Goal: Task Accomplishment & Management: Manage account settings

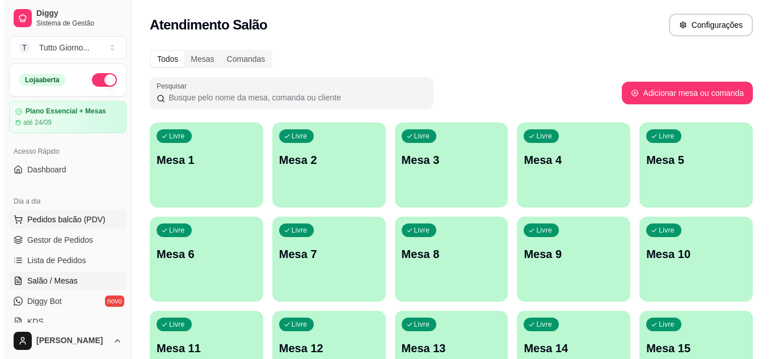
scroll to position [69, 0]
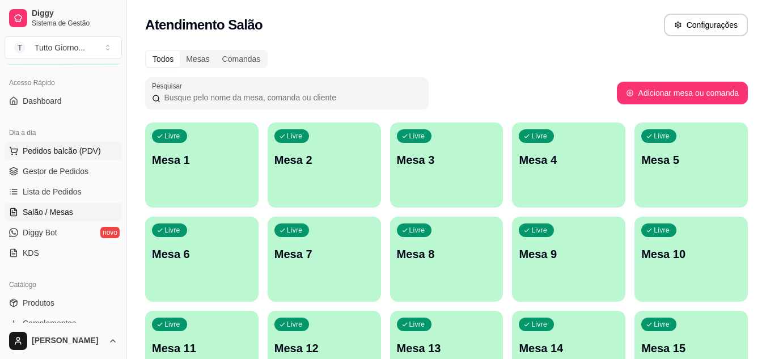
click at [73, 148] on span "Pedidos balcão (PDV)" at bounding box center [62, 150] width 78 height 11
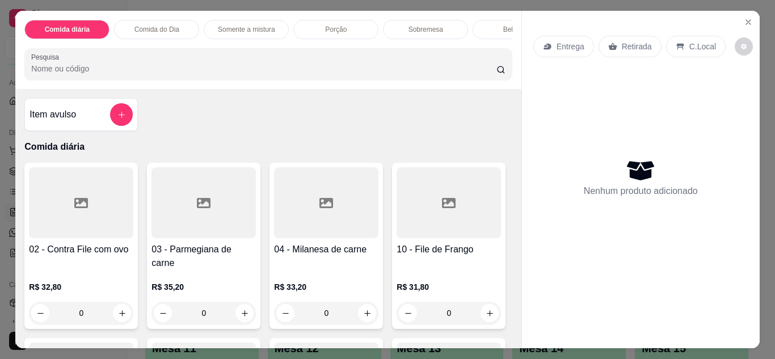
click at [550, 48] on div "Entrega" at bounding box center [563, 47] width 61 height 22
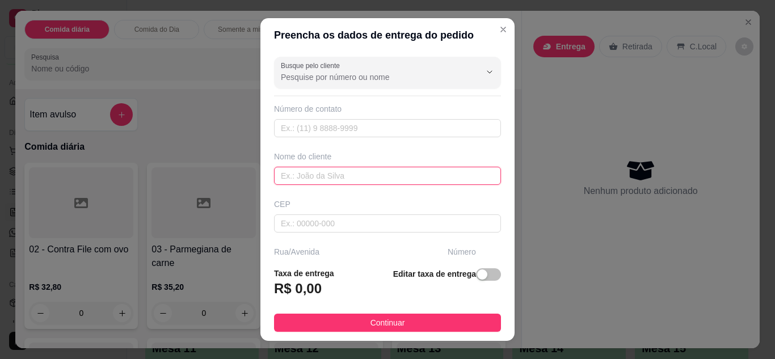
click at [364, 175] on input "text" at bounding box center [387, 176] width 227 height 18
type input "CLEIDE CONTABILIDADE"
click at [492, 252] on div "Busque pelo cliente Número de contato Nome do cliente CLEIDE CONTABILIDADE CEP …" at bounding box center [387, 155] width 254 height 206
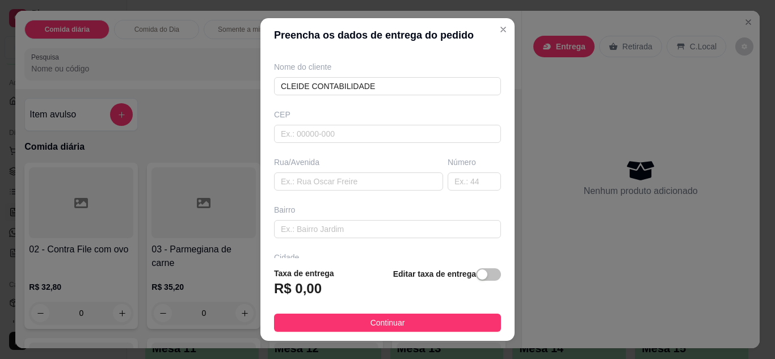
scroll to position [91, 0]
click at [314, 179] on input "text" at bounding box center [358, 180] width 169 height 18
type input "ALMIRAANTE TAMANDARE"
click at [454, 182] on input "text" at bounding box center [473, 180] width 53 height 18
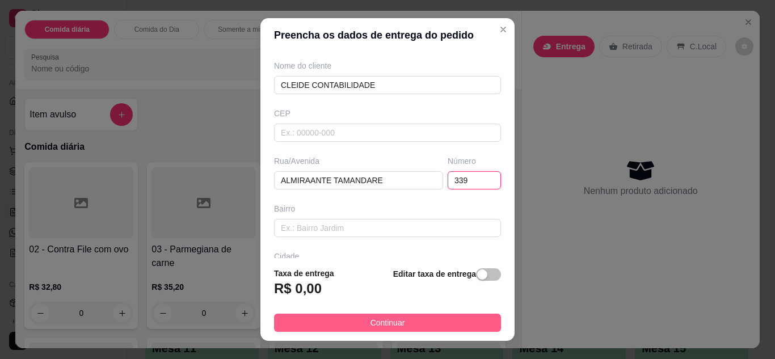
type input "339"
click at [423, 315] on button "Continuar" at bounding box center [387, 323] width 227 height 18
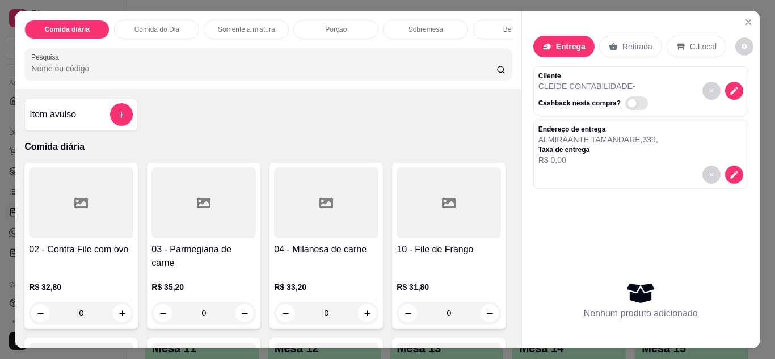
click at [112, 305] on div "0" at bounding box center [81, 313] width 104 height 23
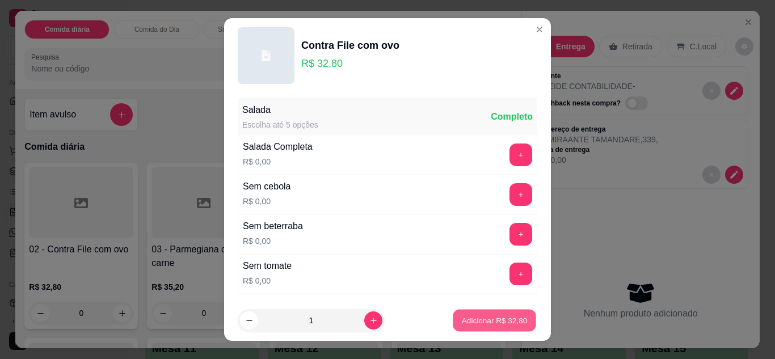
click at [501, 321] on p "Adicionar R$ 32,80" at bounding box center [495, 320] width 66 height 11
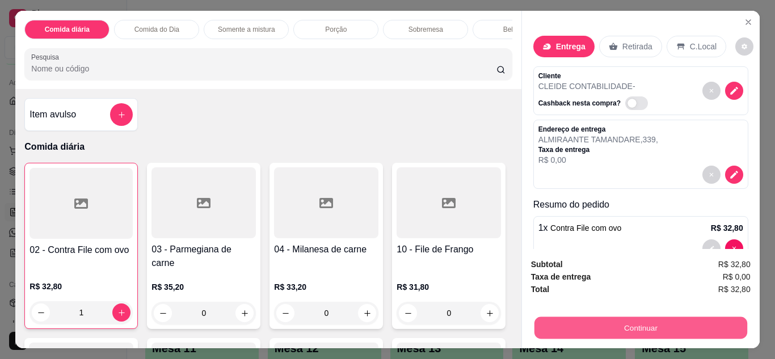
click at [619, 321] on button "Continuar" at bounding box center [640, 328] width 213 height 22
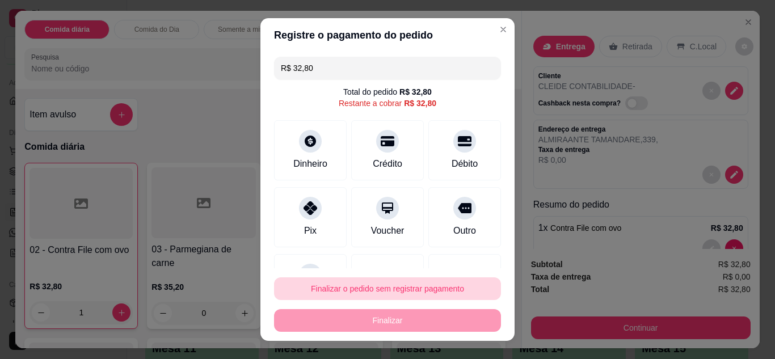
click at [455, 283] on button "Finalizar o pedido sem registrar pagamento" at bounding box center [387, 288] width 227 height 23
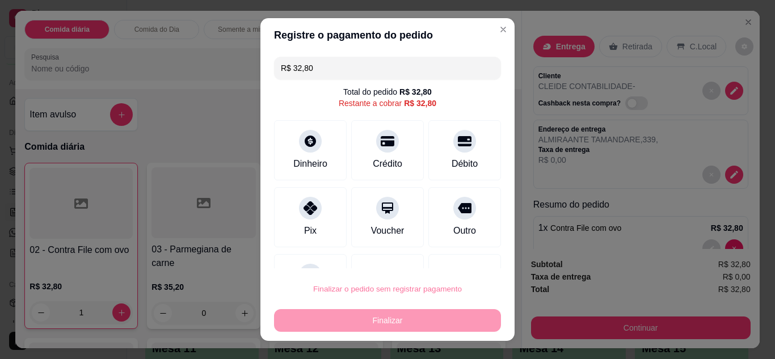
click at [454, 262] on button "Confirmar" at bounding box center [452, 256] width 40 height 17
type input "0"
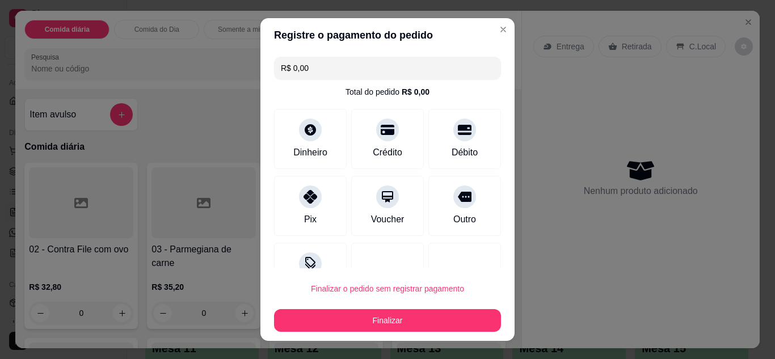
type input "R$ 0,00"
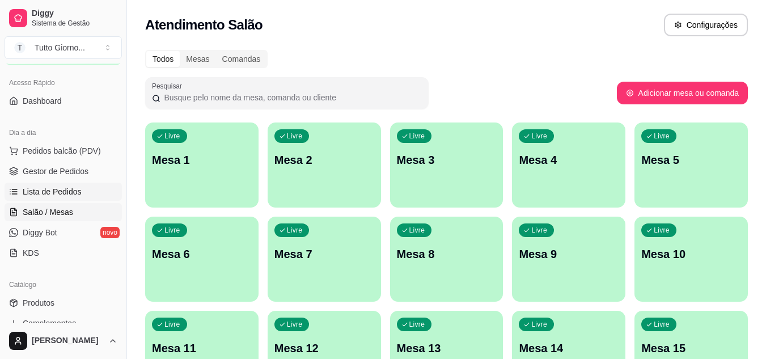
click at [65, 196] on span "Lista de Pedidos" at bounding box center [52, 191] width 59 height 11
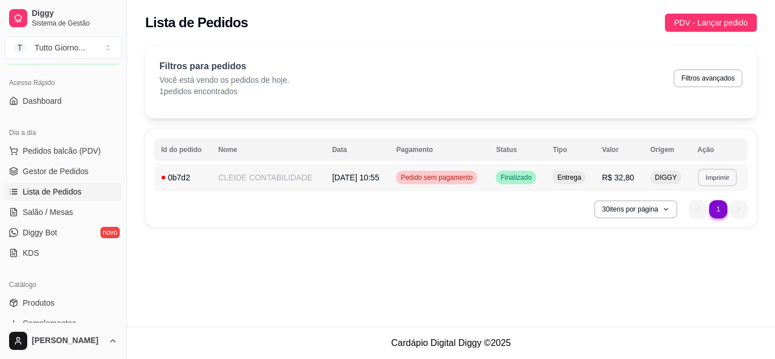
click at [721, 178] on button "Imprimir" at bounding box center [717, 177] width 39 height 18
click at [699, 218] on button "IMPRESSORA" at bounding box center [696, 217] width 79 height 18
click at [714, 180] on button "Imprimir" at bounding box center [717, 177] width 39 height 18
click at [694, 221] on button "IMPRESSORA" at bounding box center [696, 217] width 79 height 18
click at [711, 179] on button "Imprimir" at bounding box center [717, 177] width 39 height 18
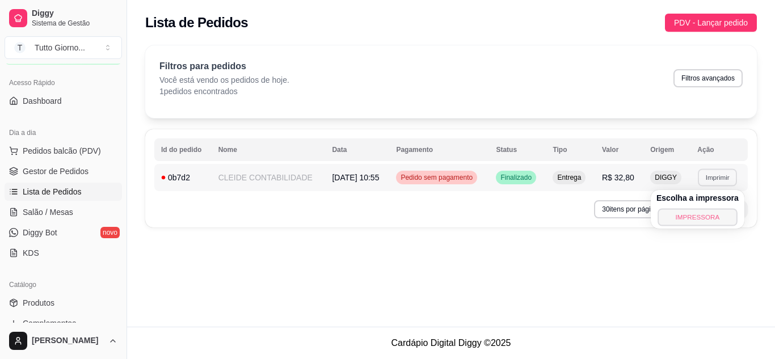
click at [712, 221] on button "IMPRESSORA" at bounding box center [696, 217] width 79 height 18
click at [727, 176] on button "Imprimir" at bounding box center [717, 177] width 40 height 18
click at [696, 218] on button "IMPRESSORA" at bounding box center [696, 217] width 79 height 18
click at [725, 174] on button "Imprimir" at bounding box center [717, 177] width 39 height 18
click at [704, 218] on button "IMPRESSORA" at bounding box center [696, 217] width 79 height 18
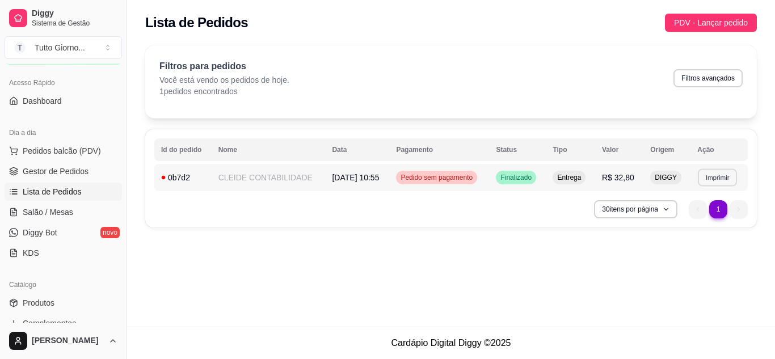
click at [720, 172] on button "Imprimir" at bounding box center [717, 177] width 39 height 18
click at [700, 221] on button "IMPRESSORA" at bounding box center [696, 217] width 79 height 18
click at [700, 221] on nav "1 1" at bounding box center [718, 209] width 70 height 29
click at [83, 144] on button "Pedidos balcão (PDV)" at bounding box center [63, 151] width 117 height 18
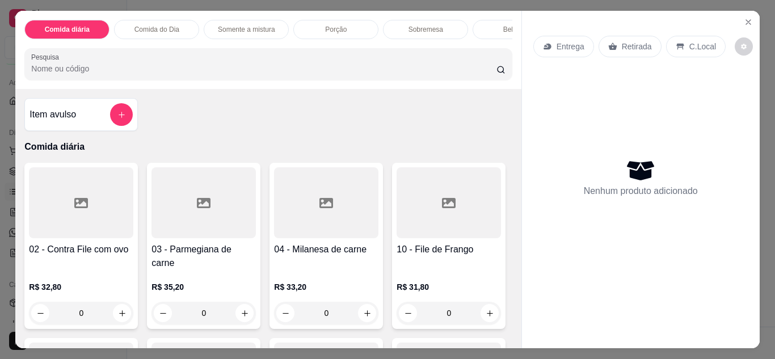
click at [559, 41] on p "Entrega" at bounding box center [570, 46] width 28 height 11
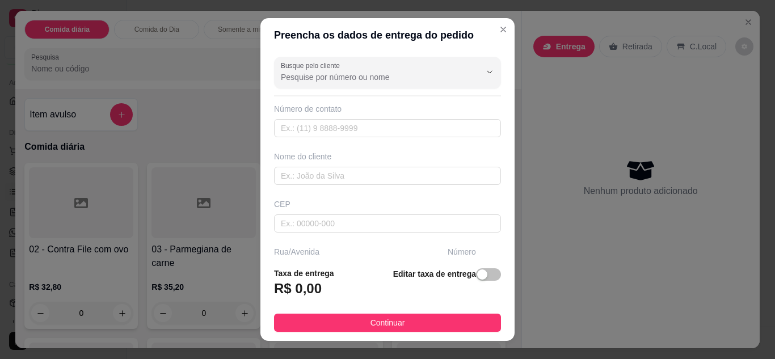
click at [465, 58] on div "Busque pelo cliente" at bounding box center [387, 73] width 227 height 32
click at [401, 176] on input "text" at bounding box center [387, 176] width 227 height 18
type input "[PERSON_NAME]"
click at [379, 176] on input "text" at bounding box center [387, 176] width 227 height 18
type input "[PERSON_NAME]"
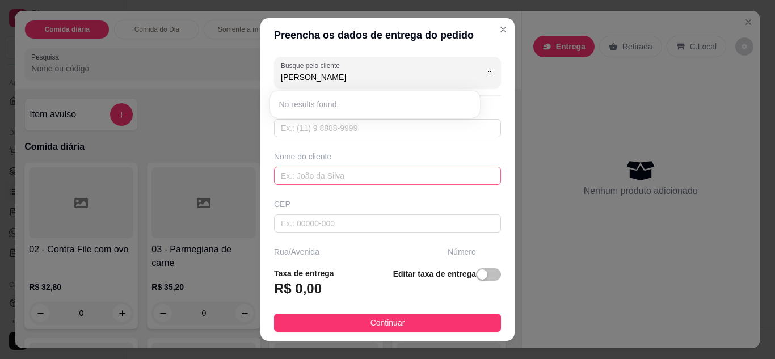
click at [368, 178] on input "text" at bounding box center [387, 176] width 227 height 18
click at [328, 178] on input "text" at bounding box center [387, 176] width 227 height 18
type input "[PERSON_NAME]"
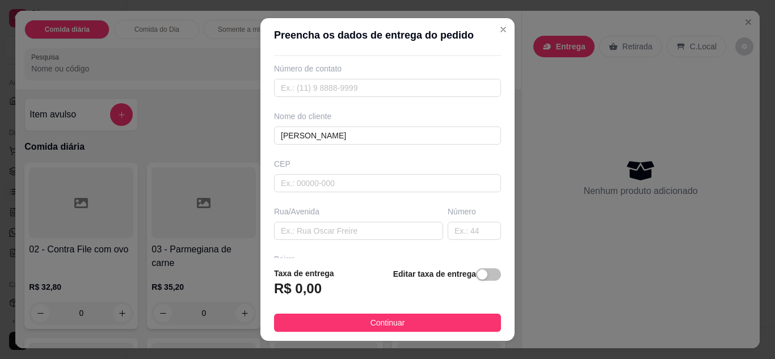
scroll to position [45, 0]
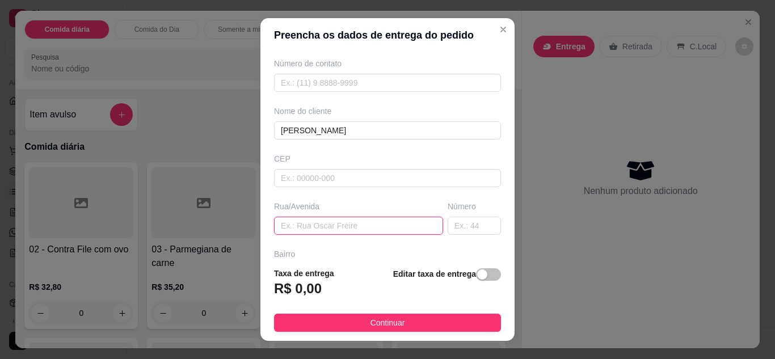
click at [335, 226] on input "text" at bounding box center [358, 226] width 169 height 18
type input "S"
type input "ALMIRANTE [PERSON_NAME]"
click at [451, 223] on input "text" at bounding box center [473, 226] width 53 height 18
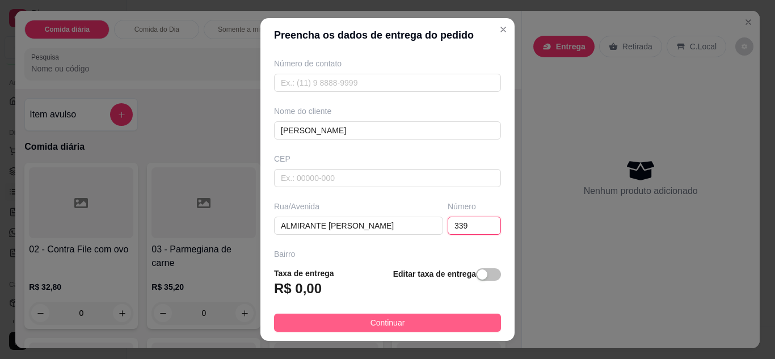
type input "339"
click at [458, 315] on button "Continuar" at bounding box center [387, 323] width 227 height 18
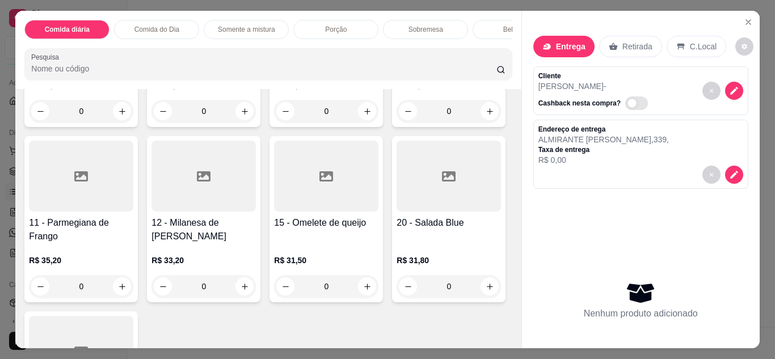
scroll to position [204, 0]
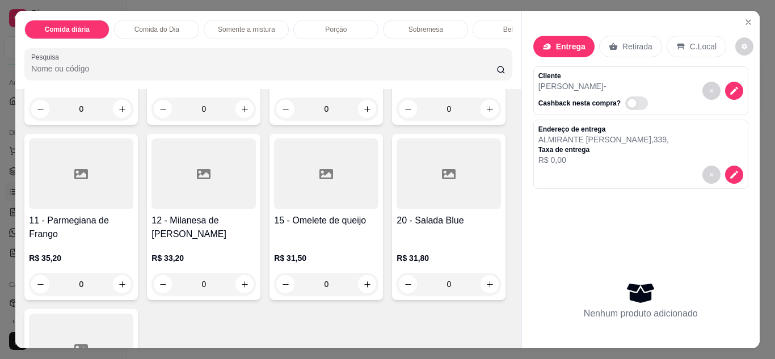
click at [396, 120] on div "0" at bounding box center [448, 109] width 104 height 23
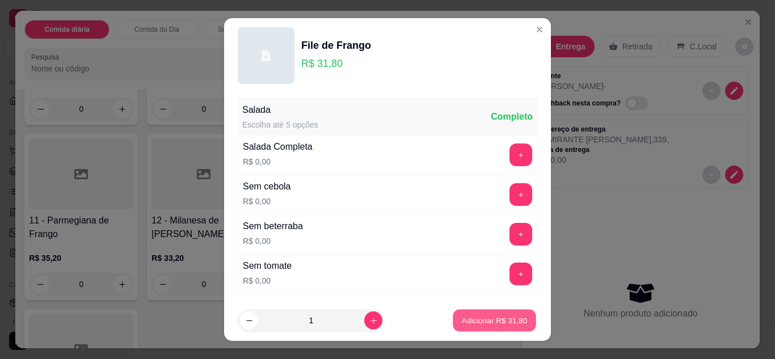
click at [482, 322] on p "Adicionar R$ 31,80" at bounding box center [495, 320] width 66 height 11
type input "1"
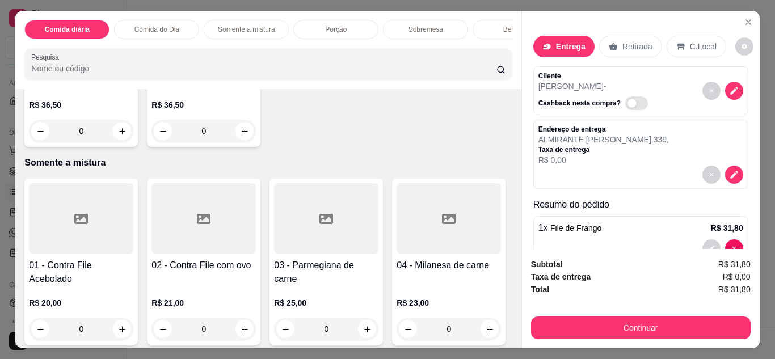
scroll to position [484, 0]
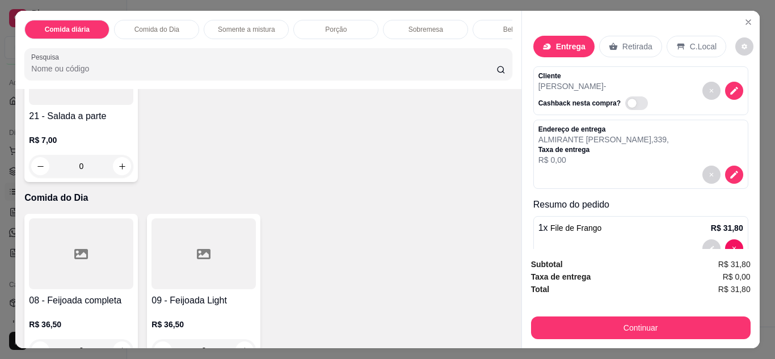
click at [396, 16] on div "0" at bounding box center [448, 4] width 104 height 23
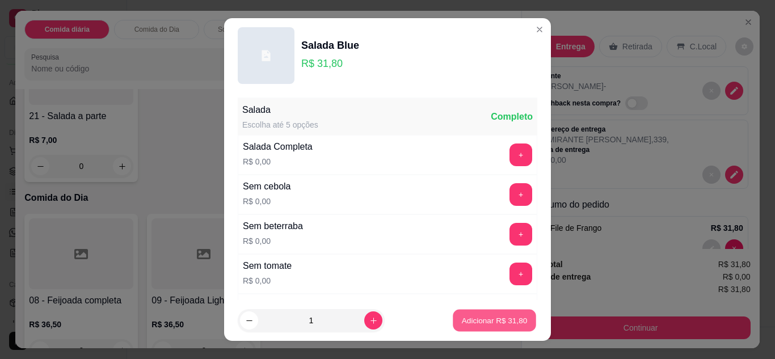
click at [487, 314] on button "Adicionar R$ 31,80" at bounding box center [494, 321] width 83 height 22
type input "1"
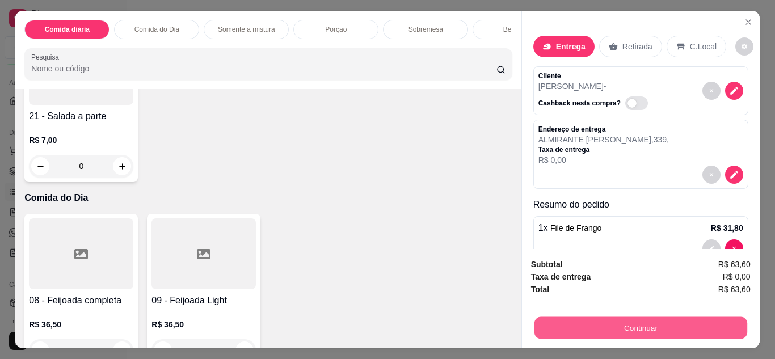
click at [615, 331] on button "Continuar" at bounding box center [640, 328] width 213 height 22
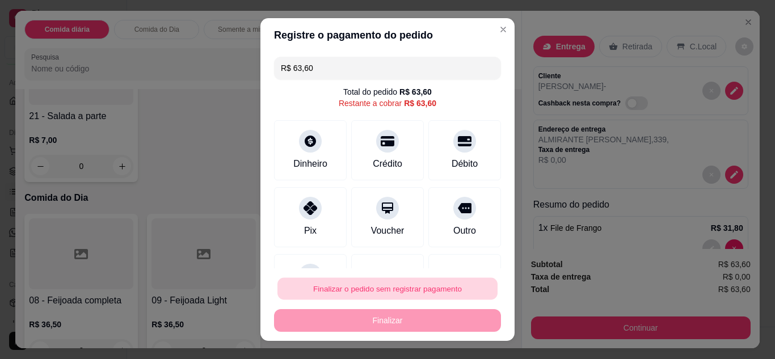
click at [448, 290] on button "Finalizar o pedido sem registrar pagamento" at bounding box center [387, 289] width 220 height 22
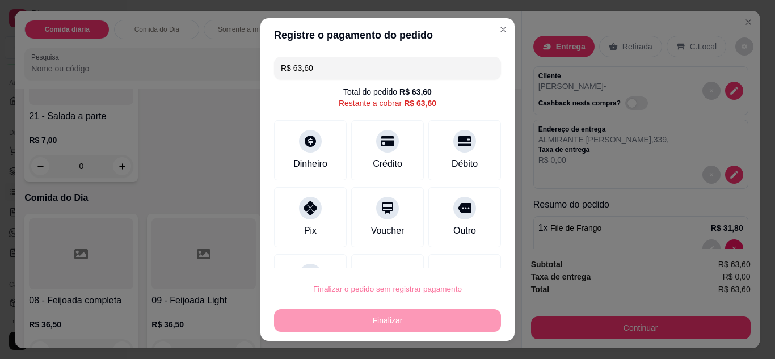
click at [451, 254] on button "Confirmar" at bounding box center [452, 256] width 40 height 17
type input "0"
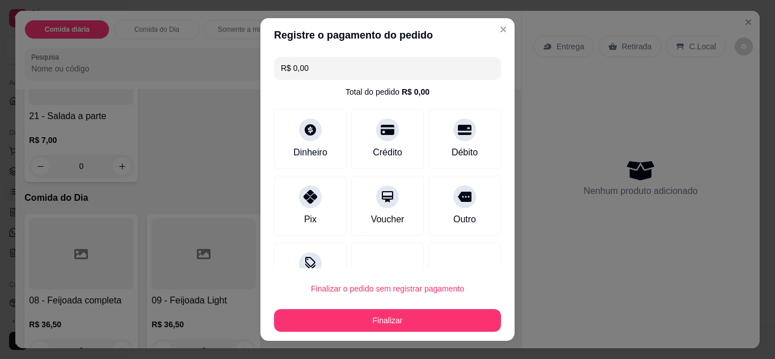
type input "R$ 0,00"
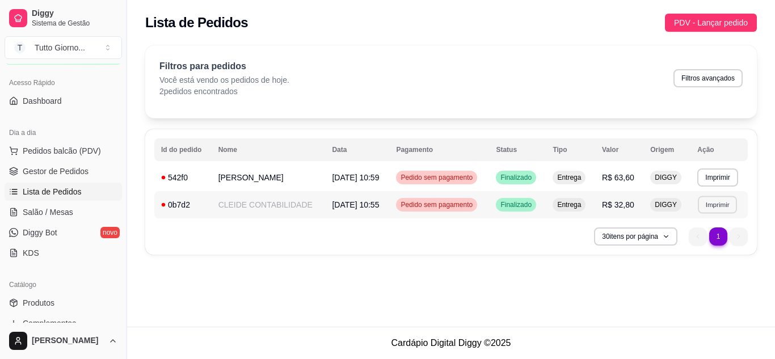
click at [706, 209] on button "Imprimir" at bounding box center [717, 205] width 39 height 18
click at [697, 246] on button "IMPRESSORA" at bounding box center [697, 244] width 82 height 18
click at [697, 246] on nav "1 1" at bounding box center [718, 236] width 70 height 29
click at [719, 179] on button "Imprimir" at bounding box center [717, 177] width 39 height 18
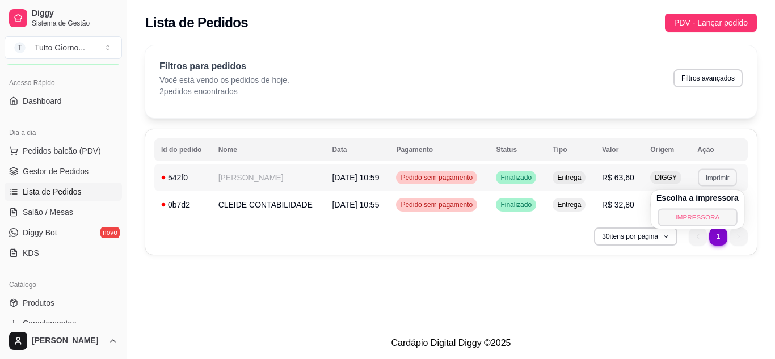
click at [712, 223] on button "IMPRESSORA" at bounding box center [696, 217] width 79 height 18
click at [721, 181] on button "Imprimir" at bounding box center [717, 177] width 39 height 18
click at [706, 213] on button "IMPRESSORA" at bounding box center [696, 217] width 79 height 18
click at [718, 180] on button "Imprimir" at bounding box center [717, 177] width 39 height 18
click at [708, 212] on button "IMPRESSORA" at bounding box center [697, 217] width 82 height 18
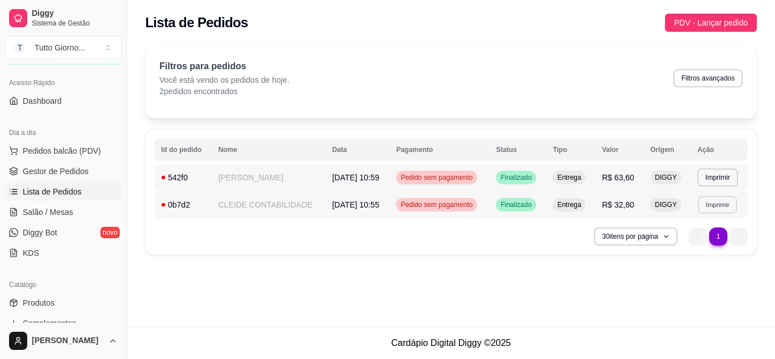
click at [709, 210] on button "Imprimir" at bounding box center [717, 205] width 39 height 18
click at [697, 248] on button "IMPRESSORA" at bounding box center [696, 244] width 79 height 18
click at [710, 176] on button "Imprimir" at bounding box center [717, 177] width 39 height 18
click at [700, 217] on button "IMPRESSORA" at bounding box center [696, 217] width 79 height 18
click at [716, 205] on button "Imprimir" at bounding box center [717, 205] width 39 height 18
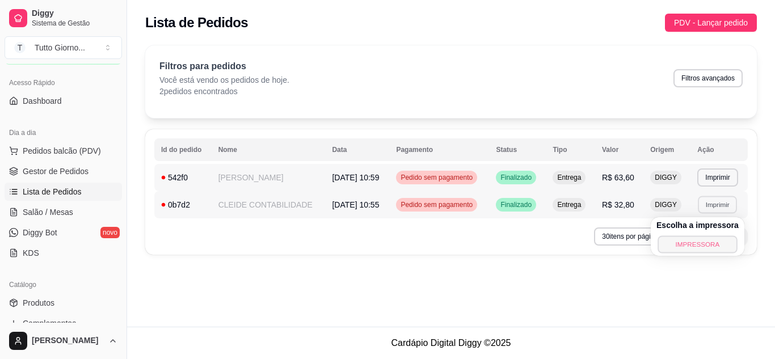
click at [706, 247] on button "IMPRESSORA" at bounding box center [696, 244] width 79 height 18
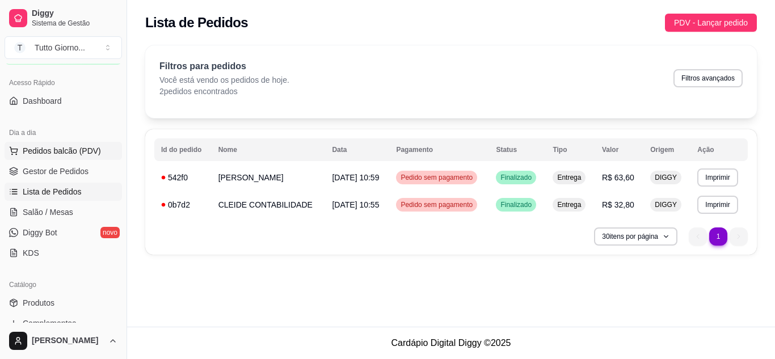
click at [85, 153] on span "Pedidos balcão (PDV)" at bounding box center [62, 150] width 78 height 11
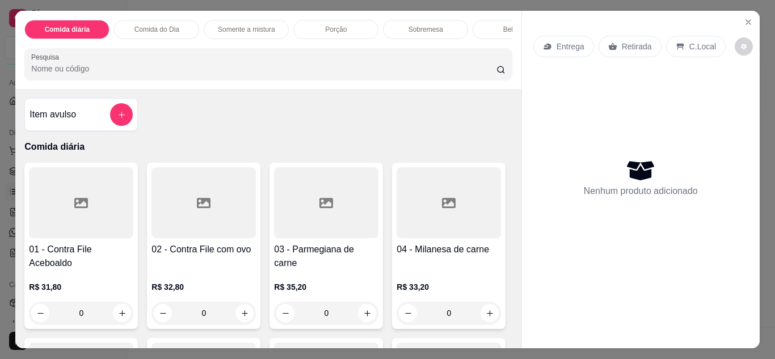
click at [559, 48] on p "Entrega" at bounding box center [570, 46] width 28 height 11
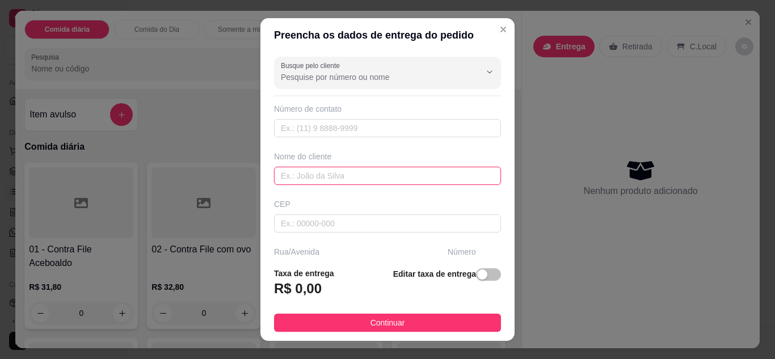
click at [404, 177] on input "text" at bounding box center [387, 176] width 227 height 18
type input "VIVI"
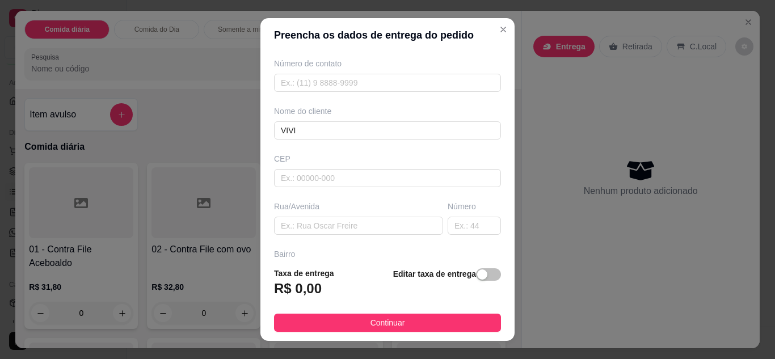
scroll to position [68, 0]
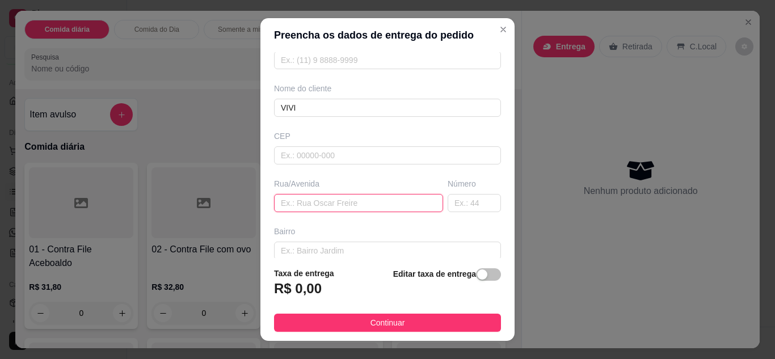
click at [371, 205] on input "text" at bounding box center [358, 203] width 169 height 18
click at [362, 205] on input "DAS PELOTAS 89 APTO" at bounding box center [358, 203] width 169 height 18
type input "DAS PELOTAS"
click at [463, 199] on input "text" at bounding box center [473, 203] width 53 height 18
type input "89"
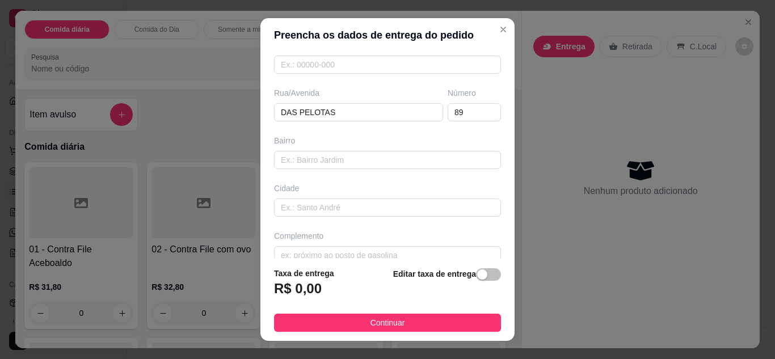
scroll to position [176, 0]
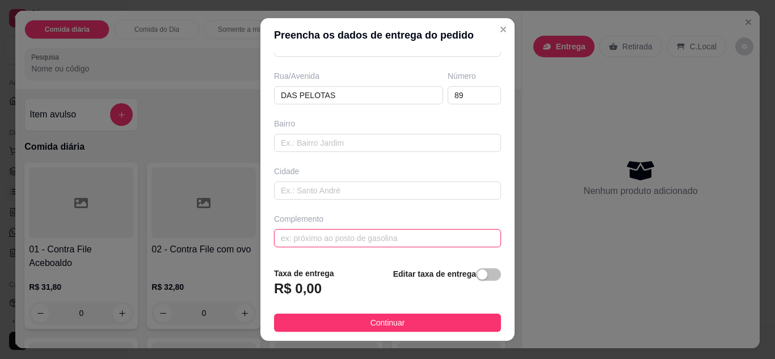
click at [373, 239] on input "text" at bounding box center [387, 238] width 227 height 18
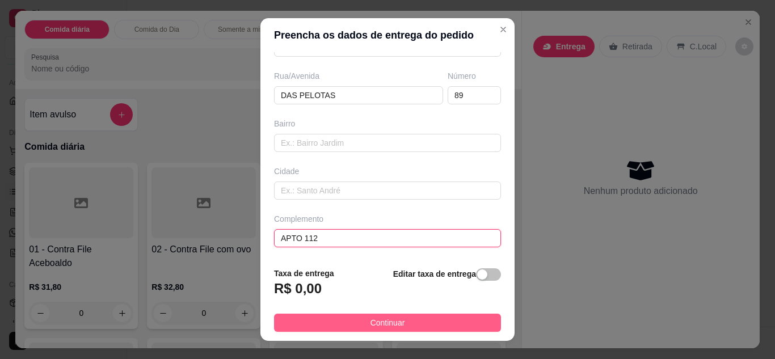
type input "APTO 112"
click at [407, 318] on button "Continuar" at bounding box center [387, 323] width 227 height 18
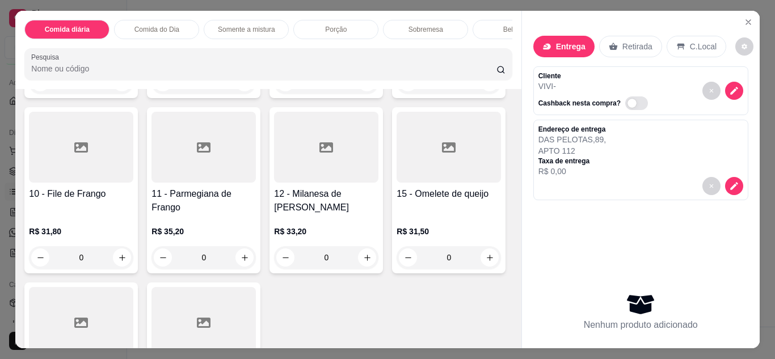
scroll to position [250, 0]
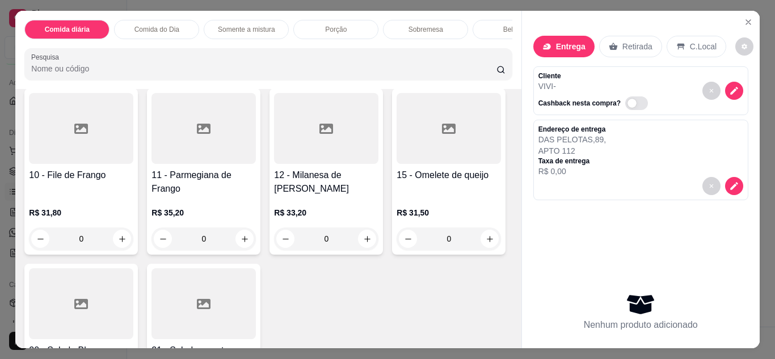
click at [133, 246] on div "0" at bounding box center [81, 238] width 104 height 23
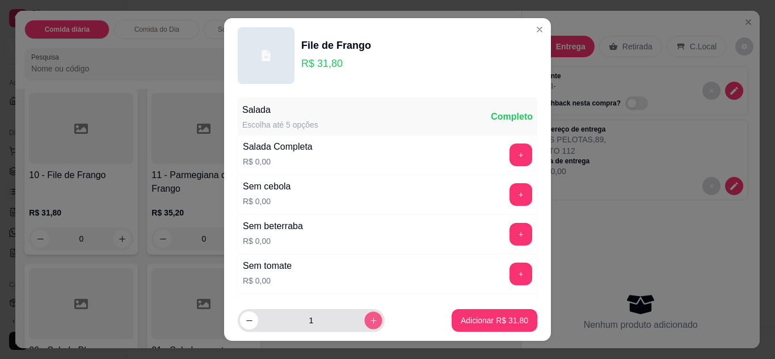
click at [369, 319] on icon "increase-product-quantity" at bounding box center [373, 320] width 9 height 9
type input "2"
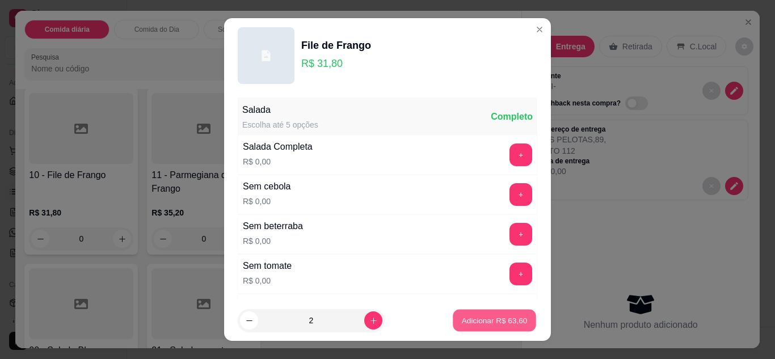
click at [478, 315] on p "Adicionar R$ 63,60" at bounding box center [495, 320] width 66 height 11
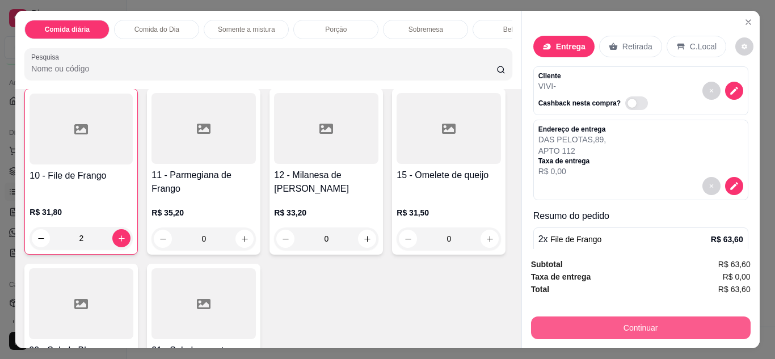
click at [628, 330] on button "Continuar" at bounding box center [640, 327] width 219 height 23
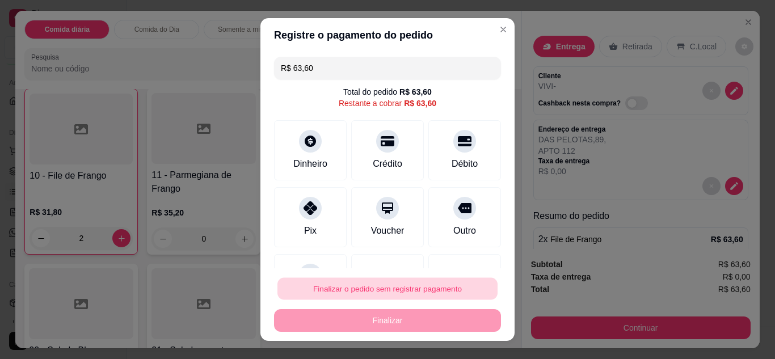
click at [455, 286] on button "Finalizar o pedido sem registrar pagamento" at bounding box center [387, 289] width 220 height 22
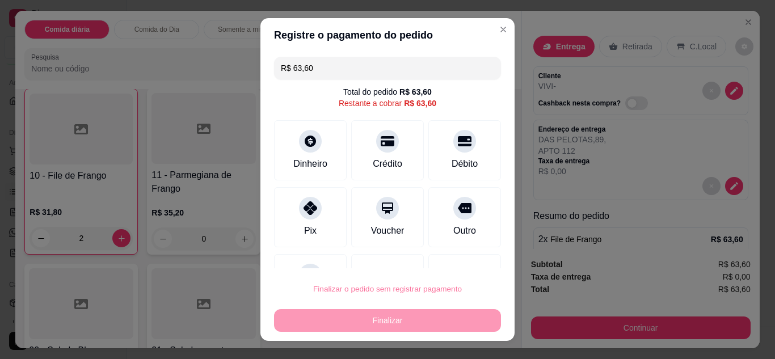
click at [458, 264] on button "Confirmar" at bounding box center [452, 256] width 40 height 17
type input "0"
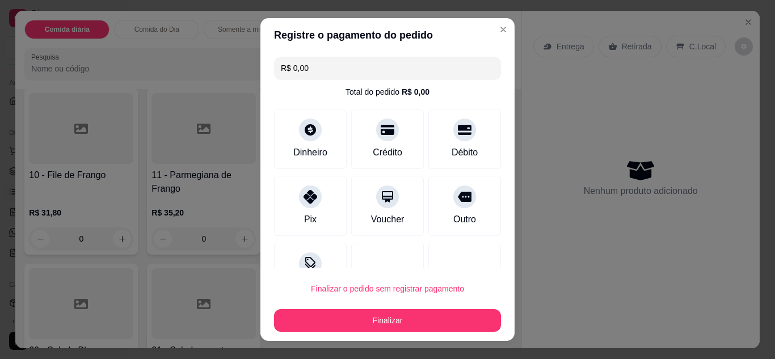
type input "R$ 0,00"
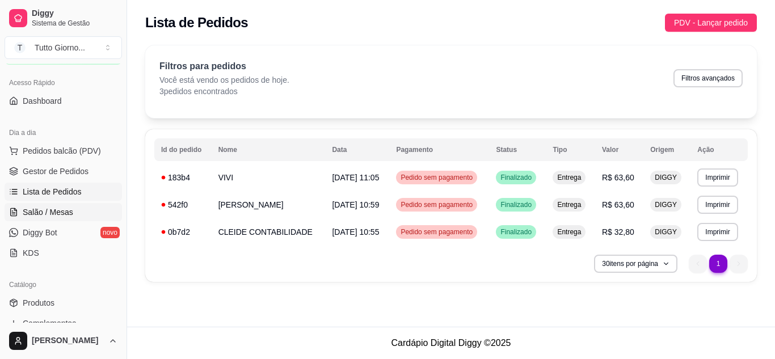
click at [61, 215] on span "Salão / Mesas" at bounding box center [48, 211] width 50 height 11
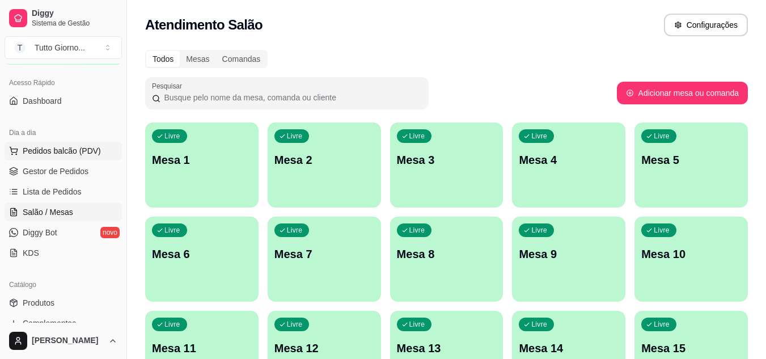
click at [61, 157] on button "Pedidos balcão (PDV)" at bounding box center [63, 151] width 117 height 18
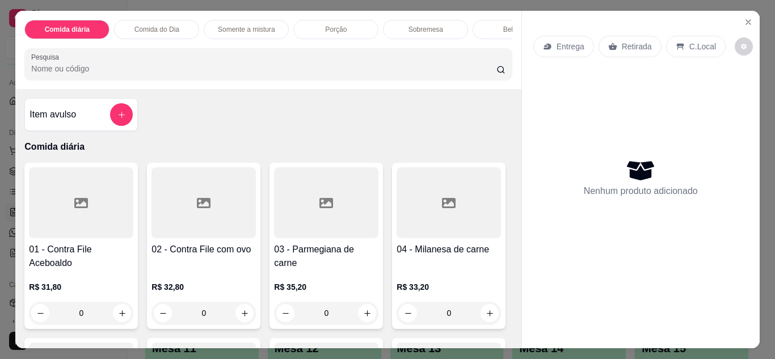
click at [556, 42] on p "Entrega" at bounding box center [570, 46] width 28 height 11
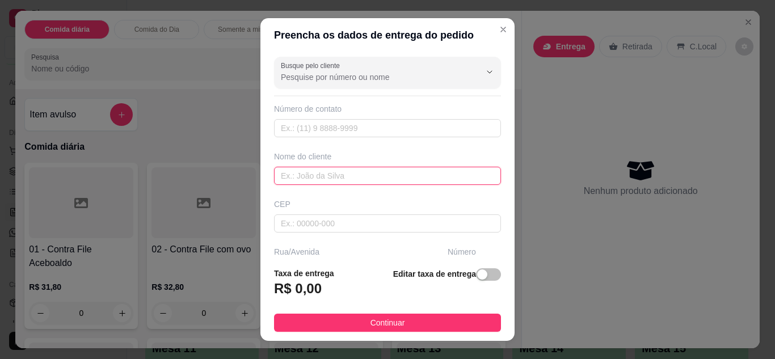
click at [339, 175] on input "text" at bounding box center [387, 176] width 227 height 18
type input "[PERSON_NAME]"
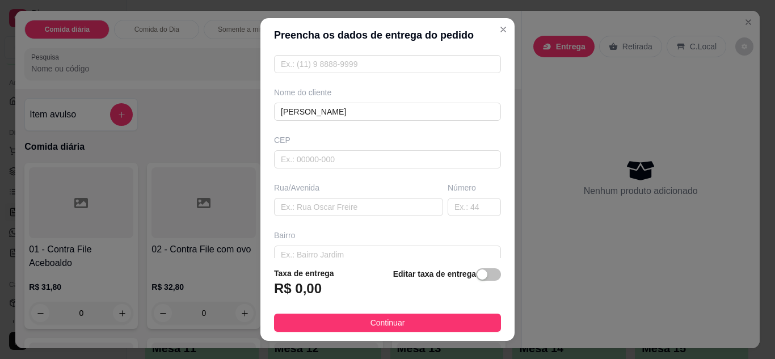
scroll to position [68, 0]
click at [335, 204] on input "text" at bounding box center [358, 203] width 169 height 18
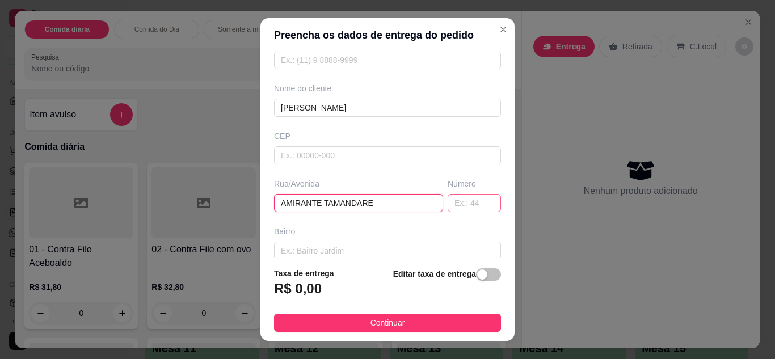
type input "AMIRANTE TAMANDARE"
click at [463, 206] on input "text" at bounding box center [473, 203] width 53 height 18
type input "339"
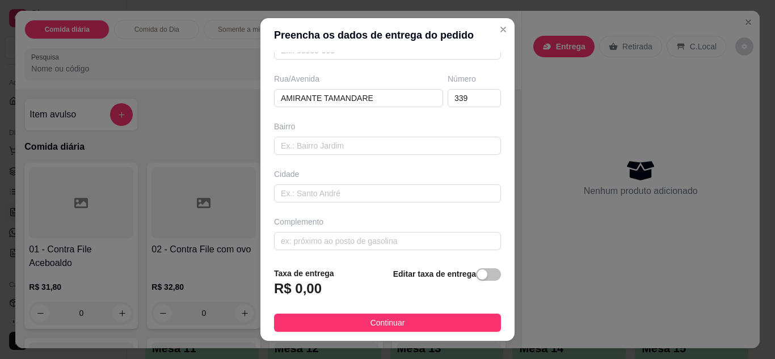
scroll to position [176, 0]
click at [425, 239] on input "text" at bounding box center [387, 238] width 227 height 18
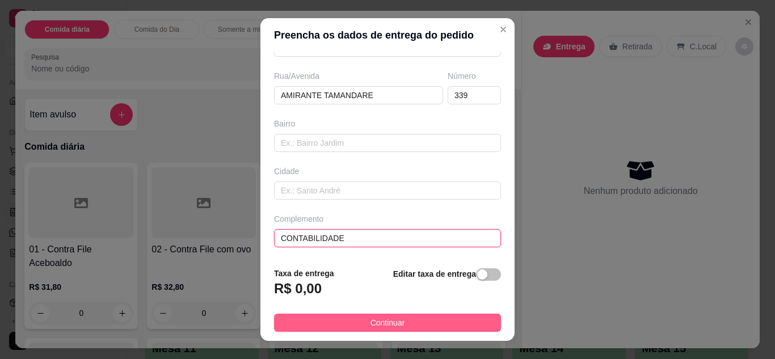
type input "CONTABILIDADE"
click at [399, 326] on button "Continuar" at bounding box center [387, 323] width 227 height 18
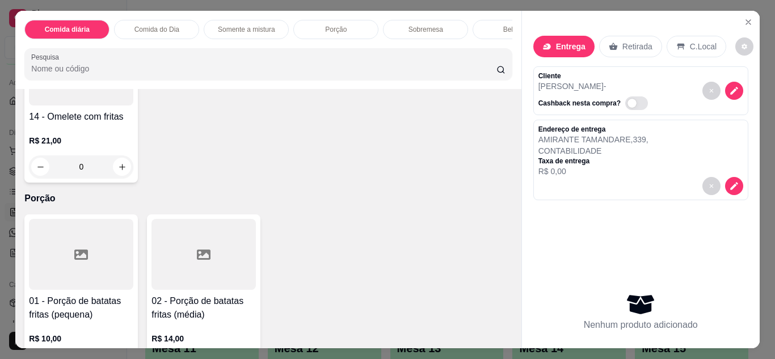
scroll to position [1225, 0]
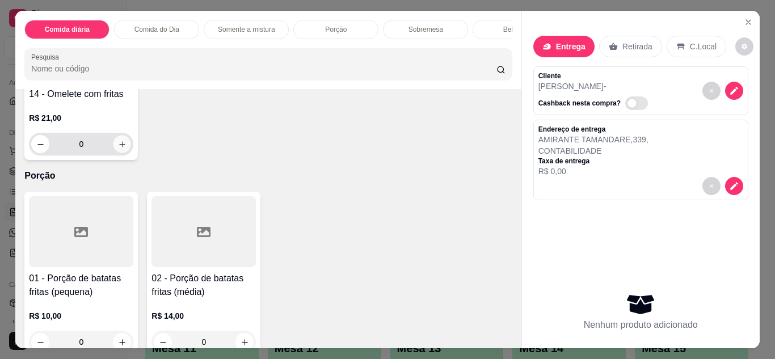
click at [126, 149] on icon "increase-product-quantity" at bounding box center [122, 144] width 9 height 9
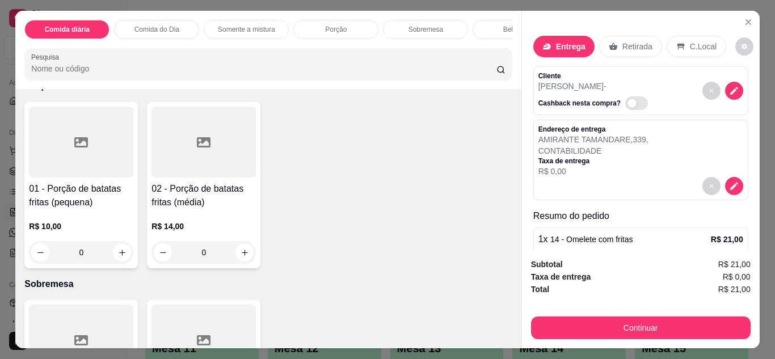
scroll to position [1339, 0]
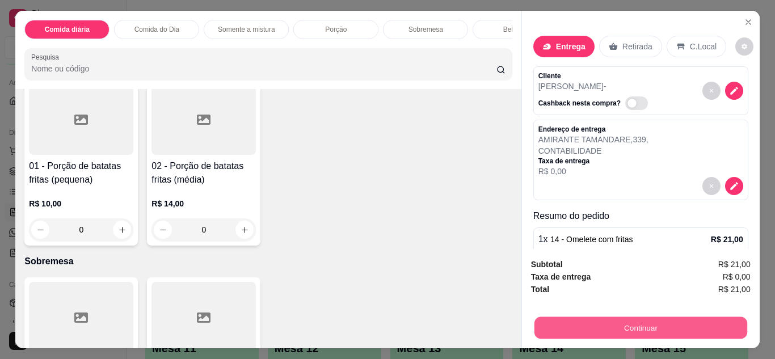
click at [632, 318] on button "Continuar" at bounding box center [640, 328] width 213 height 22
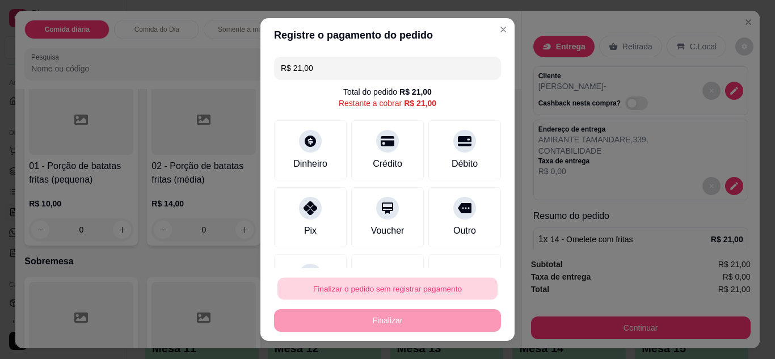
click at [420, 283] on button "Finalizar o pedido sem registrar pagamento" at bounding box center [387, 289] width 220 height 22
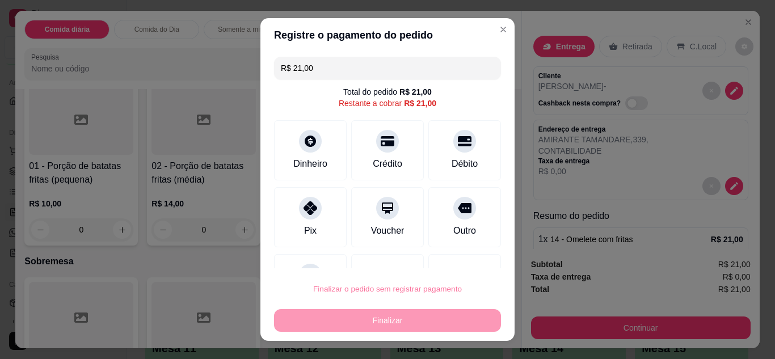
click at [450, 256] on button "Confirmar" at bounding box center [452, 256] width 40 height 17
type input "0"
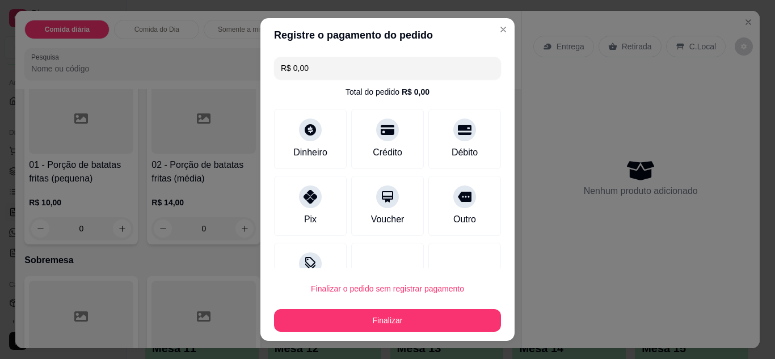
type input "R$ 0,00"
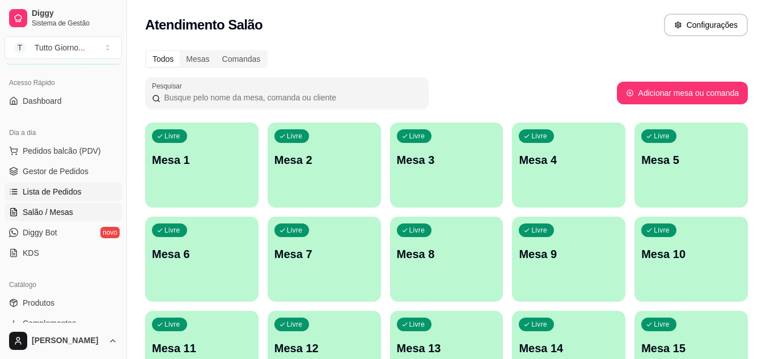
click at [69, 196] on span "Lista de Pedidos" at bounding box center [52, 191] width 59 height 11
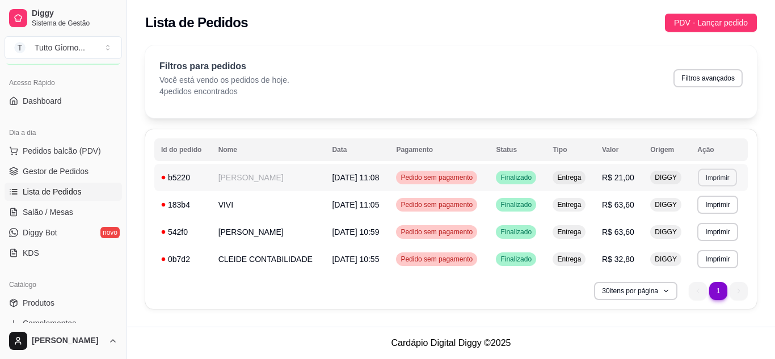
click at [724, 181] on button "Imprimir" at bounding box center [717, 177] width 39 height 18
click at [699, 219] on button "IMPRESSORA" at bounding box center [696, 217] width 79 height 18
click at [72, 210] on link "Salão / Mesas" at bounding box center [63, 212] width 117 height 18
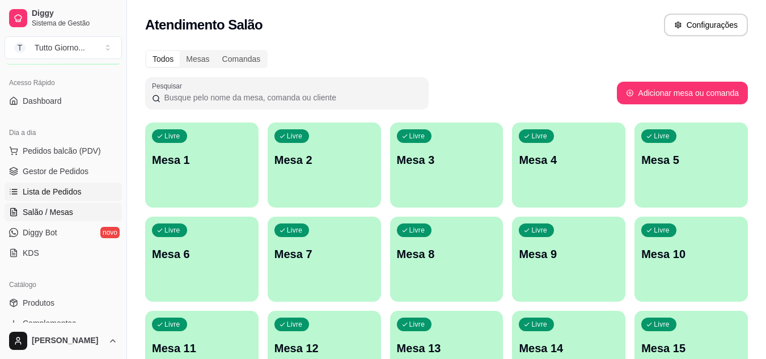
click at [67, 196] on span "Lista de Pedidos" at bounding box center [52, 191] width 59 height 11
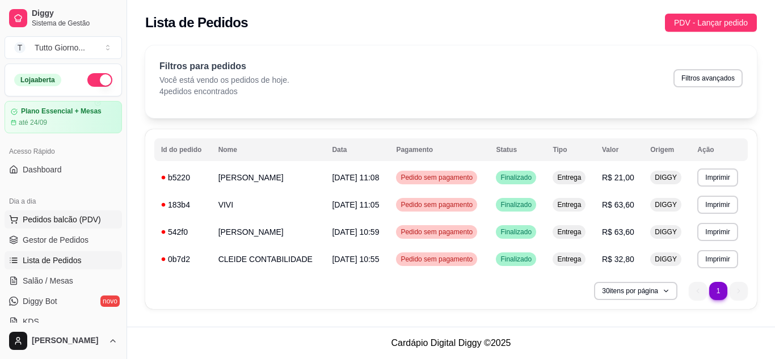
click at [70, 219] on span "Pedidos balcão (PDV)" at bounding box center [62, 219] width 78 height 11
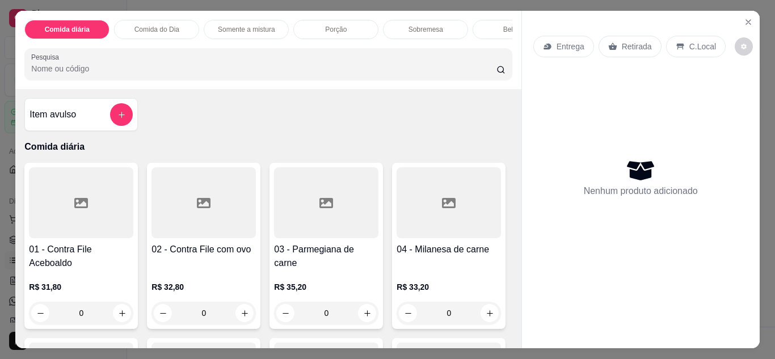
click at [243, 319] on div "0" at bounding box center [203, 313] width 104 height 23
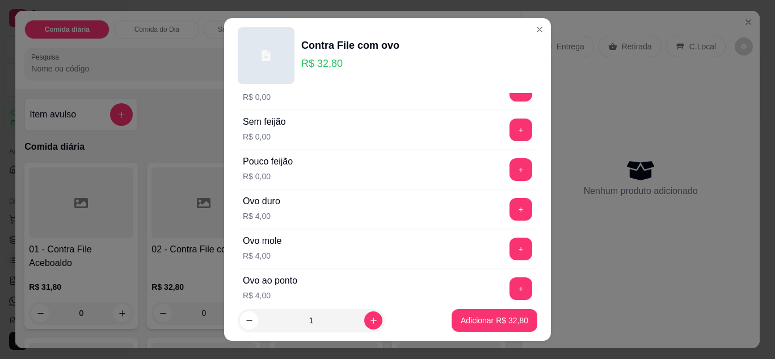
scroll to position [386, 0]
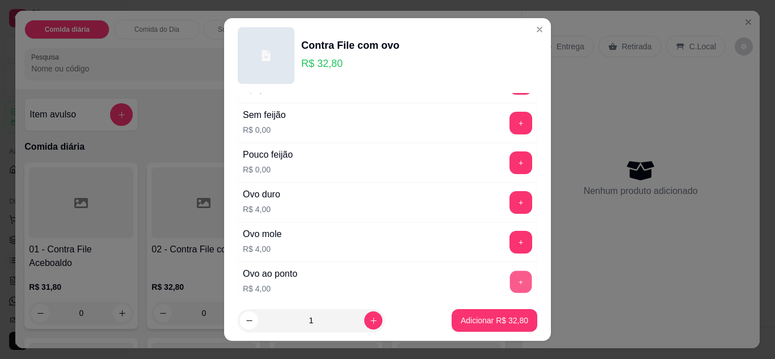
click at [510, 277] on button "+" at bounding box center [521, 282] width 22 height 22
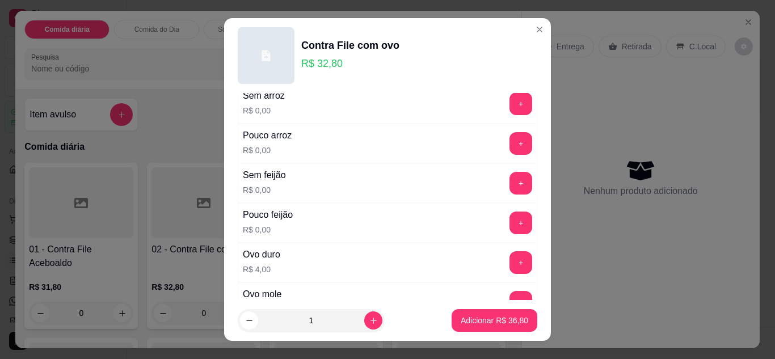
scroll to position [348, 0]
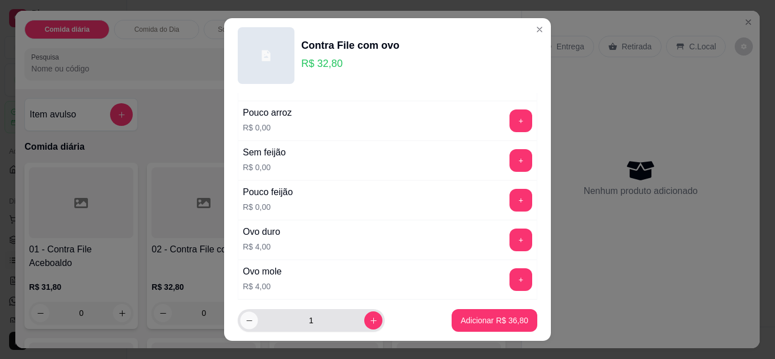
click at [245, 323] on icon "decrease-product-quantity" at bounding box center [249, 320] width 9 height 9
type input "0"
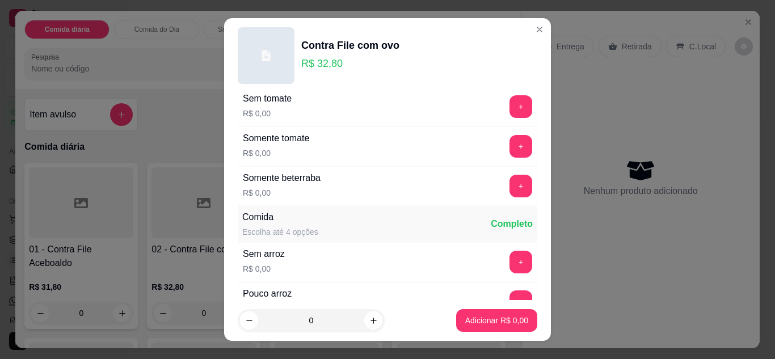
scroll to position [0, 0]
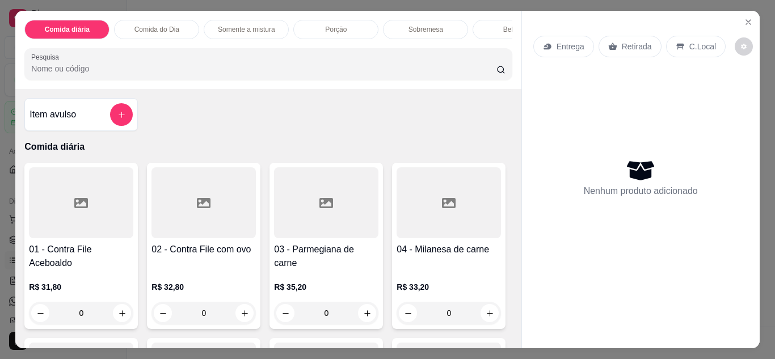
click at [236, 315] on div "0" at bounding box center [203, 313] width 104 height 23
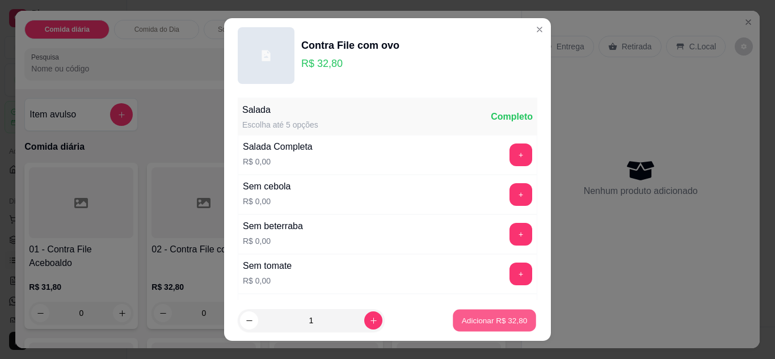
click at [476, 324] on p "Adicionar R$ 32,80" at bounding box center [495, 320] width 66 height 11
type input "1"
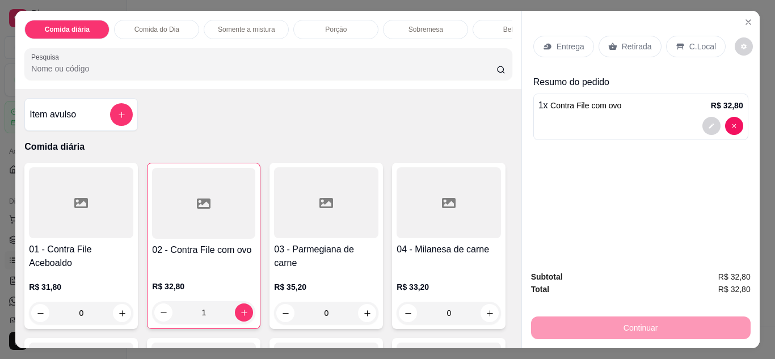
click at [619, 331] on div "Continuar" at bounding box center [640, 327] width 219 height 26
click at [642, 41] on p "Retirada" at bounding box center [637, 46] width 30 height 11
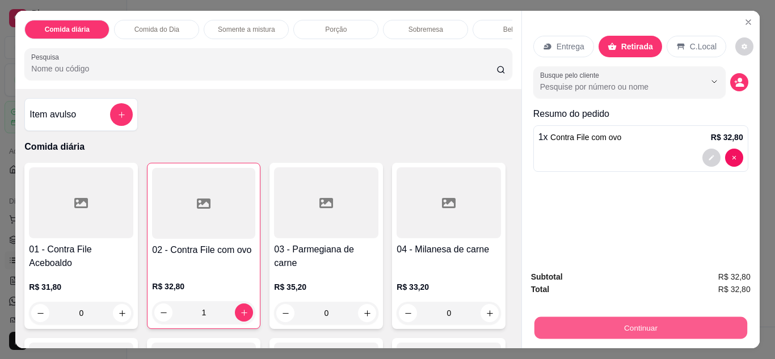
click at [630, 322] on button "Continuar" at bounding box center [640, 328] width 213 height 22
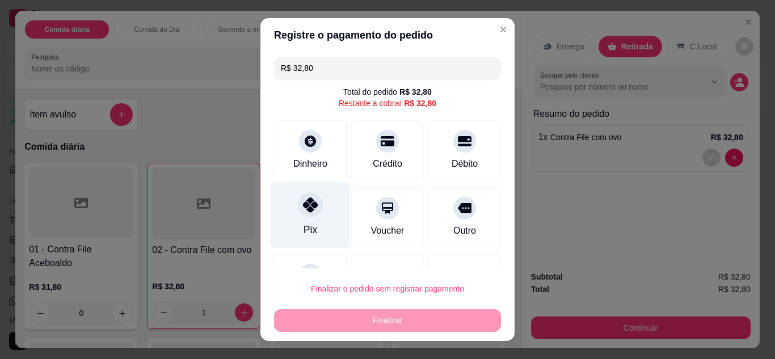
click at [306, 211] on icon at bounding box center [310, 204] width 15 height 15
type input "R$ 0,00"
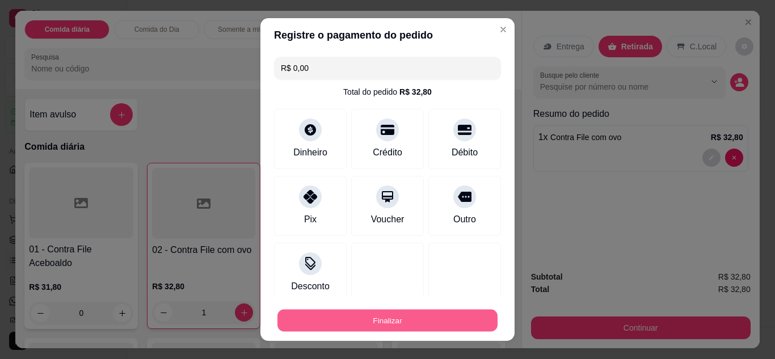
click at [394, 324] on button "Finalizar" at bounding box center [387, 321] width 220 height 22
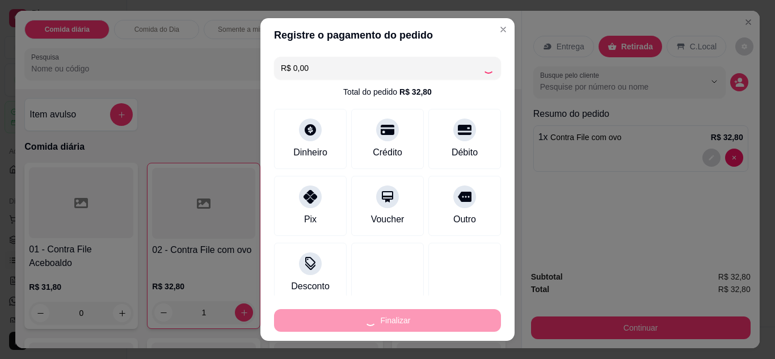
type input "0"
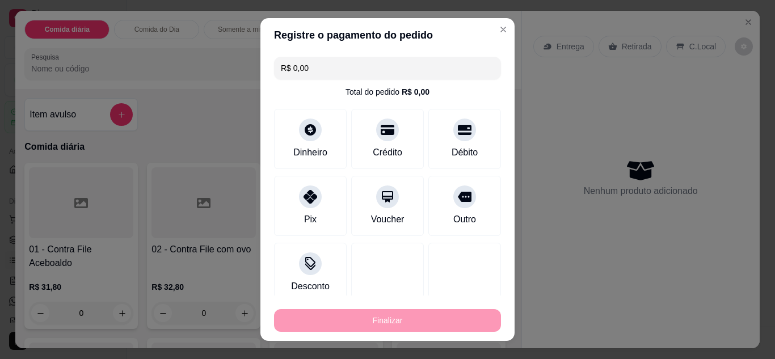
type input "-R$ 32,80"
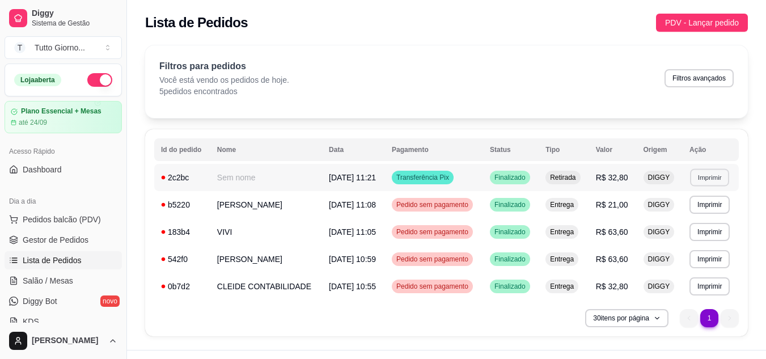
click at [699, 183] on button "Imprimir" at bounding box center [709, 177] width 39 height 18
click at [687, 223] on button "IMPRESSORA" at bounding box center [689, 217] width 79 height 18
click at [58, 279] on span "Salão / Mesas" at bounding box center [48, 280] width 50 height 11
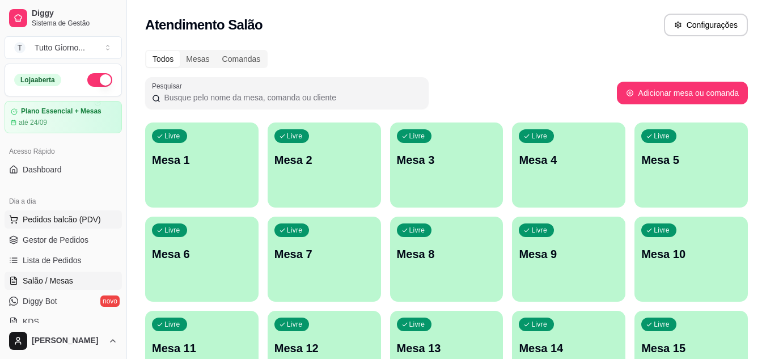
click at [75, 227] on button "Pedidos balcão (PDV)" at bounding box center [63, 219] width 117 height 18
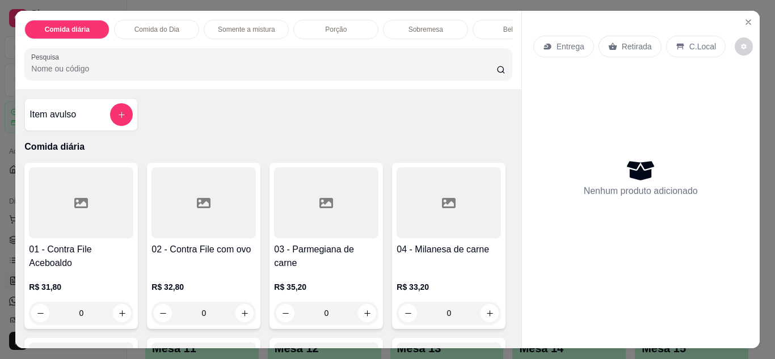
click at [568, 48] on p "Entrega" at bounding box center [570, 46] width 28 height 11
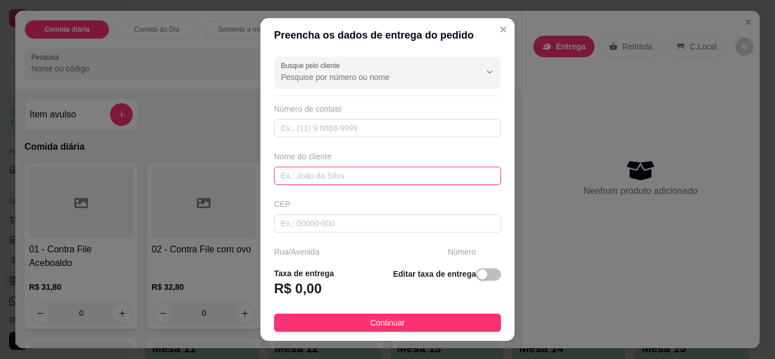
click at [353, 175] on input "text" at bounding box center [387, 176] width 227 height 18
click at [361, 174] on input "GILVETE" at bounding box center [387, 176] width 227 height 18
type input "GILVETE ZELADORA"
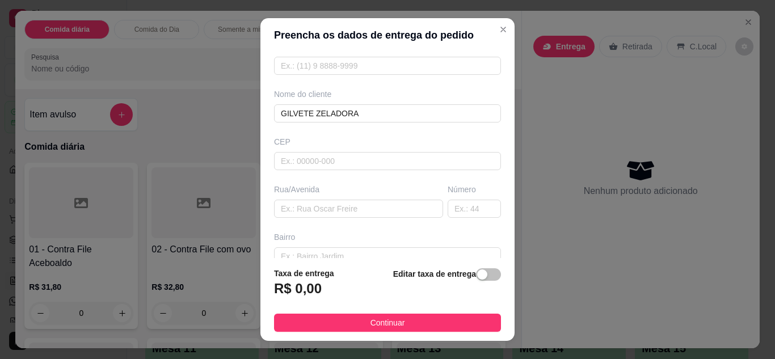
scroll to position [68, 0]
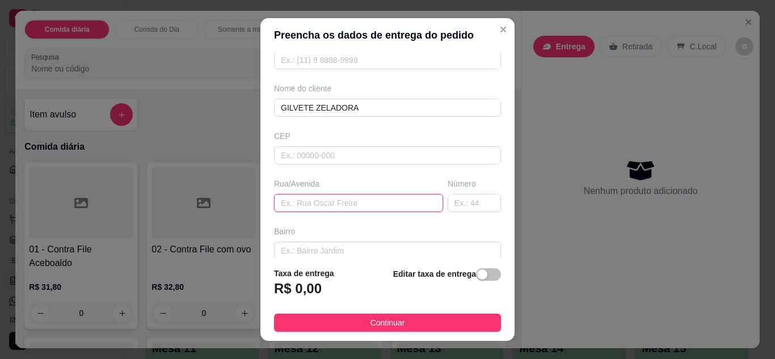
click at [369, 196] on input "text" at bounding box center [358, 203] width 169 height 18
type input "ALMIRANTE [PERSON_NAME]"
click at [451, 205] on input "text" at bounding box center [473, 203] width 53 height 18
type input "322"
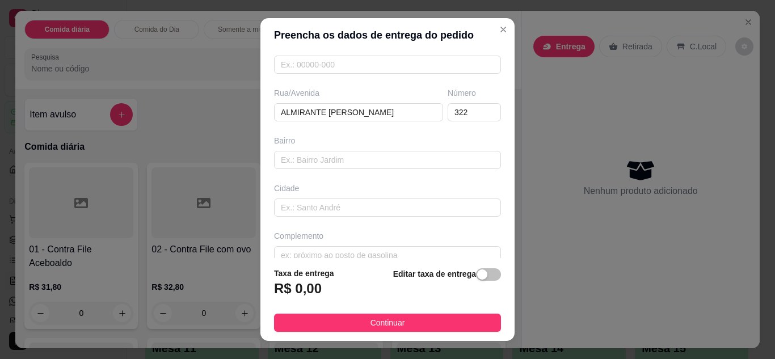
scroll to position [176, 0]
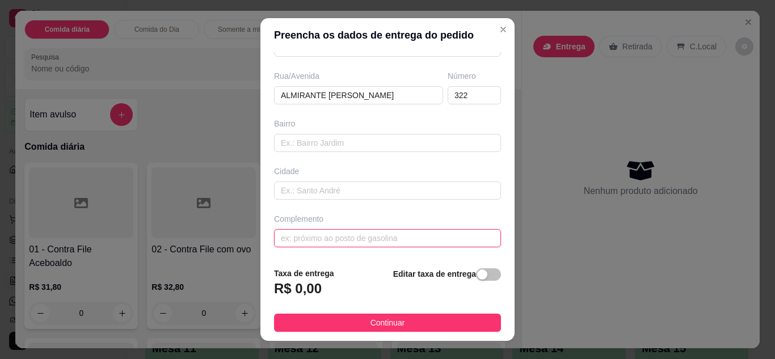
click at [407, 242] on input "text" at bounding box center [387, 238] width 227 height 18
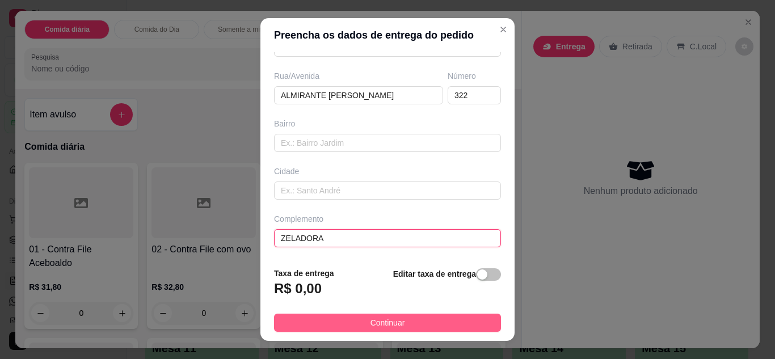
type input "ZELADORA"
click at [430, 319] on button "Continuar" at bounding box center [387, 323] width 227 height 18
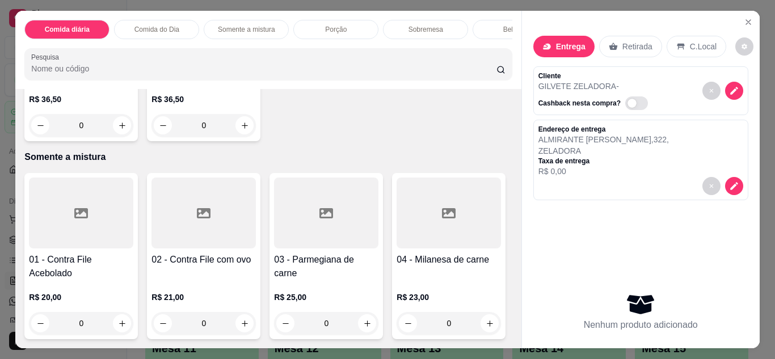
scroll to position [726, 0]
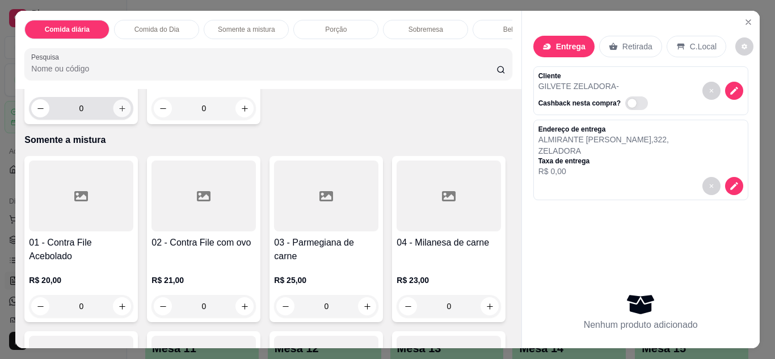
click at [118, 113] on icon "increase-product-quantity" at bounding box center [122, 108] width 9 height 9
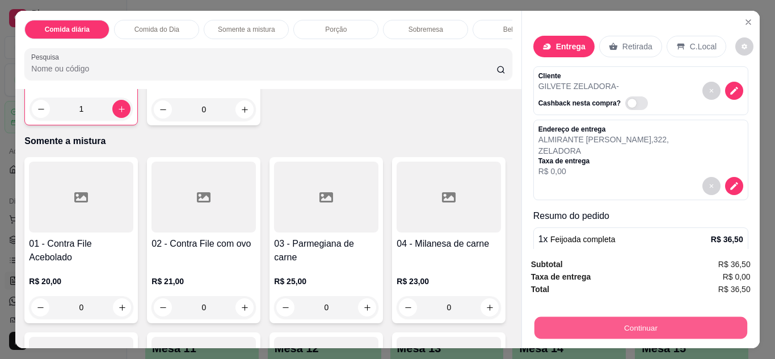
click at [626, 322] on button "Continuar" at bounding box center [640, 328] width 213 height 22
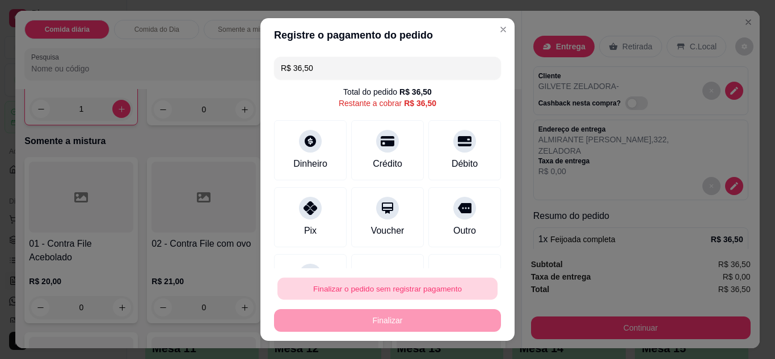
click at [433, 293] on button "Finalizar o pedido sem registrar pagamento" at bounding box center [387, 289] width 220 height 22
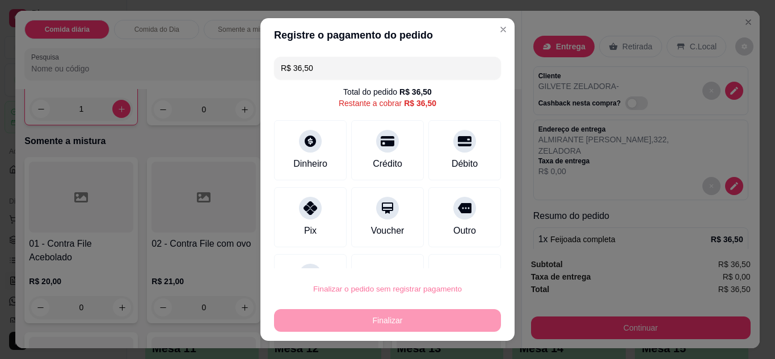
click at [443, 256] on button "Confirmar" at bounding box center [452, 256] width 40 height 17
type input "0"
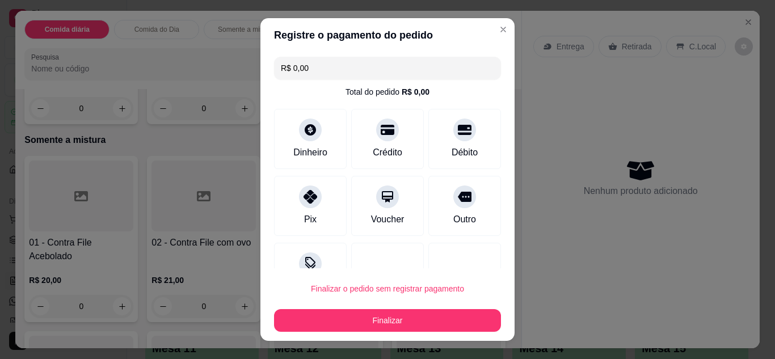
type input "R$ 0,00"
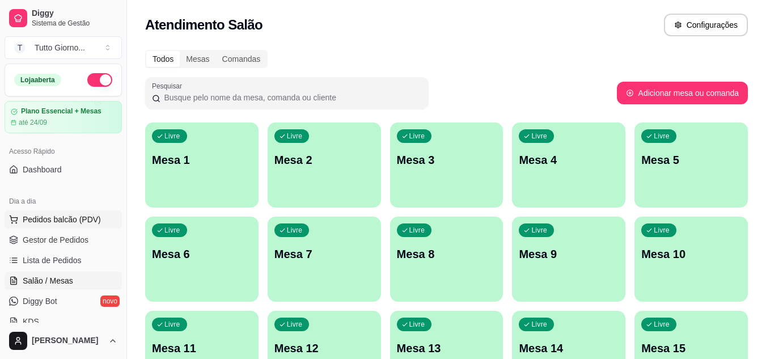
click at [39, 221] on span "Pedidos balcão (PDV)" at bounding box center [62, 219] width 78 height 11
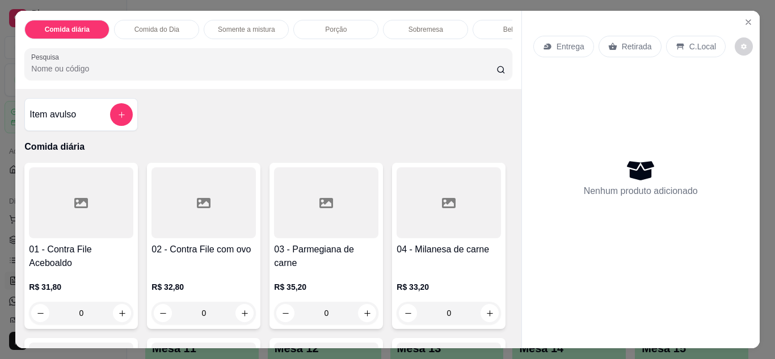
click at [577, 43] on p "Entrega" at bounding box center [570, 46] width 28 height 11
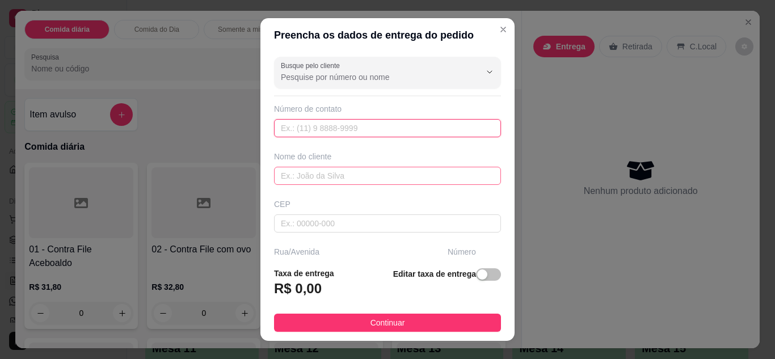
drag, startPoint x: 317, startPoint y: 130, endPoint x: 301, endPoint y: 176, distance: 49.3
click at [301, 176] on div "Busque pelo cliente Número de contato Nome do cliente CEP Rua/[GEOGRAPHIC_DATA]" at bounding box center [387, 155] width 254 height 206
click at [301, 176] on input "text" at bounding box center [387, 176] width 227 height 18
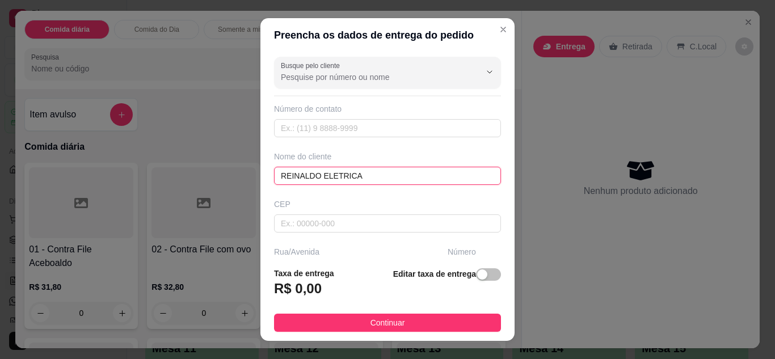
type input "REINALDO ELETRICA"
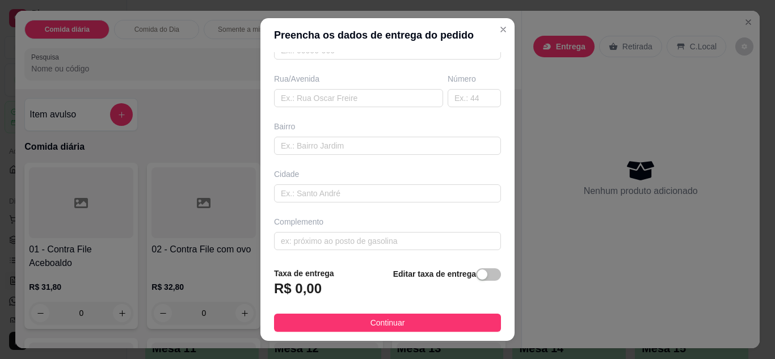
scroll to position [176, 0]
click at [377, 242] on input "text" at bounding box center [387, 238] width 227 height 18
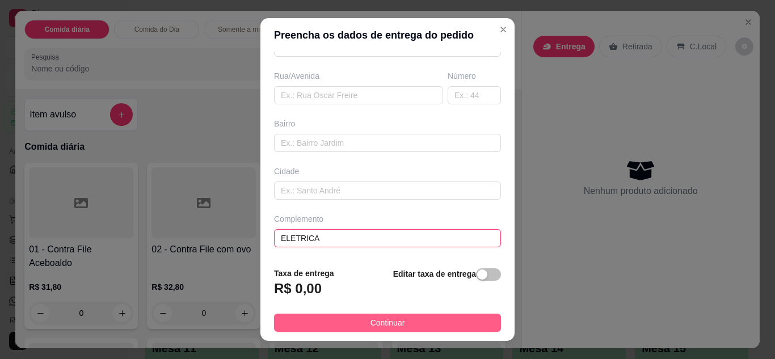
type input "ELETRICA"
click at [370, 327] on span "Continuar" at bounding box center [387, 322] width 35 height 12
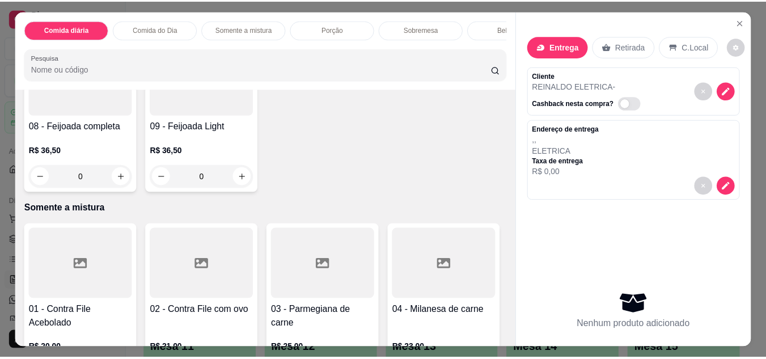
scroll to position [439, 0]
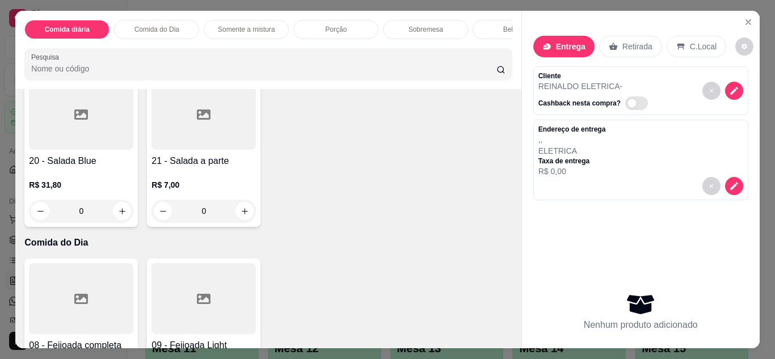
click at [396, 61] on div "0" at bounding box center [448, 49] width 104 height 23
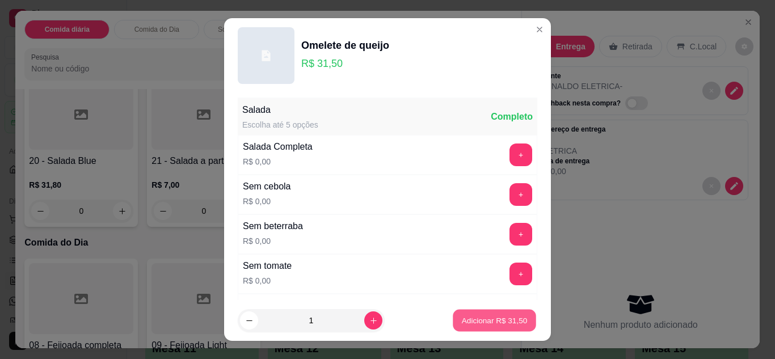
click at [468, 315] on p "Adicionar R$ 31,50" at bounding box center [495, 320] width 66 height 11
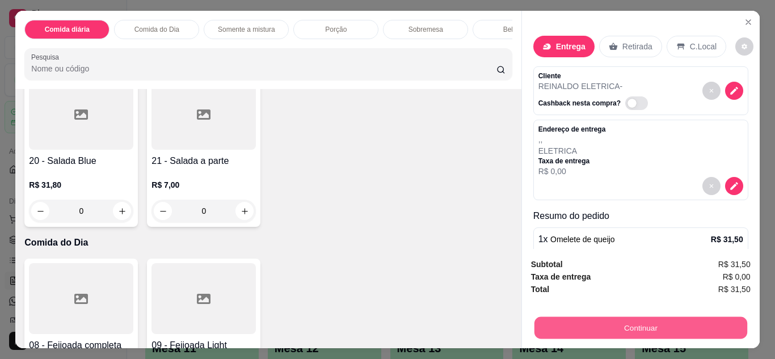
click at [643, 324] on button "Continuar" at bounding box center [640, 328] width 213 height 22
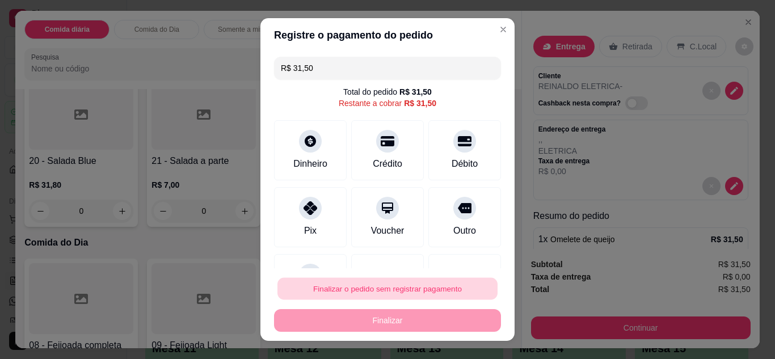
click at [423, 284] on button "Finalizar o pedido sem registrar pagamento" at bounding box center [387, 289] width 220 height 22
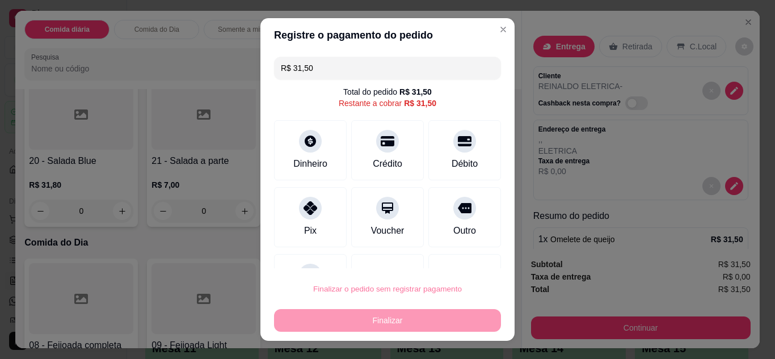
click at [450, 255] on button "Confirmar" at bounding box center [452, 256] width 40 height 17
type input "0"
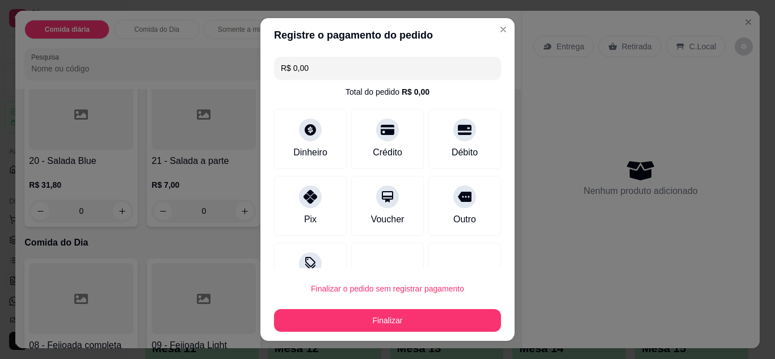
type input "R$ 0,00"
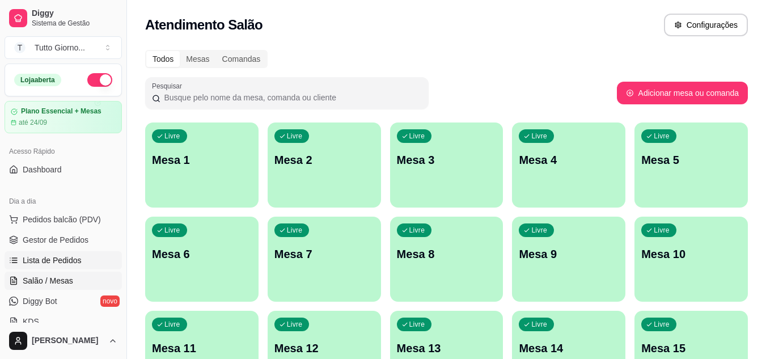
click at [67, 262] on span "Lista de Pedidos" at bounding box center [52, 260] width 59 height 11
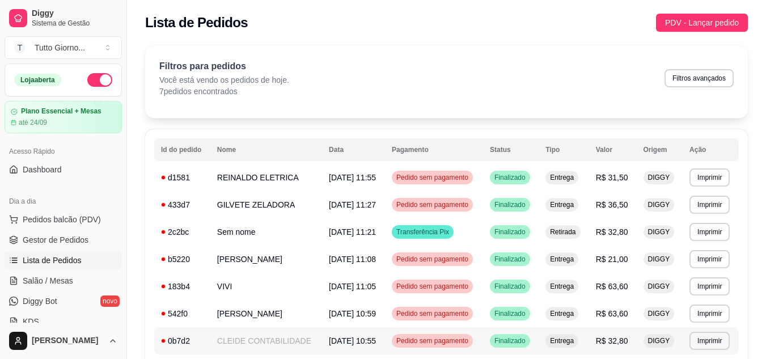
click at [458, 340] on span "Pedido sem pagamento" at bounding box center [432, 340] width 77 height 9
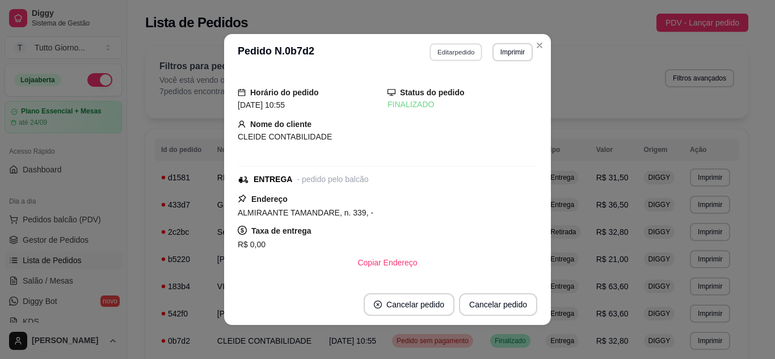
click at [444, 61] on button "Editar pedido" at bounding box center [456, 52] width 53 height 18
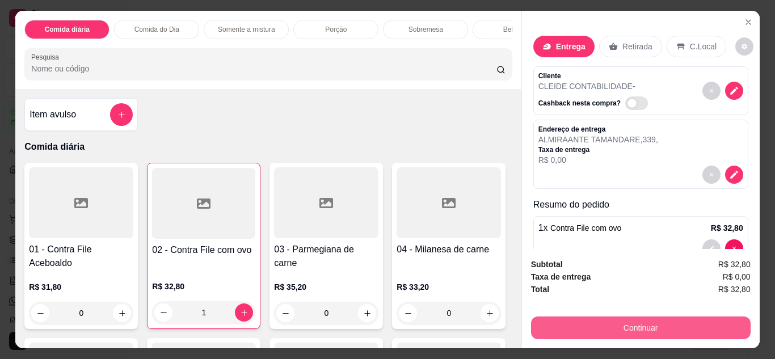
click at [625, 330] on button "Continuar" at bounding box center [640, 327] width 219 height 23
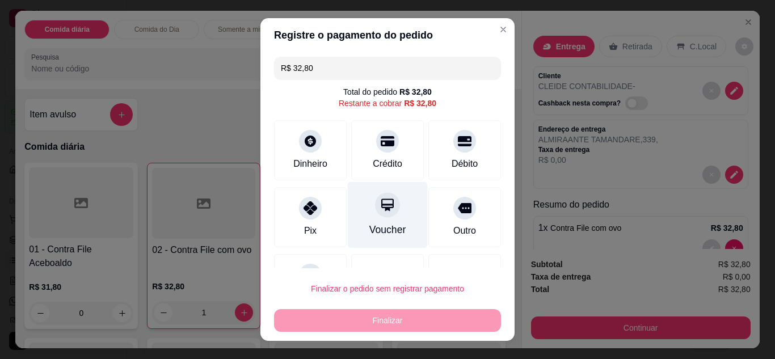
click at [363, 220] on div "Voucher" at bounding box center [388, 214] width 80 height 66
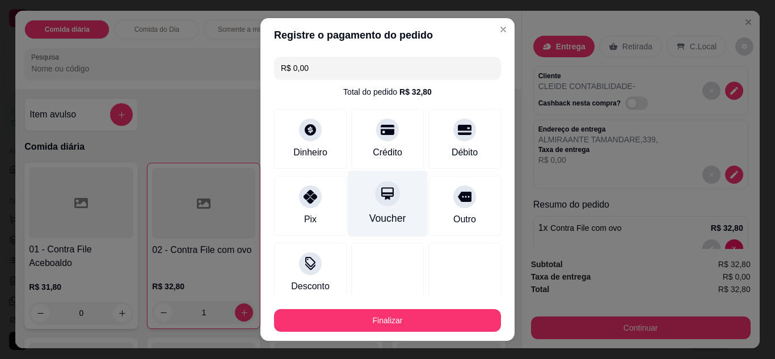
type input "R$ 0,00"
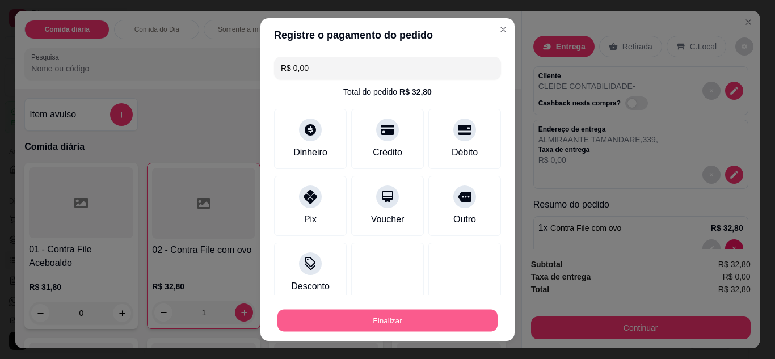
click at [402, 327] on button "Finalizar" at bounding box center [387, 321] width 220 height 22
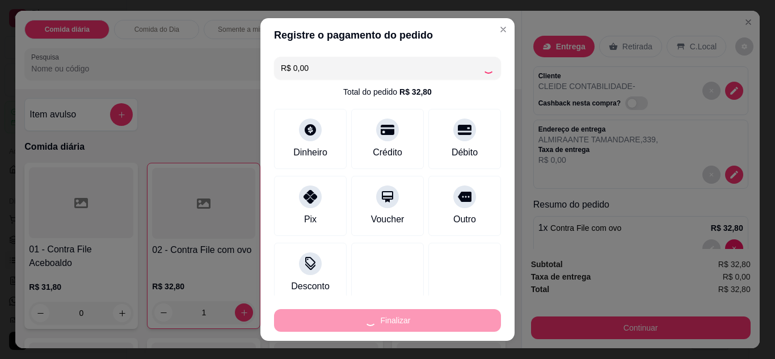
type input "0"
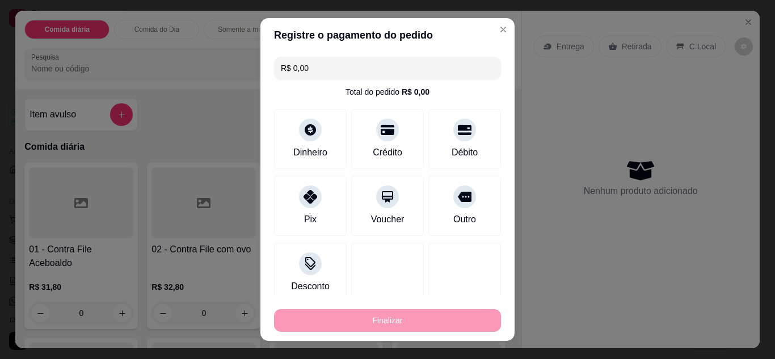
type input "-R$ 32,80"
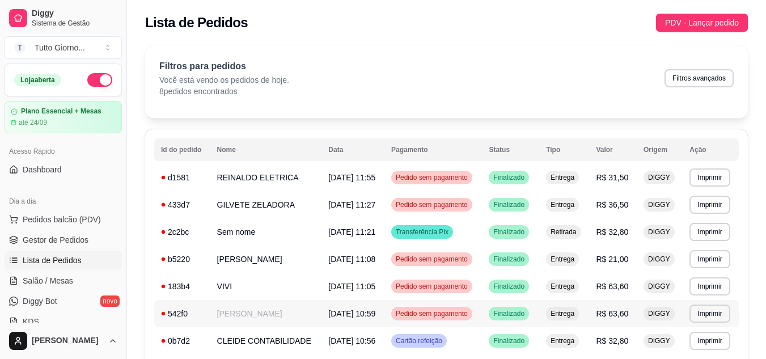
click at [438, 311] on span "Pedido sem pagamento" at bounding box center [432, 313] width 77 height 9
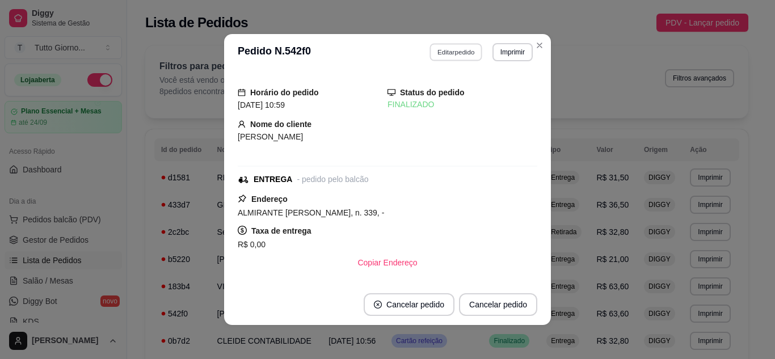
click at [441, 60] on button "Editar pedido" at bounding box center [456, 52] width 53 height 18
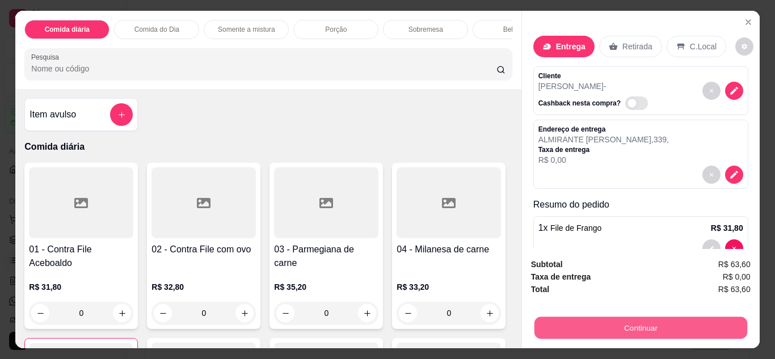
click at [622, 332] on button "Continuar" at bounding box center [640, 328] width 213 height 22
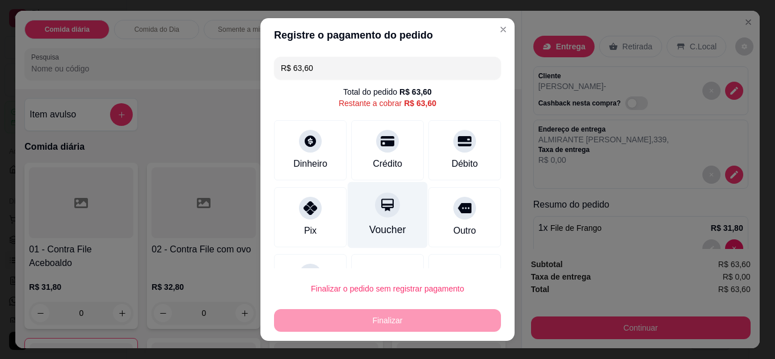
click at [369, 223] on div "Voucher" at bounding box center [387, 229] width 37 height 15
type input "R$ 0,00"
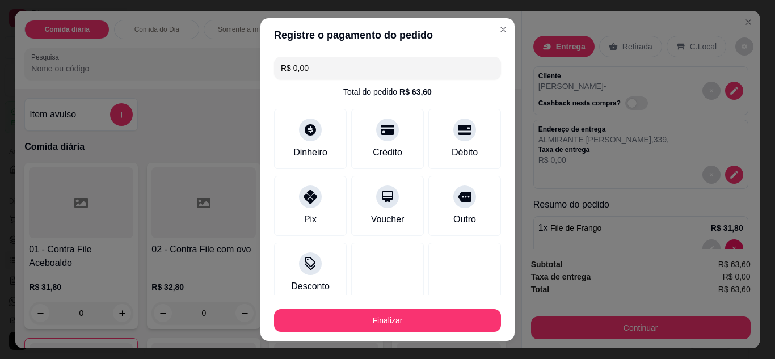
click at [381, 333] on footer "Finalizar" at bounding box center [387, 317] width 254 height 45
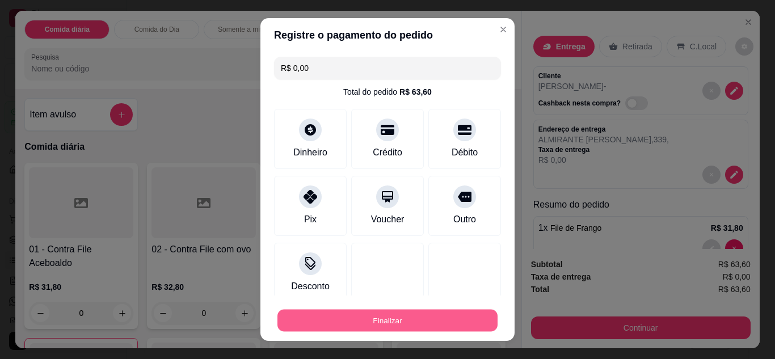
click at [381, 328] on button "Finalizar" at bounding box center [387, 321] width 220 height 22
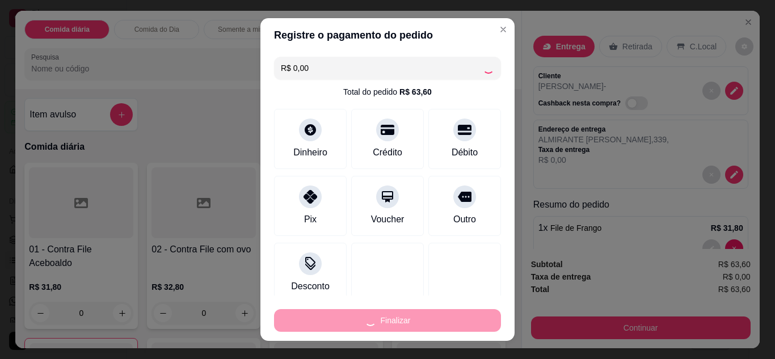
type input "0"
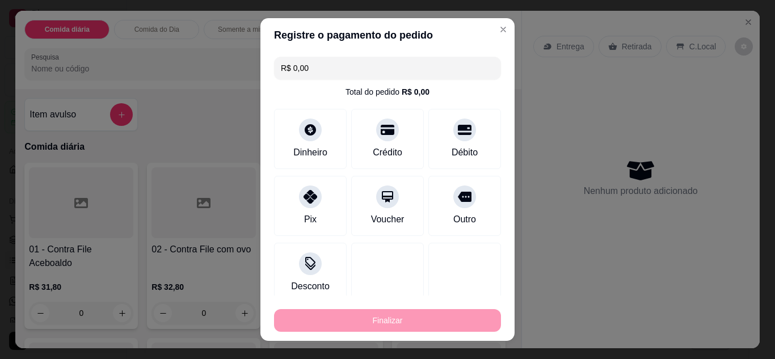
type input "-R$ 63,60"
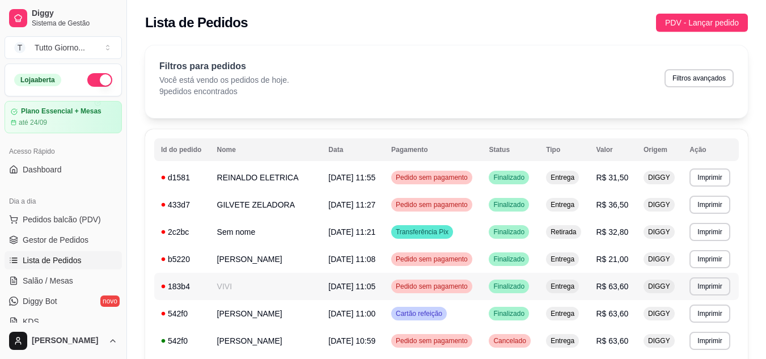
click at [428, 288] on span "Pedido sem pagamento" at bounding box center [432, 286] width 77 height 9
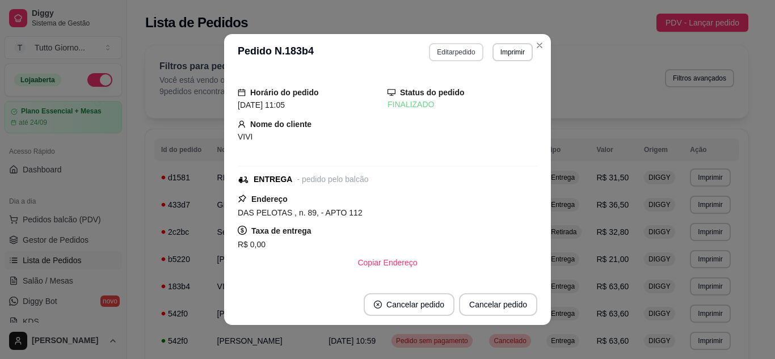
click at [453, 54] on button "Editar pedido" at bounding box center [456, 52] width 54 height 18
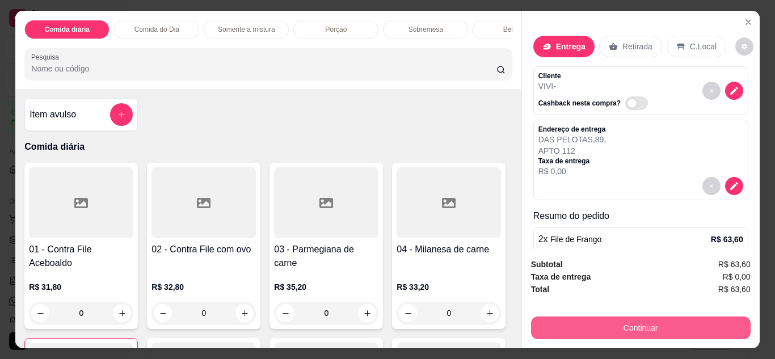
click at [571, 323] on button "Continuar" at bounding box center [640, 327] width 219 height 23
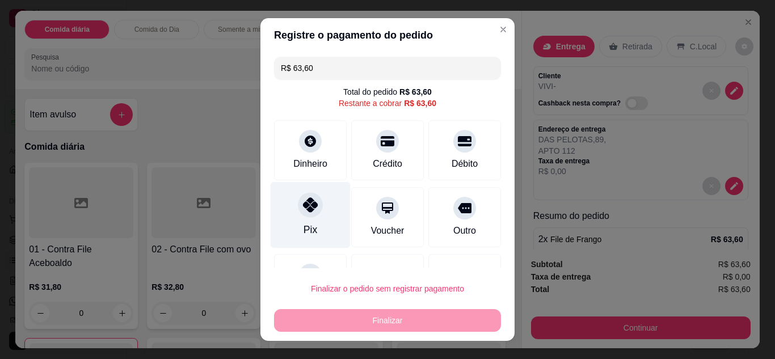
click at [303, 208] on icon at bounding box center [310, 204] width 15 height 15
type input "R$ 0,00"
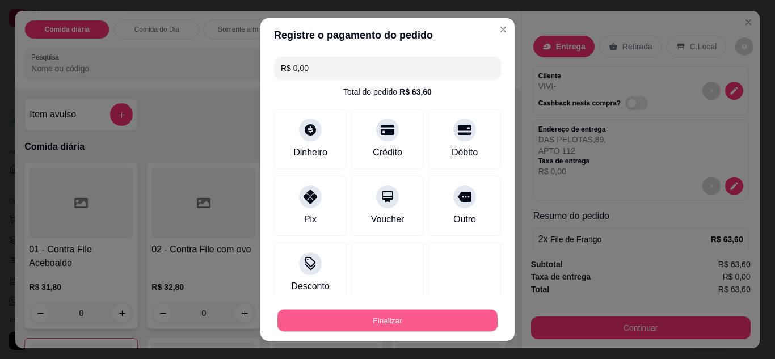
click at [379, 316] on button "Finalizar" at bounding box center [387, 321] width 220 height 22
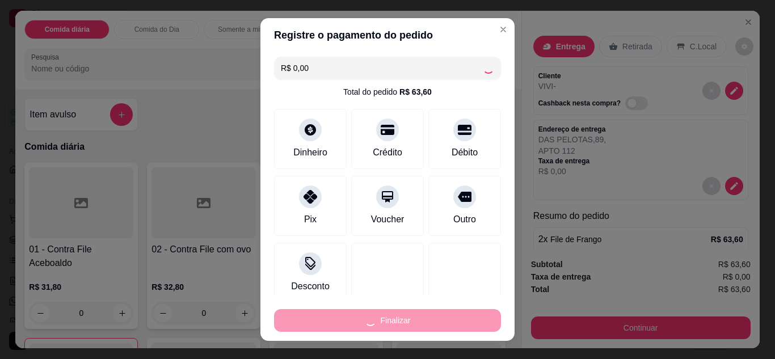
type input "0"
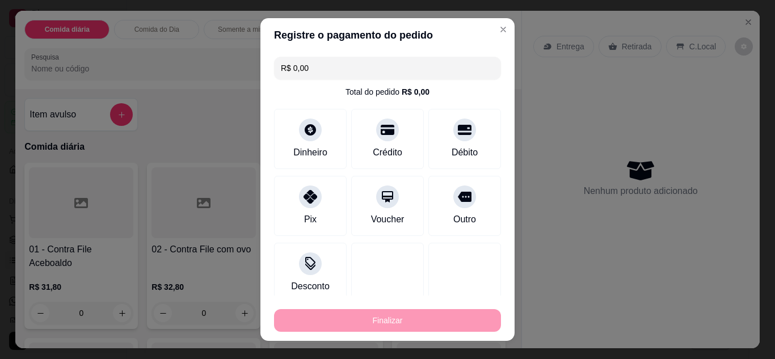
type input "-R$ 63,60"
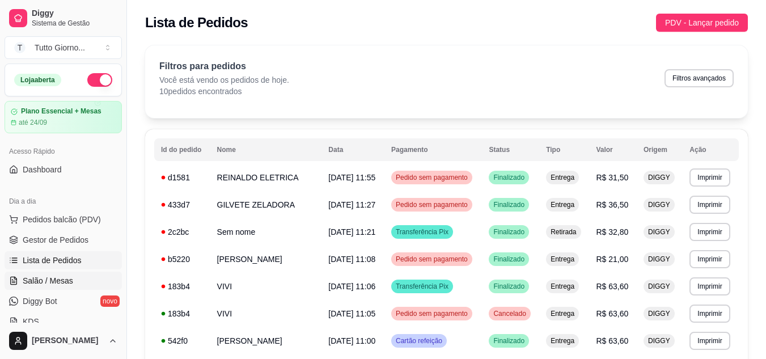
click at [53, 280] on span "Salão / Mesas" at bounding box center [48, 280] width 50 height 11
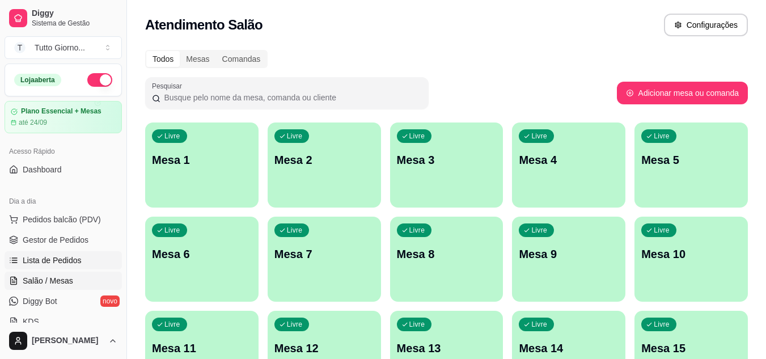
click at [66, 256] on span "Lista de Pedidos" at bounding box center [52, 260] width 59 height 11
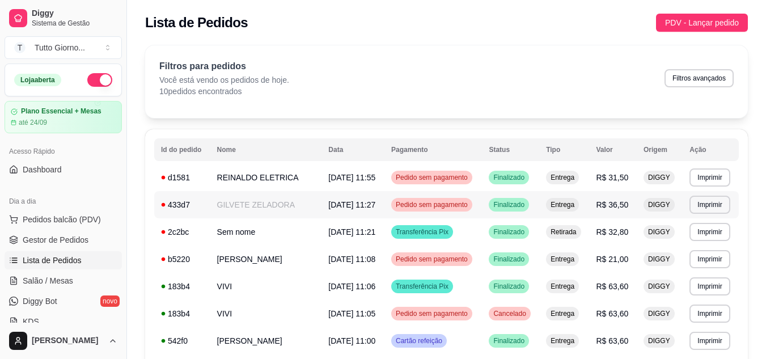
click at [445, 201] on span "Pedido sem pagamento" at bounding box center [432, 204] width 77 height 9
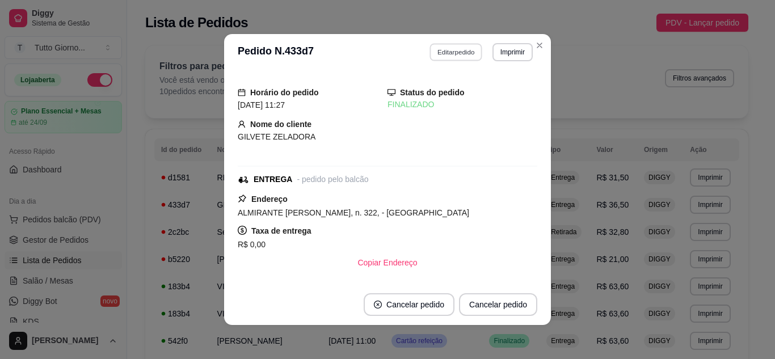
click at [459, 53] on button "Editar pedido" at bounding box center [456, 52] width 53 height 18
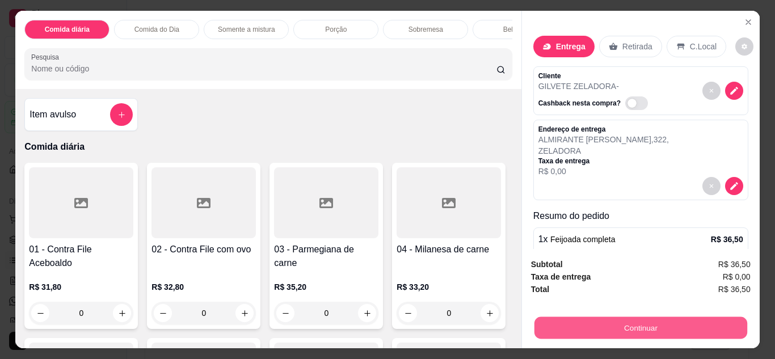
click at [672, 326] on button "Continuar" at bounding box center [640, 328] width 213 height 22
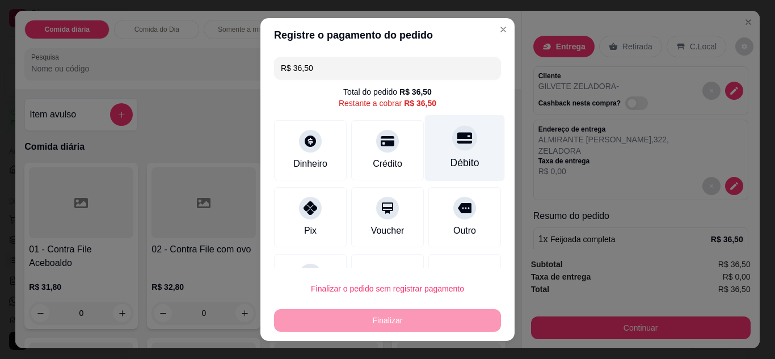
click at [457, 145] on icon at bounding box center [464, 137] width 15 height 15
type input "R$ 0,00"
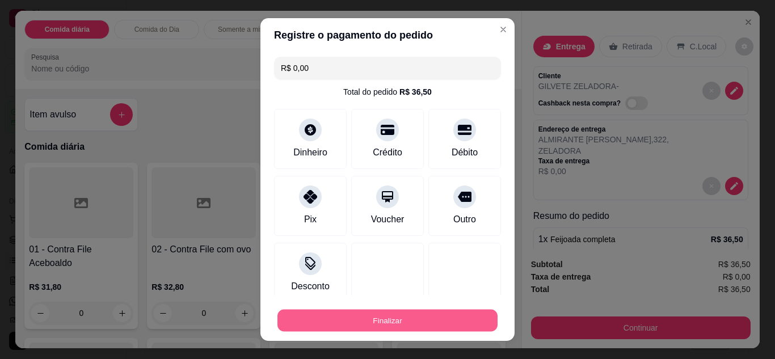
click at [421, 330] on button "Finalizar" at bounding box center [387, 321] width 220 height 22
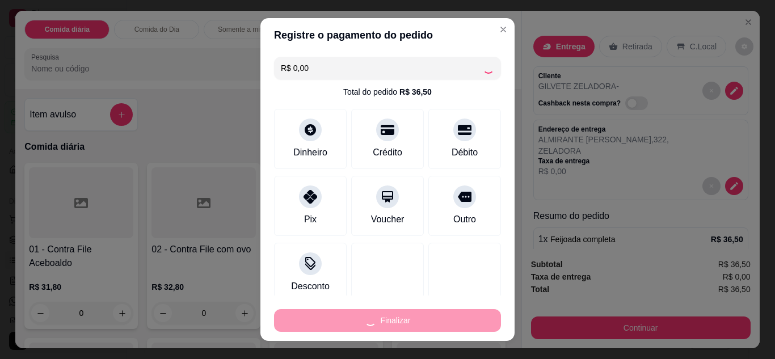
type input "0"
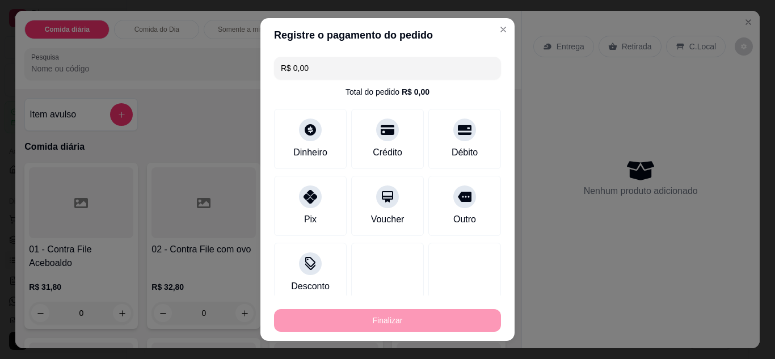
type input "-R$ 36,50"
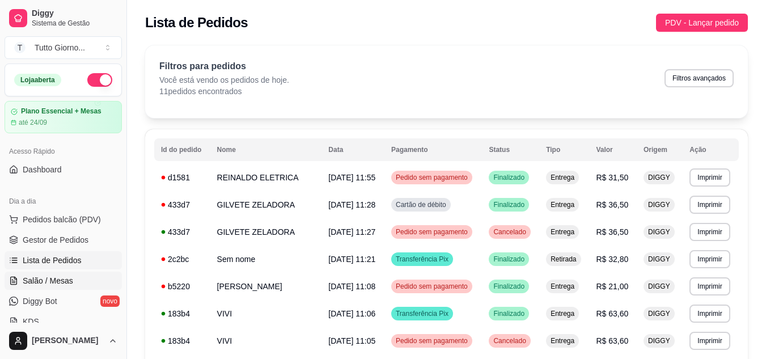
click at [71, 276] on link "Salão / Mesas" at bounding box center [63, 281] width 117 height 18
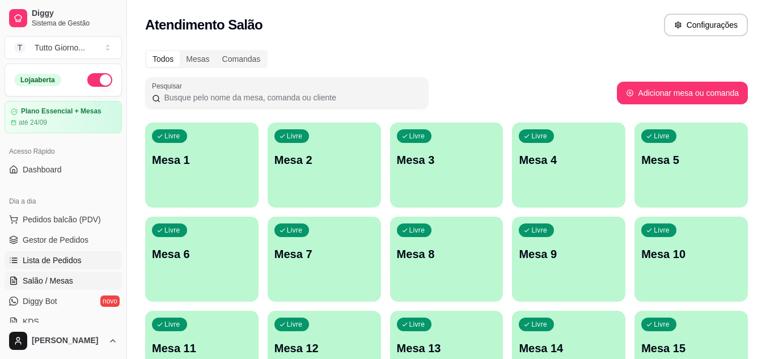
click at [71, 264] on span "Lista de Pedidos" at bounding box center [52, 260] width 59 height 11
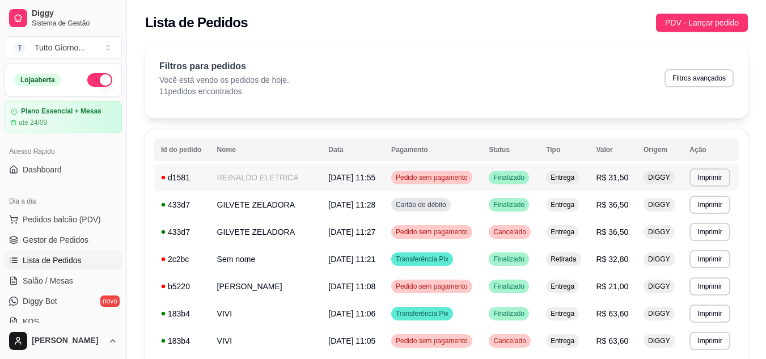
click at [457, 179] on span "Pedido sem pagamento" at bounding box center [432, 177] width 77 height 9
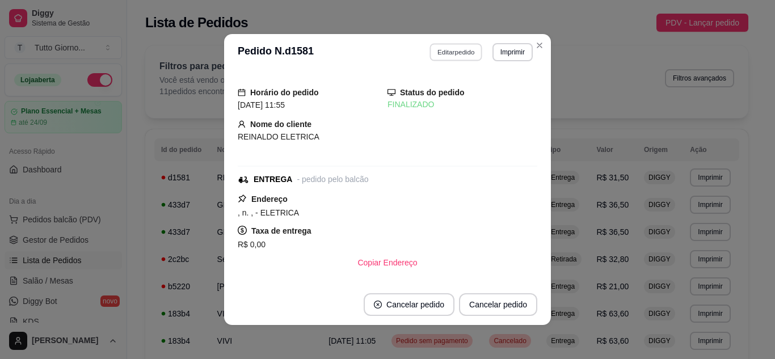
click at [458, 52] on button "Editar pedido" at bounding box center [456, 52] width 53 height 18
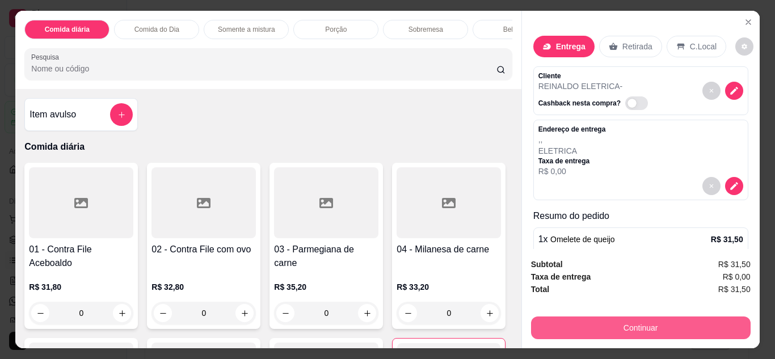
click at [641, 327] on button "Continuar" at bounding box center [640, 327] width 219 height 23
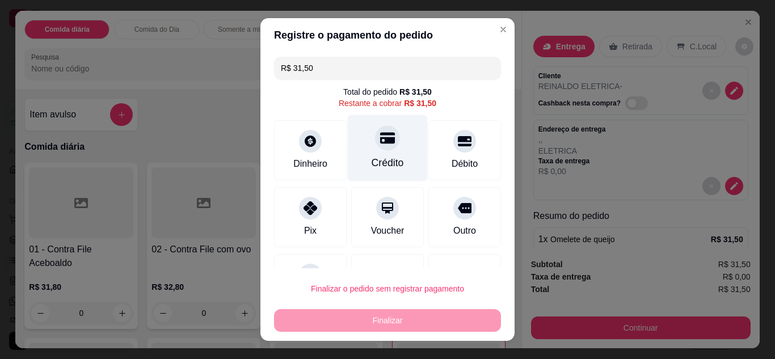
click at [377, 157] on div "Crédito" at bounding box center [387, 162] width 32 height 15
type input "R$ 0,00"
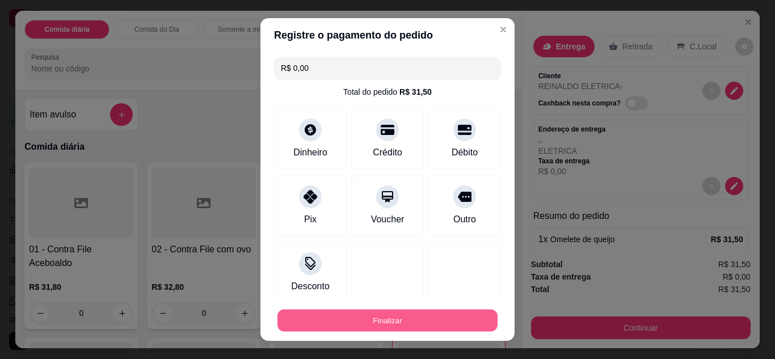
click at [433, 324] on button "Finalizar" at bounding box center [387, 321] width 220 height 22
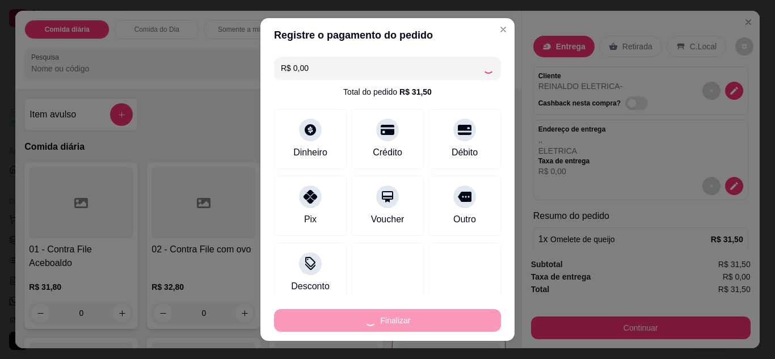
type input "0"
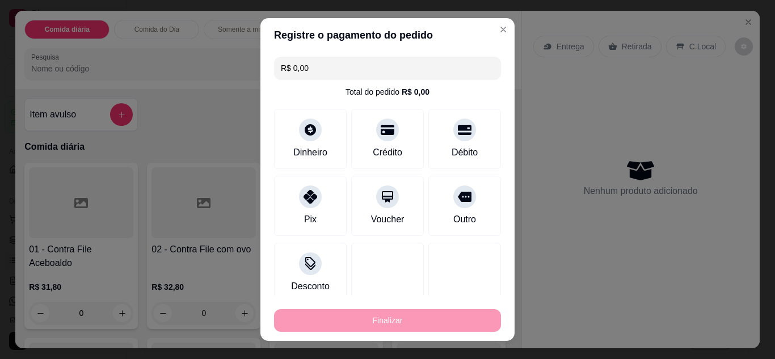
type input "-R$ 31,50"
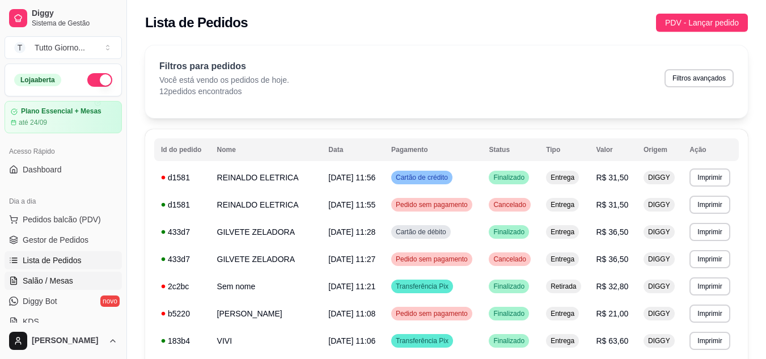
click at [49, 285] on span "Salão / Mesas" at bounding box center [48, 280] width 50 height 11
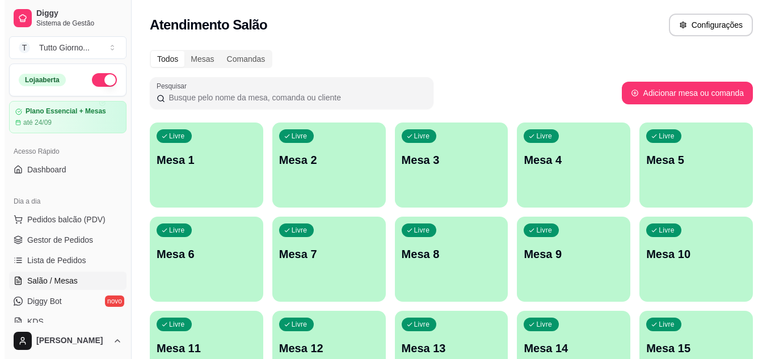
scroll to position [314, 0]
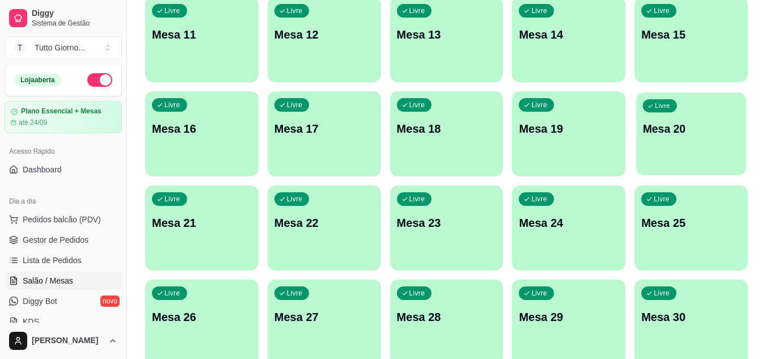
click at [652, 141] on div "Livre Mesa 20" at bounding box center [691, 126] width 110 height 69
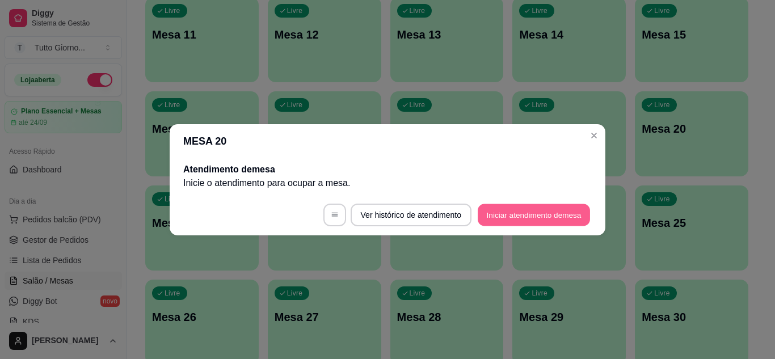
click at [541, 216] on button "Iniciar atendimento de mesa" at bounding box center [534, 215] width 112 height 22
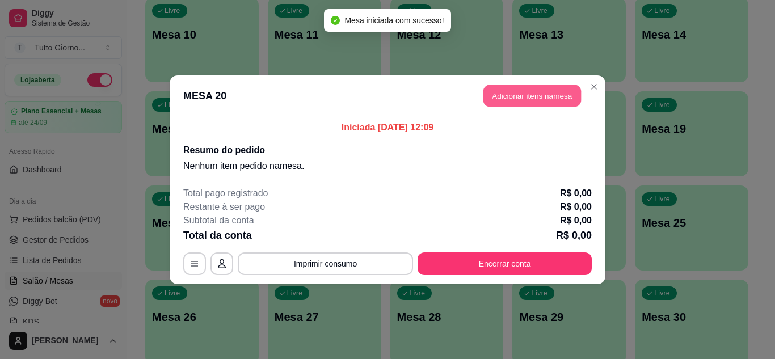
click at [545, 95] on button "Adicionar itens na mesa" at bounding box center [532, 96] width 98 height 22
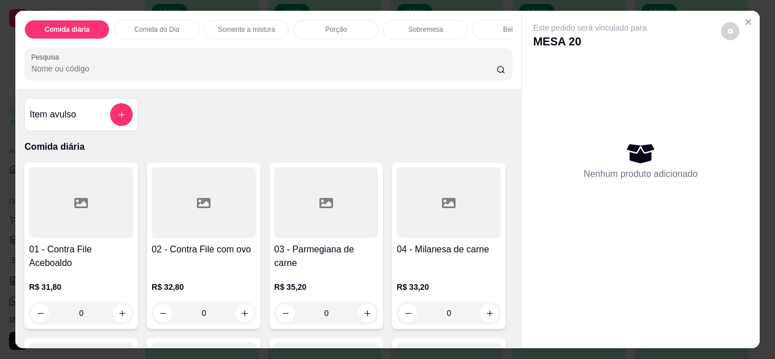
click at [365, 315] on div "0" at bounding box center [326, 313] width 104 height 23
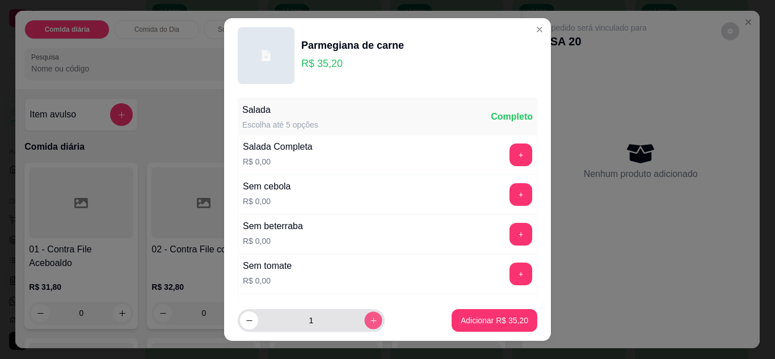
click at [369, 324] on icon "increase-product-quantity" at bounding box center [373, 320] width 9 height 9
type input "2"
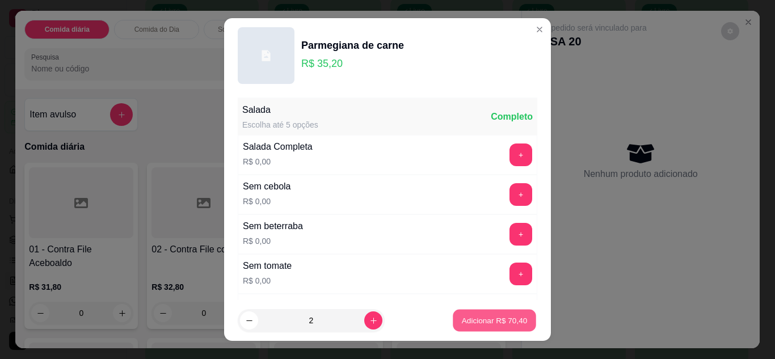
click at [472, 324] on p "Adicionar R$ 70,40" at bounding box center [495, 320] width 66 height 11
type input "2"
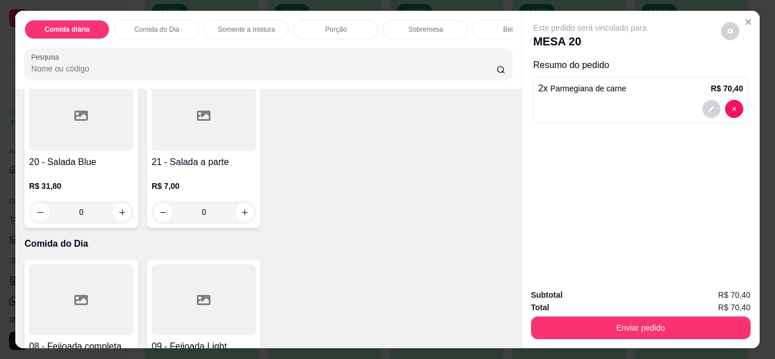
scroll to position [219, 0]
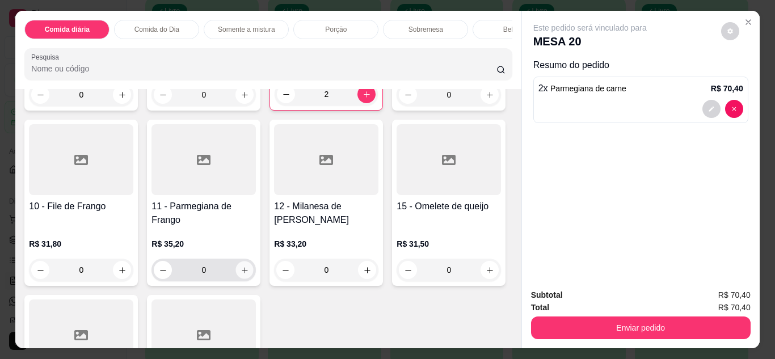
click at [249, 272] on icon "increase-product-quantity" at bounding box center [244, 270] width 9 height 9
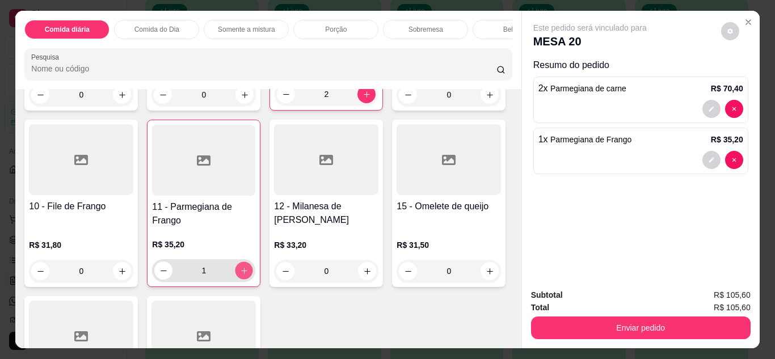
click at [248, 272] on icon "increase-product-quantity" at bounding box center [244, 271] width 9 height 9
type input "3"
click at [133, 273] on div "0" at bounding box center [81, 271] width 104 height 23
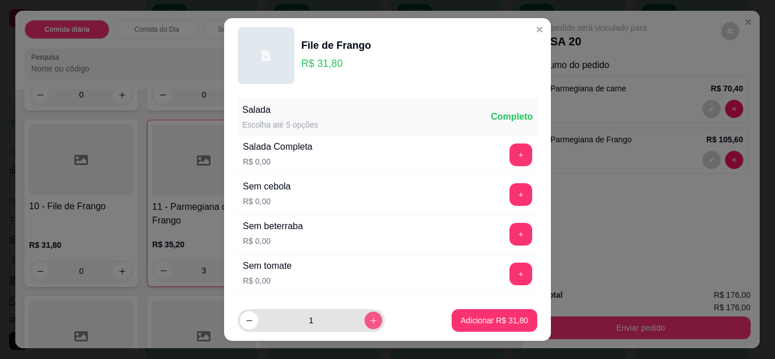
click at [364, 315] on button "increase-product-quantity" at bounding box center [373, 321] width 18 height 18
type input "2"
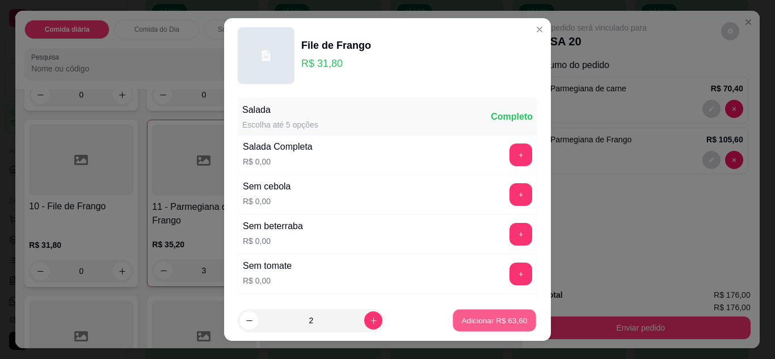
click at [470, 316] on p "Adicionar R$ 63,60" at bounding box center [495, 320] width 66 height 11
type input "2"
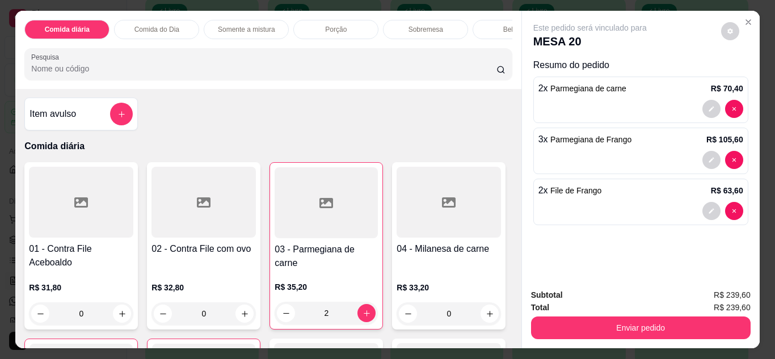
scroll to position [0, 0]
click at [484, 22] on div "Bebidas" at bounding box center [514, 29] width 85 height 19
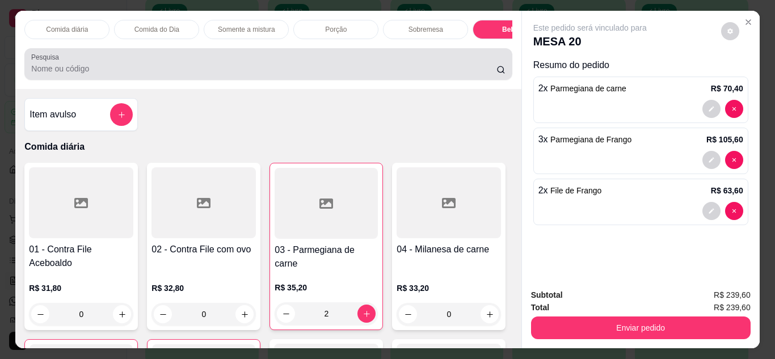
scroll to position [30, 0]
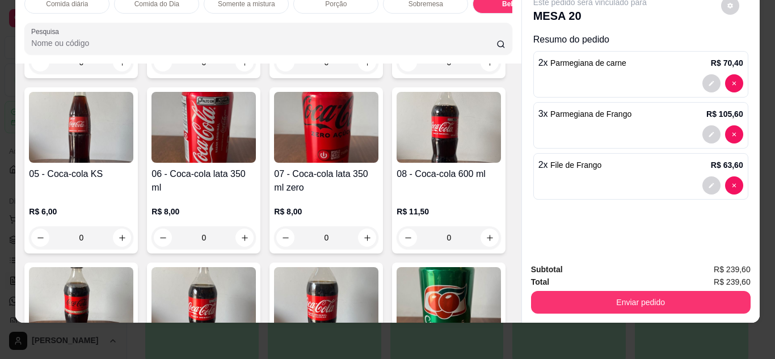
click at [256, 163] on img at bounding box center [203, 127] width 104 height 71
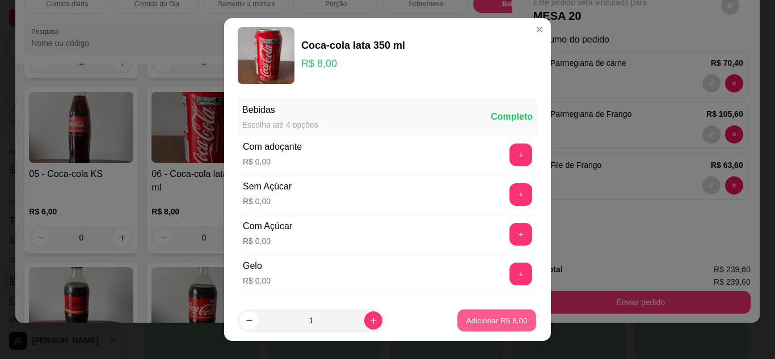
click at [477, 315] on p "Adicionar R$ 8,00" at bounding box center [496, 320] width 61 height 11
type input "1"
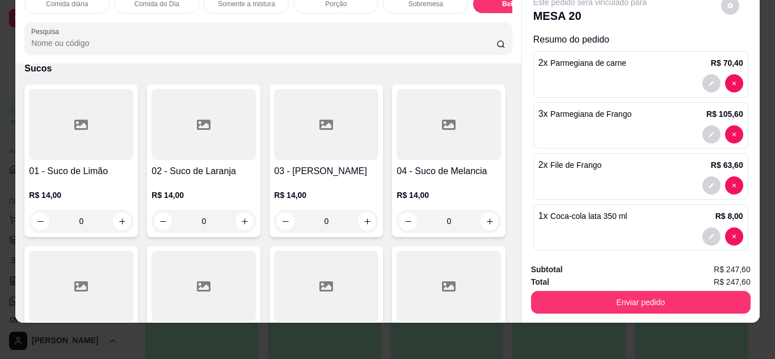
scroll to position [2197, 0]
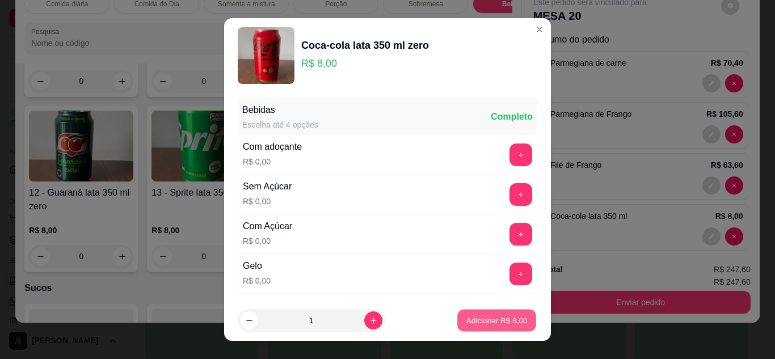
click at [466, 319] on p "Adicionar R$ 8,00" at bounding box center [496, 320] width 61 height 11
type input "1"
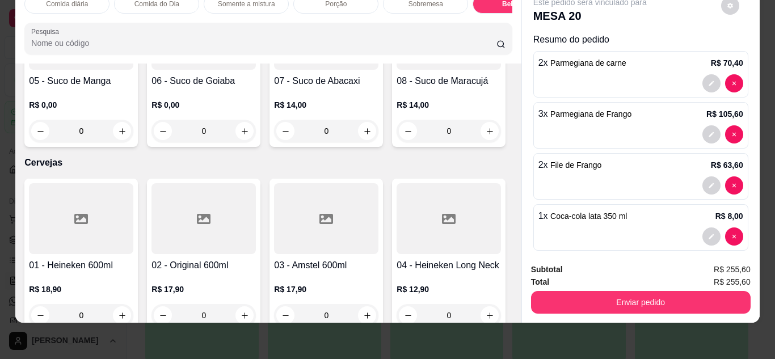
scroll to position [2673, 0]
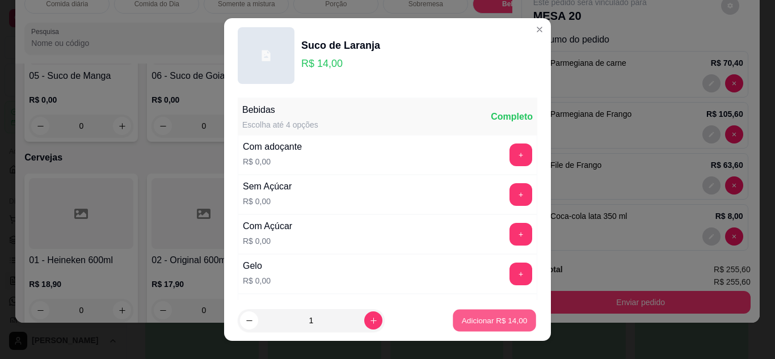
click at [491, 323] on p "Adicionar R$ 14,00" at bounding box center [495, 320] width 66 height 11
type input "1"
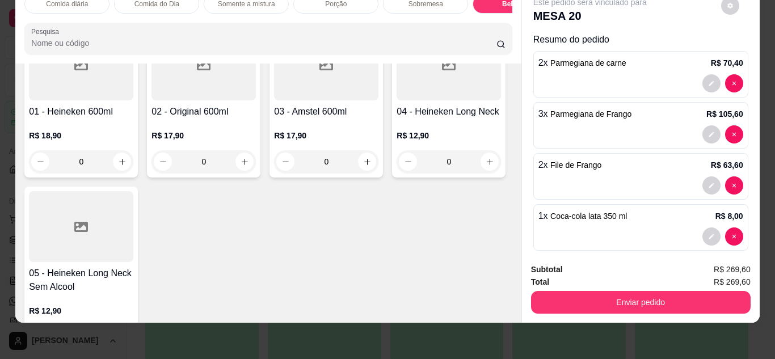
scroll to position [2855, 0]
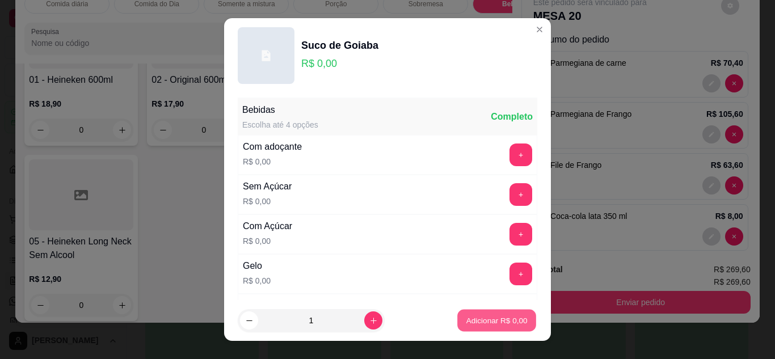
click at [459, 314] on button "Adicionar R$ 0,00" at bounding box center [496, 321] width 79 height 22
type input "1"
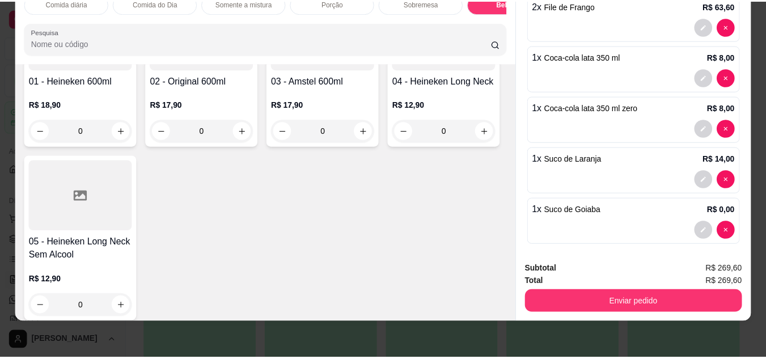
scroll to position [166, 0]
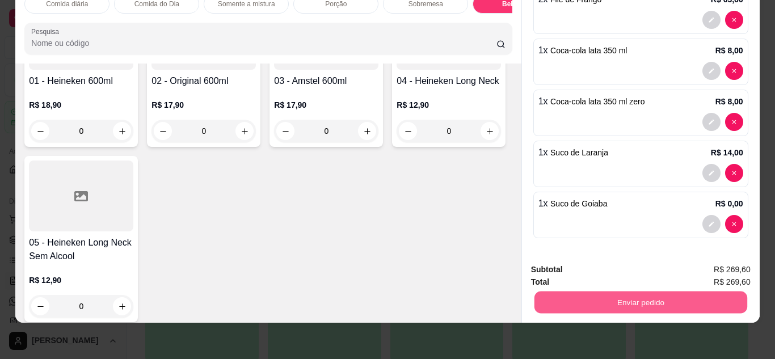
click at [660, 293] on button "Enviar pedido" at bounding box center [640, 303] width 213 height 22
click at [631, 260] on button "Não registrar e enviar pedido" at bounding box center [603, 265] width 115 height 21
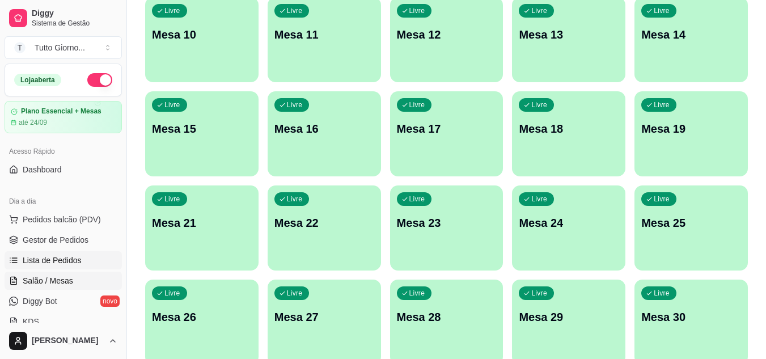
click at [73, 257] on span "Lista de Pedidos" at bounding box center [52, 260] width 59 height 11
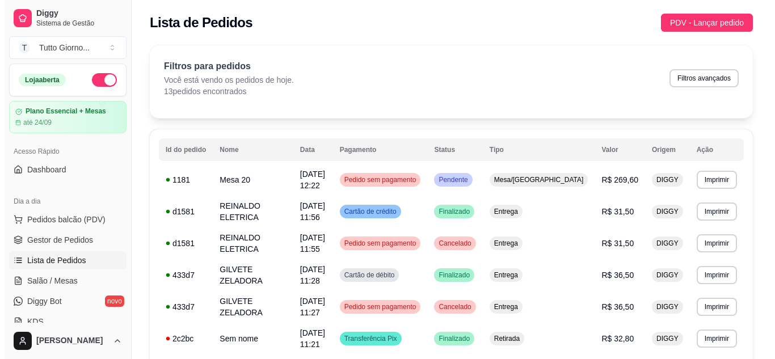
scroll to position [300, 0]
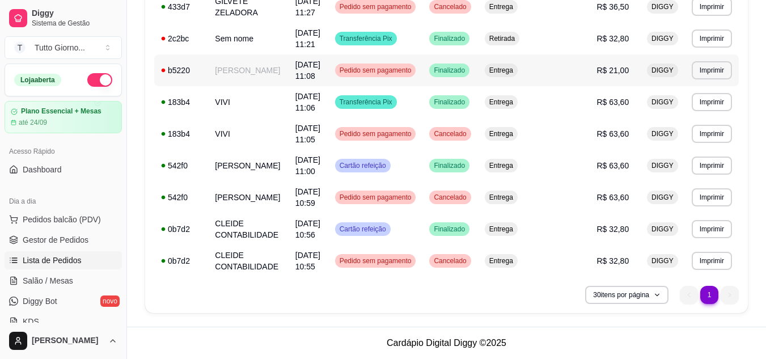
click at [414, 74] on span "Pedido sem pagamento" at bounding box center [375, 70] width 77 height 9
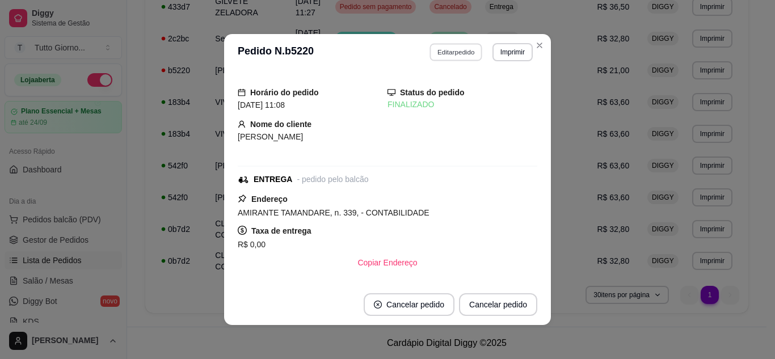
click at [455, 52] on button "Editar pedido" at bounding box center [456, 52] width 53 height 18
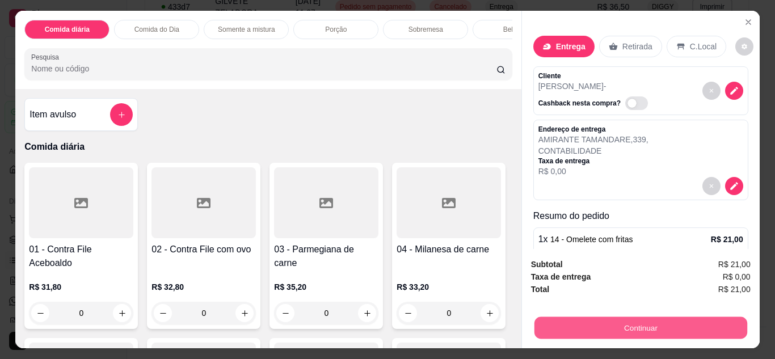
click at [635, 327] on button "Continuar" at bounding box center [640, 328] width 213 height 22
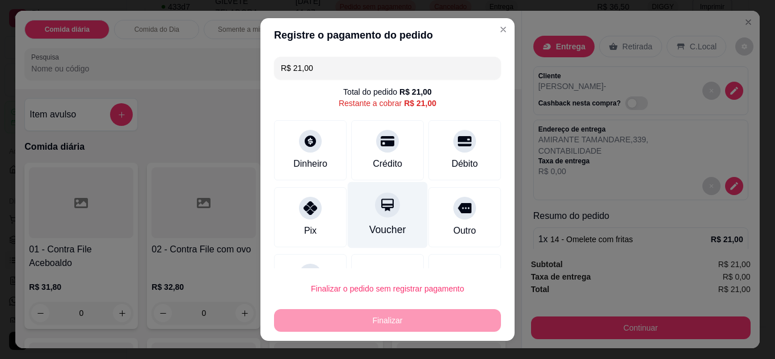
click at [375, 215] on div at bounding box center [387, 204] width 25 height 25
type input "R$ 0,00"
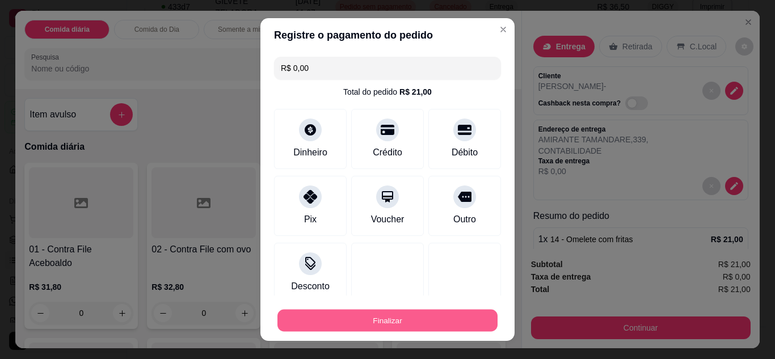
click at [380, 319] on button "Finalizar" at bounding box center [387, 321] width 220 height 22
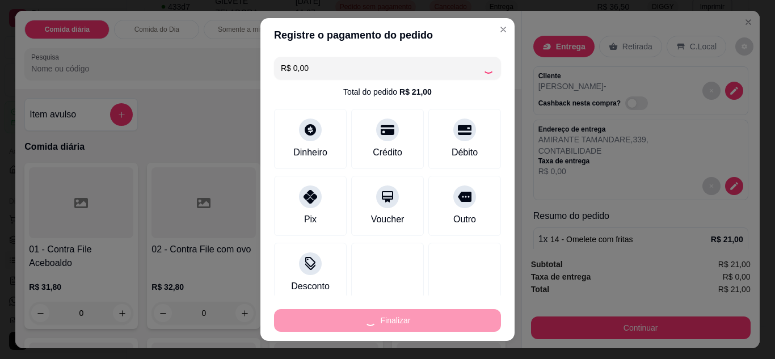
type input "0"
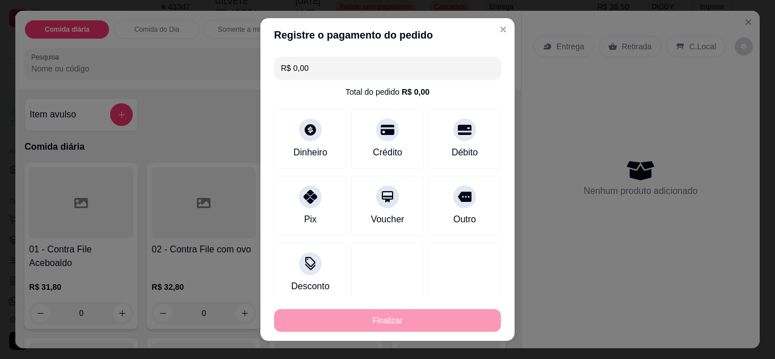
type input "-R$ 21,00"
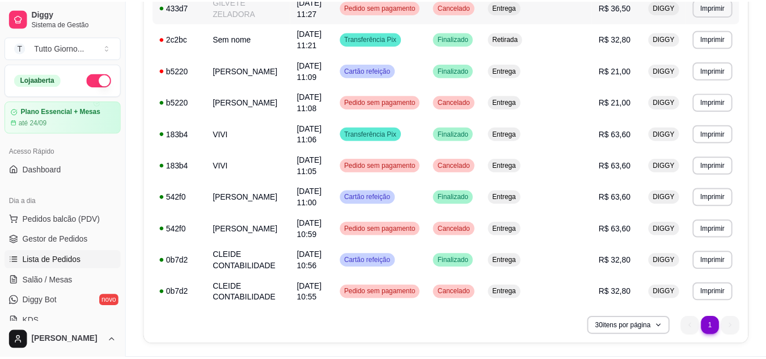
scroll to position [268, 0]
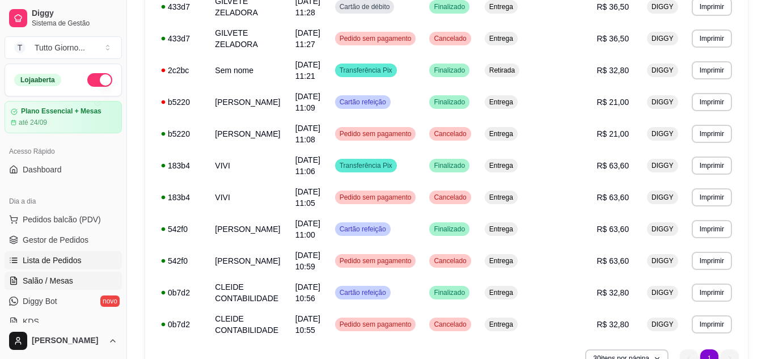
click at [47, 279] on span "Salão / Mesas" at bounding box center [48, 280] width 50 height 11
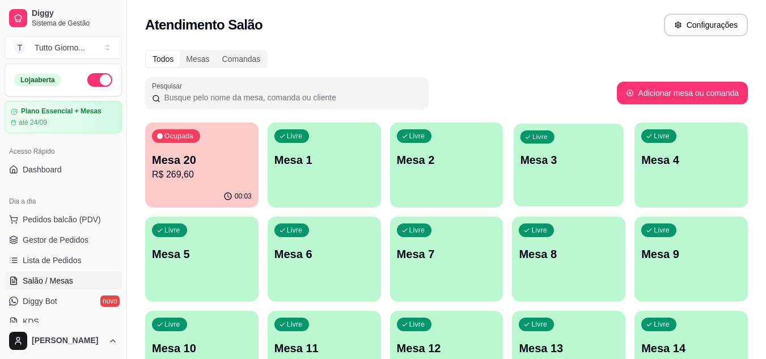
click at [552, 189] on div "Livre Mesa 3" at bounding box center [569, 158] width 110 height 69
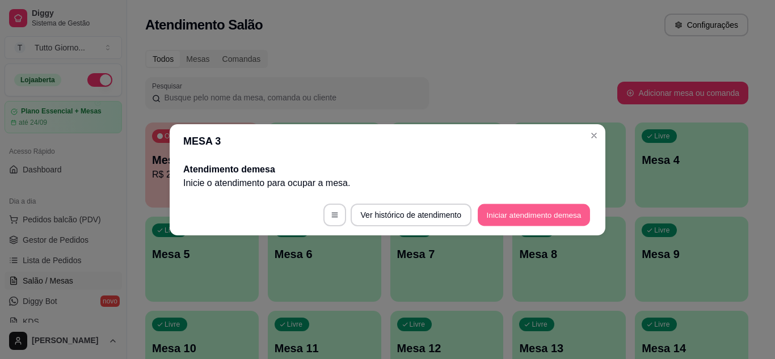
click at [522, 218] on button "Iniciar atendimento de mesa" at bounding box center [534, 215] width 112 height 22
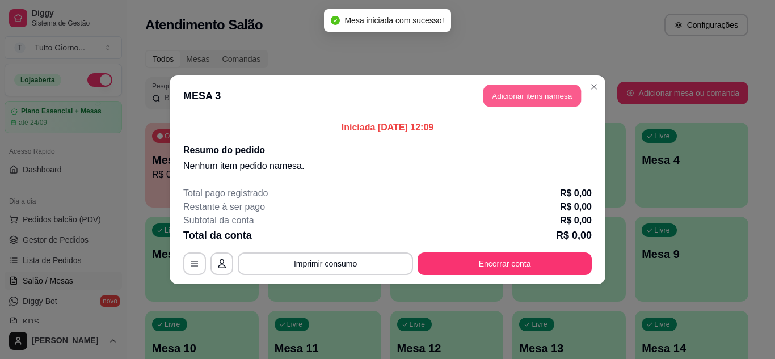
click at [542, 95] on button "Adicionar itens na mesa" at bounding box center [532, 96] width 98 height 22
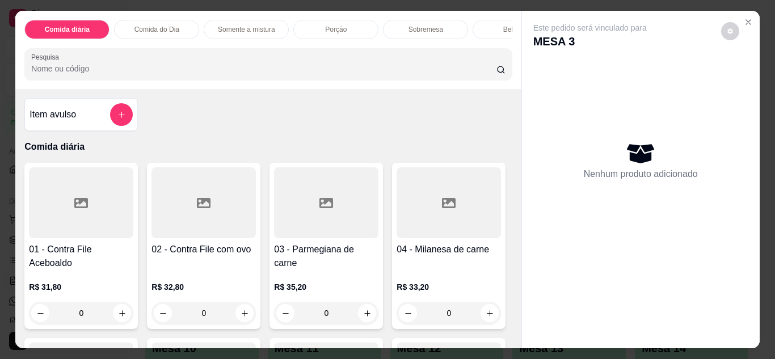
click at [162, 25] on p "Comida do Dia" at bounding box center [156, 29] width 45 height 9
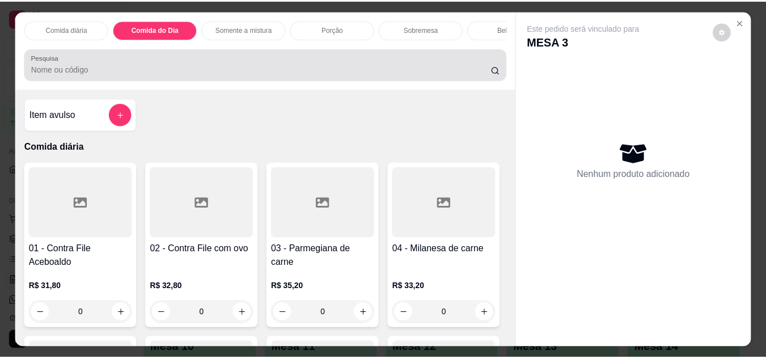
scroll to position [30, 0]
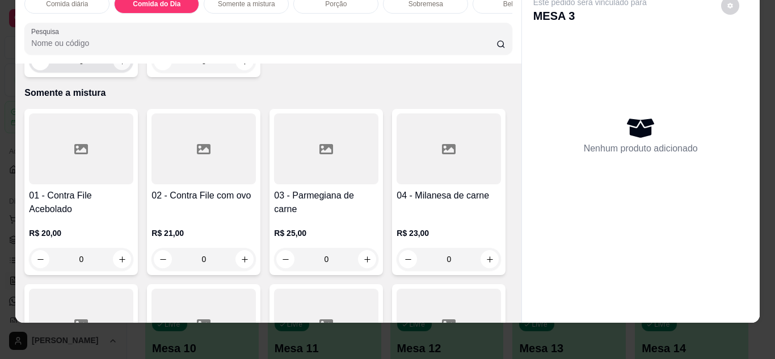
click at [118, 66] on icon "increase-product-quantity" at bounding box center [122, 61] width 9 height 9
type input "1"
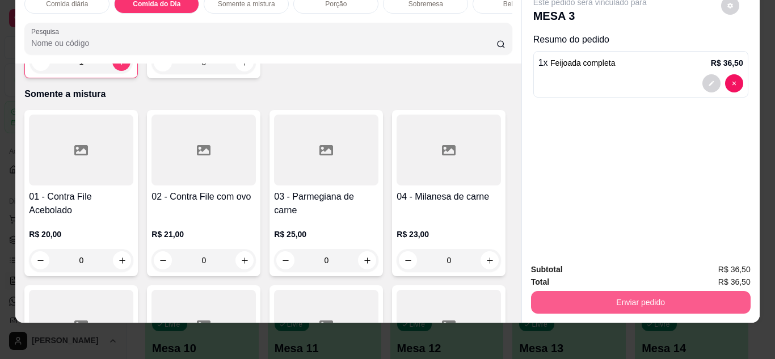
click at [624, 291] on button "Enviar pedido" at bounding box center [640, 302] width 219 height 23
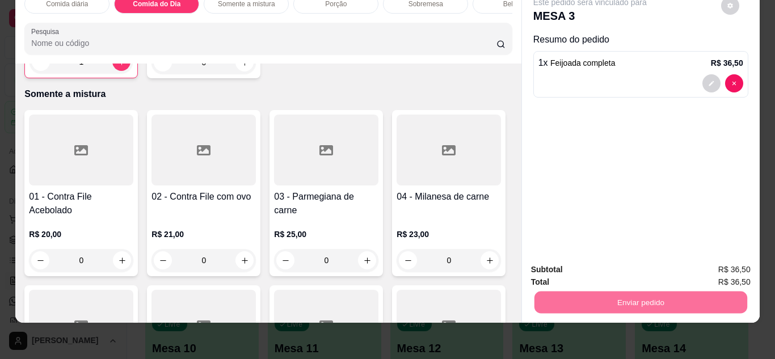
click at [623, 268] on button "Não registrar e enviar pedido" at bounding box center [603, 265] width 115 height 21
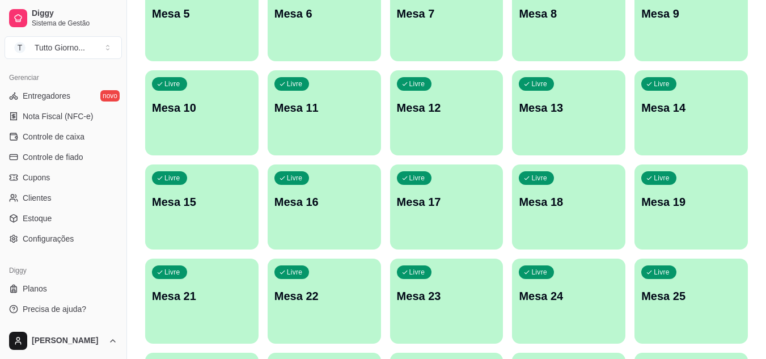
scroll to position [241, 0]
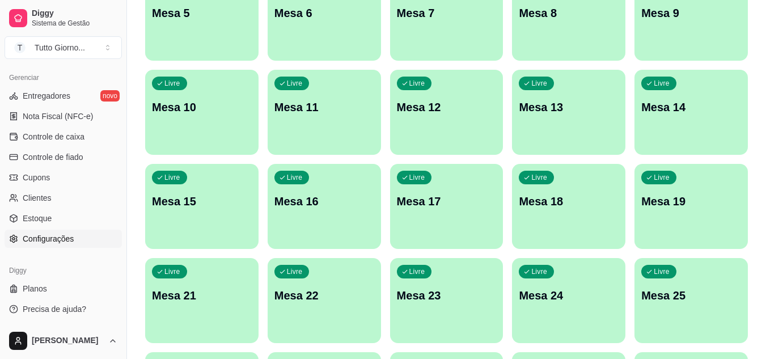
click at [50, 239] on span "Configurações" at bounding box center [48, 238] width 51 height 11
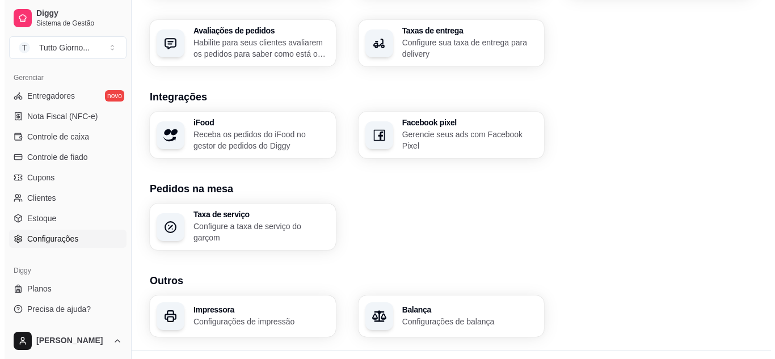
scroll to position [436, 0]
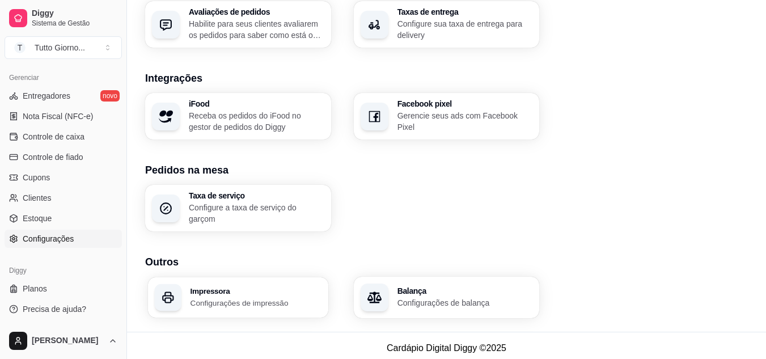
click at [239, 301] on p "Configurações de impressão" at bounding box center [256, 302] width 131 height 11
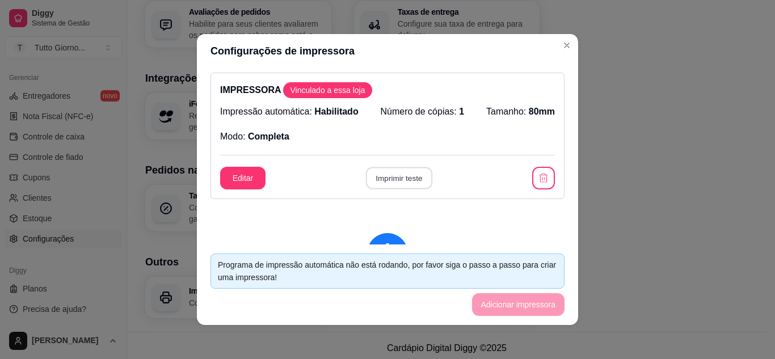
click at [387, 180] on button "Imprimir teste" at bounding box center [398, 178] width 66 height 22
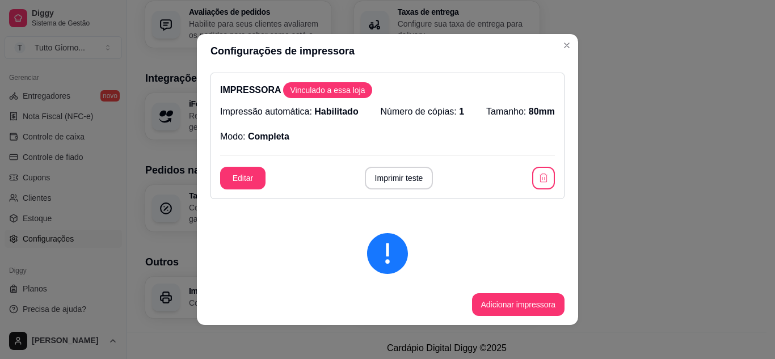
click at [385, 258] on icon "exclamation-circle" at bounding box center [387, 253] width 41 height 41
click at [247, 176] on button "Editar" at bounding box center [243, 178] width 44 height 22
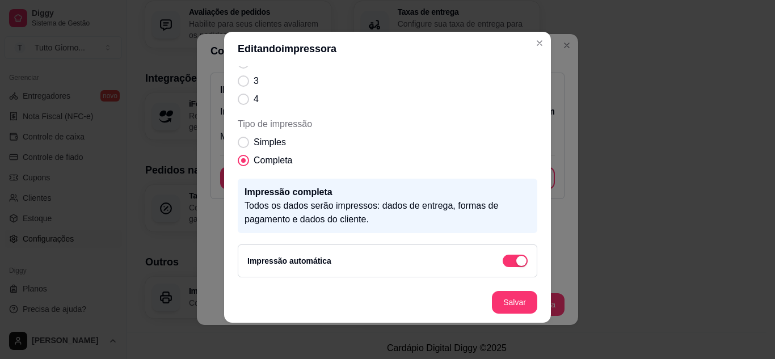
scroll to position [0, 0]
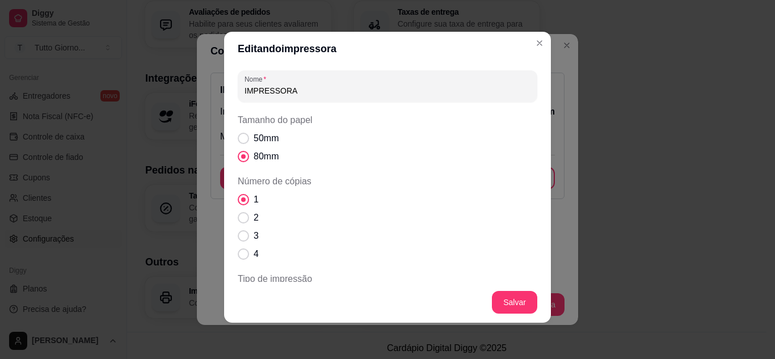
click at [292, 91] on input "IMPRESSORA" at bounding box center [387, 90] width 286 height 11
click at [293, 90] on input "IMPRESSORA cAIXA" at bounding box center [387, 90] width 286 height 11
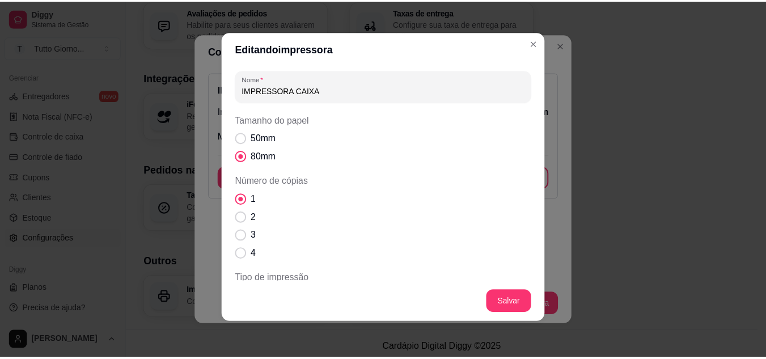
scroll to position [155, 0]
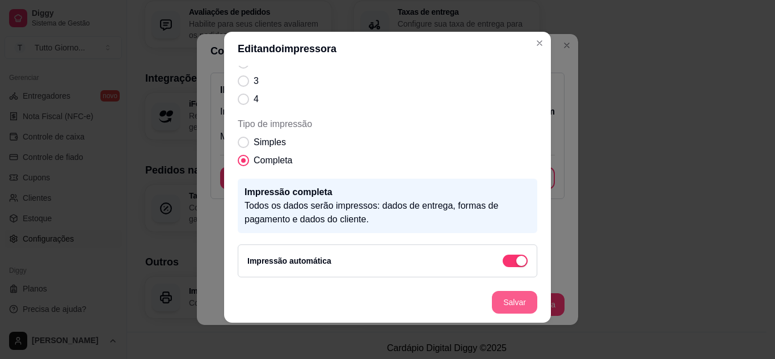
type input "IMPRESSORA CAIXA"
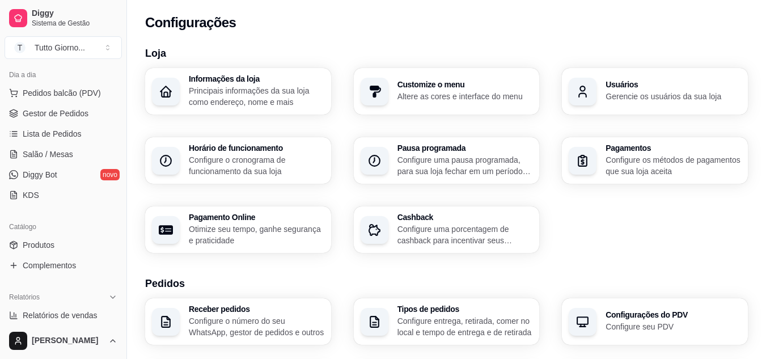
scroll to position [0, 0]
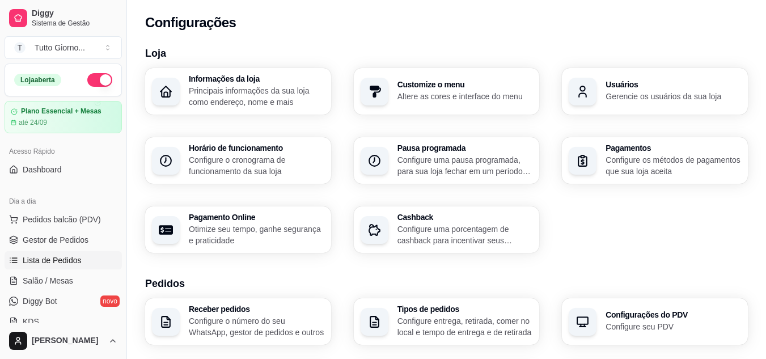
click at [64, 261] on span "Lista de Pedidos" at bounding box center [52, 260] width 59 height 11
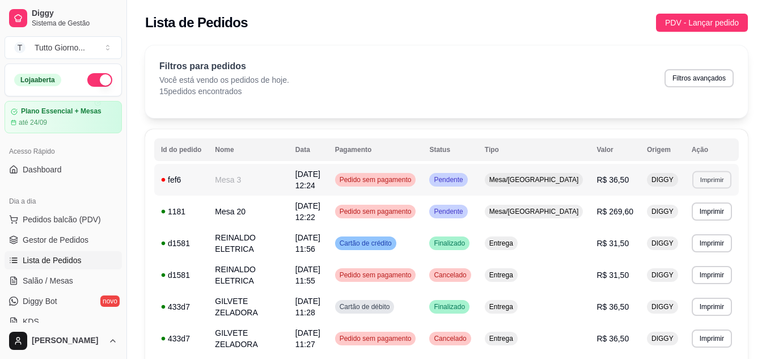
click at [717, 181] on button "Imprimir" at bounding box center [712, 180] width 39 height 18
click at [672, 216] on button "IMPRESSORA CAIXA" at bounding box center [690, 219] width 83 height 18
click at [708, 184] on button "Imprimir" at bounding box center [712, 180] width 39 height 18
click at [677, 220] on button "IMPRESSORA CAIXA" at bounding box center [691, 219] width 81 height 18
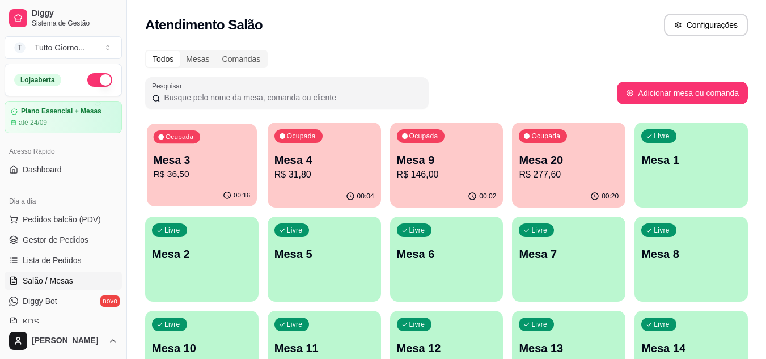
click at [192, 197] on div "00:16" at bounding box center [202, 196] width 110 height 22
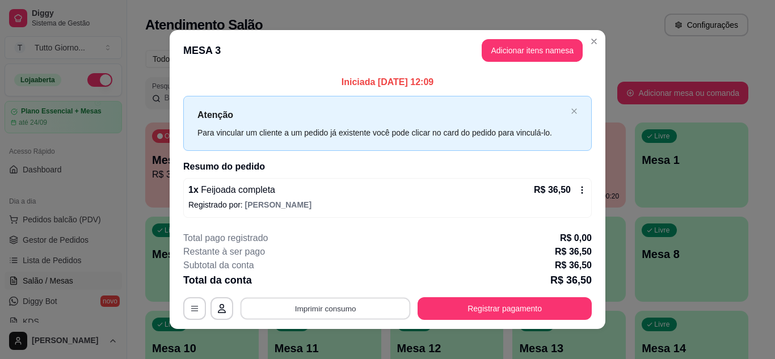
click at [347, 312] on button "Imprimir consumo" at bounding box center [325, 309] width 170 height 22
click at [336, 281] on button "IMPRESSORA CAIXA" at bounding box center [324, 282] width 81 height 18
click at [347, 307] on button "Imprimir consumo" at bounding box center [325, 309] width 170 height 22
click at [338, 285] on button "IMPRESSORA CAIXA" at bounding box center [324, 282] width 81 height 18
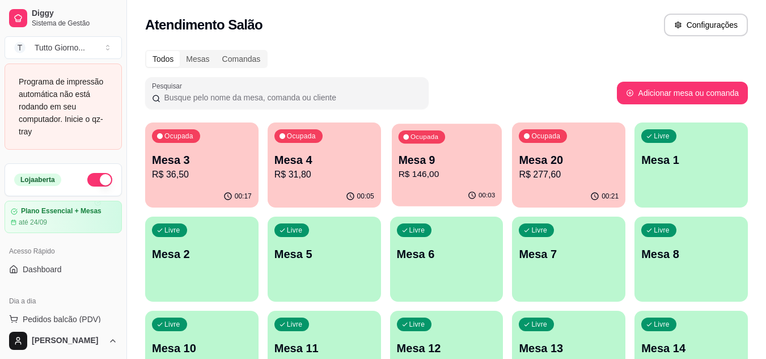
click at [451, 166] on p "Mesa 9" at bounding box center [446, 160] width 97 height 15
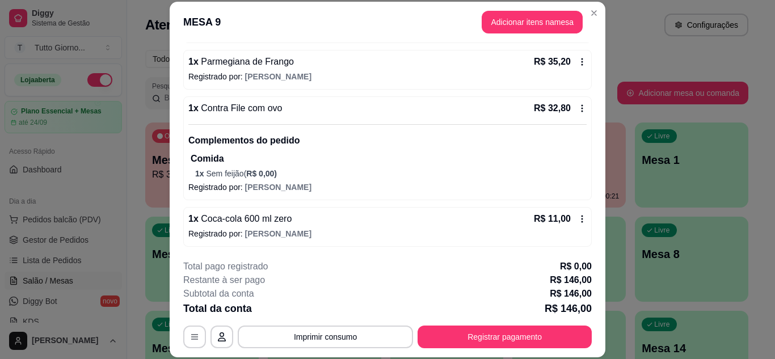
scroll to position [193, 0]
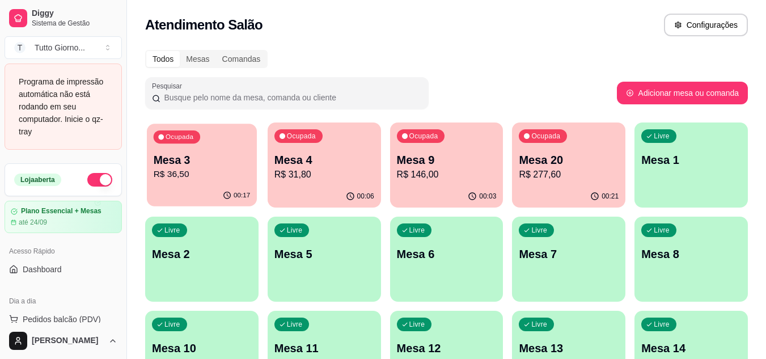
click at [176, 200] on div "00:17" at bounding box center [202, 196] width 110 height 22
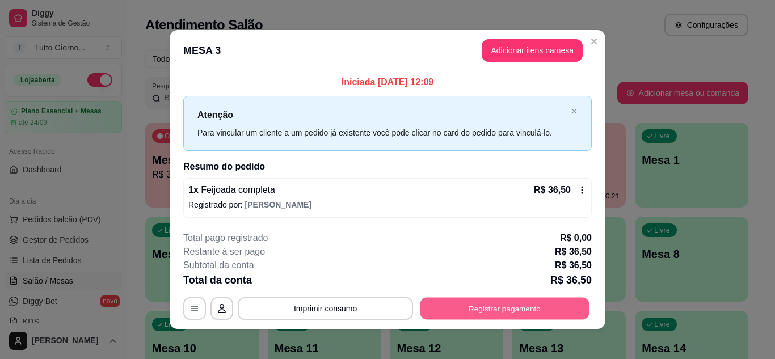
click at [531, 312] on button "Registrar pagamento" at bounding box center [504, 309] width 169 height 22
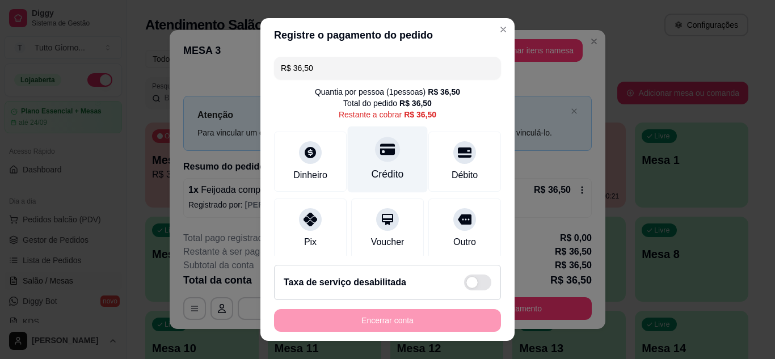
click at [371, 174] on div "Crédito" at bounding box center [387, 174] width 32 height 15
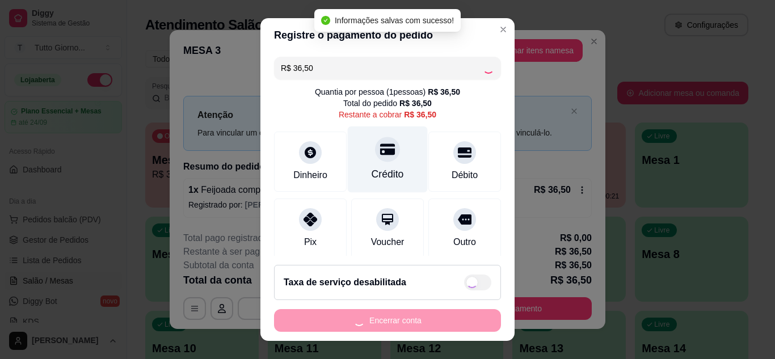
type input "R$ 0,00"
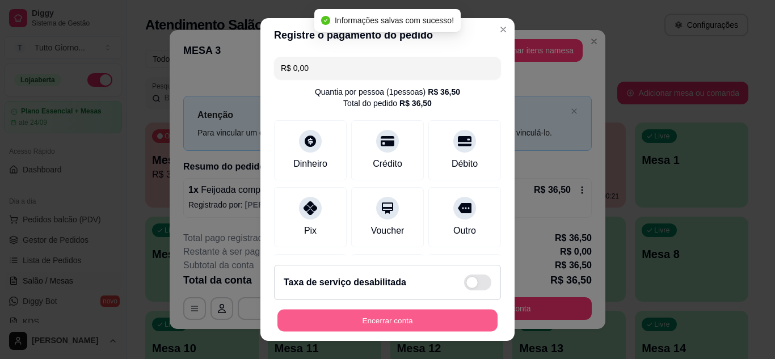
click at [379, 320] on button "Encerrar conta" at bounding box center [387, 321] width 220 height 22
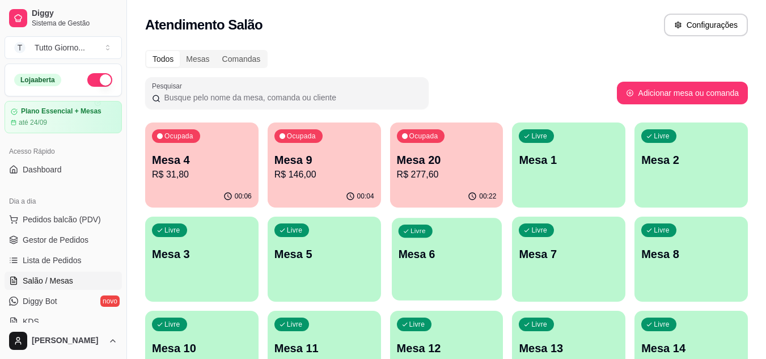
click at [482, 237] on div "Livre Mesa 6" at bounding box center [447, 252] width 110 height 69
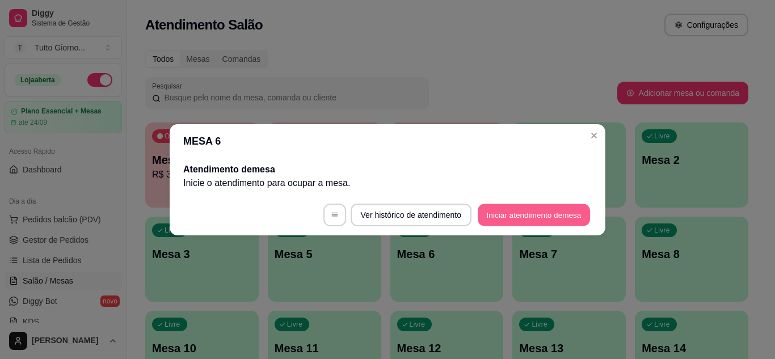
click at [543, 214] on button "Iniciar atendimento de mesa" at bounding box center [534, 215] width 112 height 22
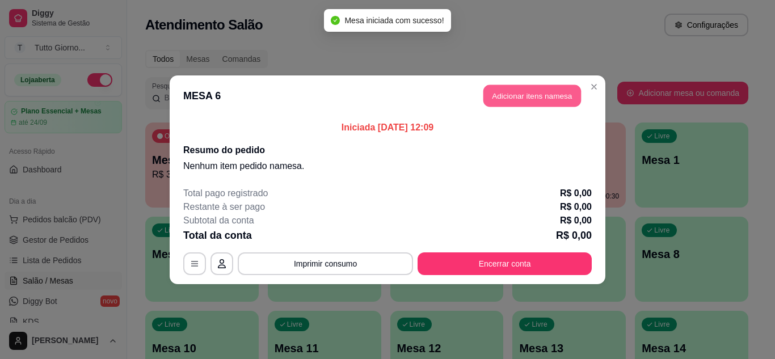
click at [543, 98] on button "Adicionar itens na mesa" at bounding box center [532, 96] width 98 height 22
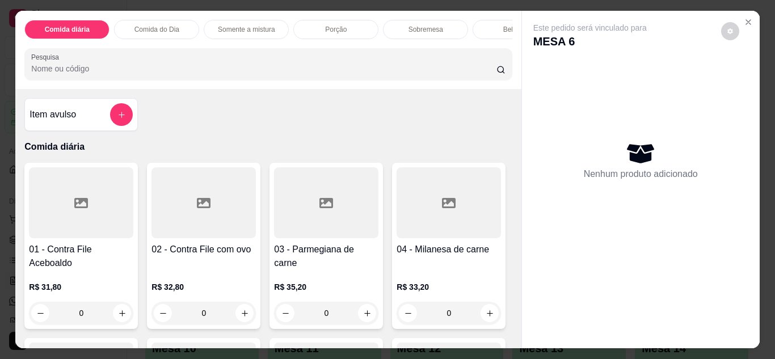
click at [120, 318] on div "0" at bounding box center [81, 313] width 104 height 23
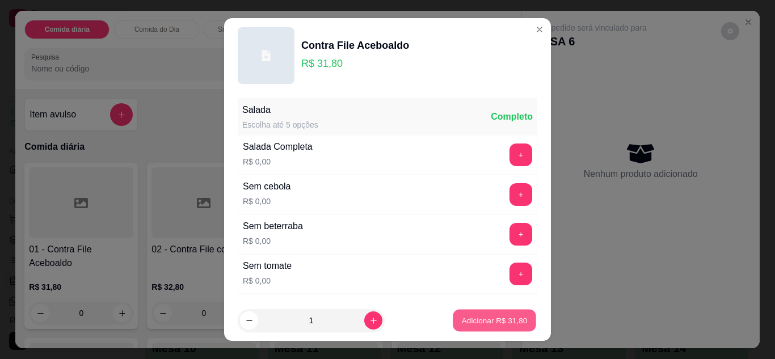
click at [468, 323] on p "Adicionar R$ 31,80" at bounding box center [495, 320] width 66 height 11
type input "1"
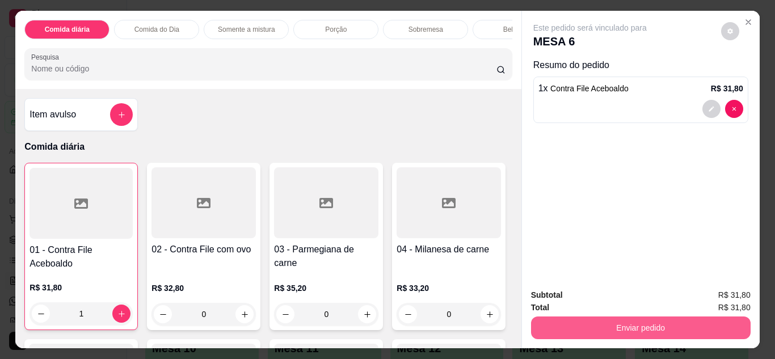
click at [622, 323] on button "Enviar pedido" at bounding box center [640, 327] width 219 height 23
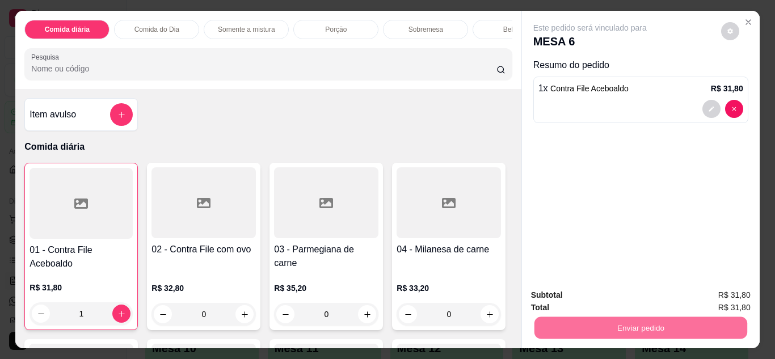
click at [619, 295] on button "Não registrar e enviar pedido" at bounding box center [603, 295] width 115 height 21
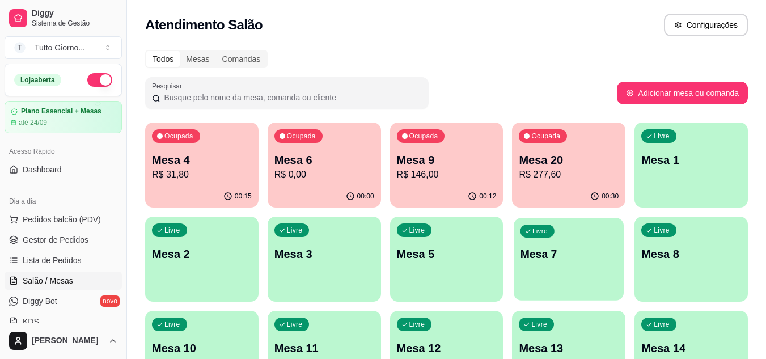
click at [576, 268] on div "Livre Mesa 7" at bounding box center [569, 252] width 110 height 69
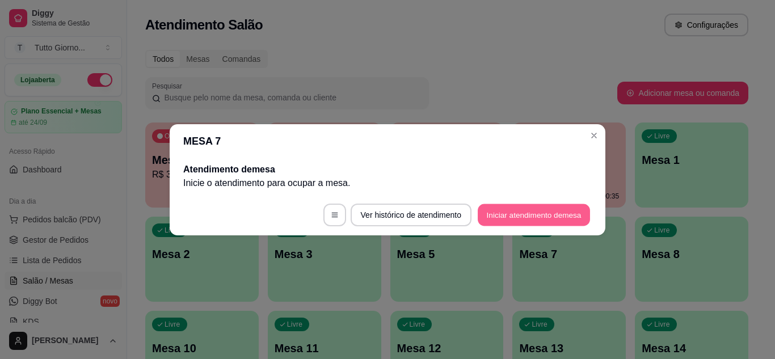
click at [549, 219] on button "Iniciar atendimento de mesa" at bounding box center [534, 215] width 112 height 22
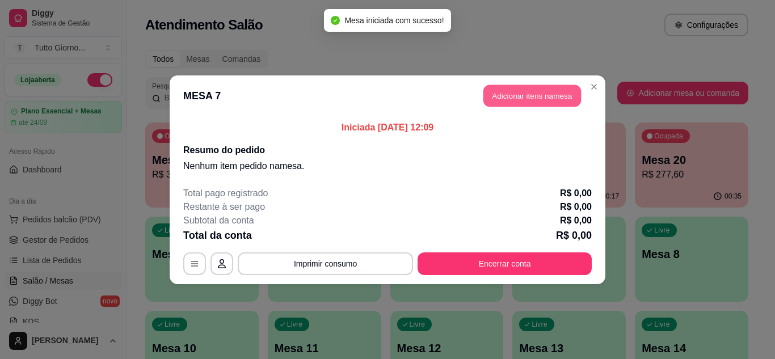
click at [545, 98] on button "Adicionar itens na mesa" at bounding box center [532, 96] width 98 height 22
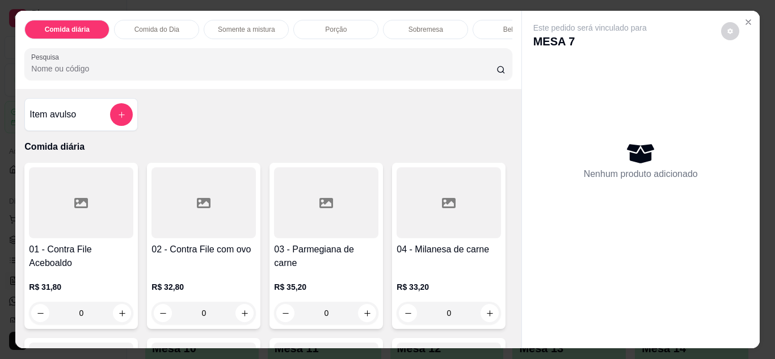
click at [508, 341] on div "Item avulso Comida diária 01 - Contra File Aceboaldo R$ 31,80 0 02 - Contra Fil…" at bounding box center [267, 218] width 505 height 259
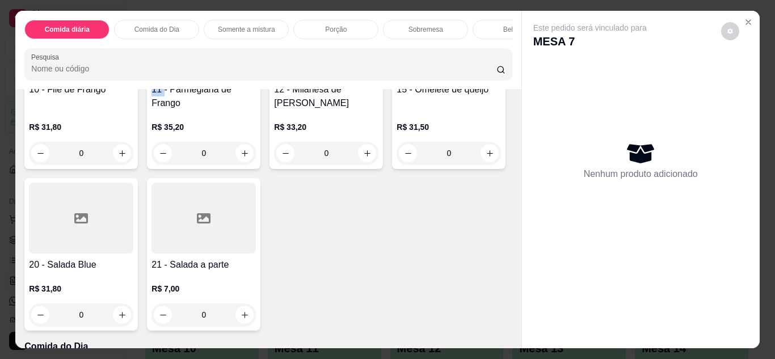
scroll to position [340, 0]
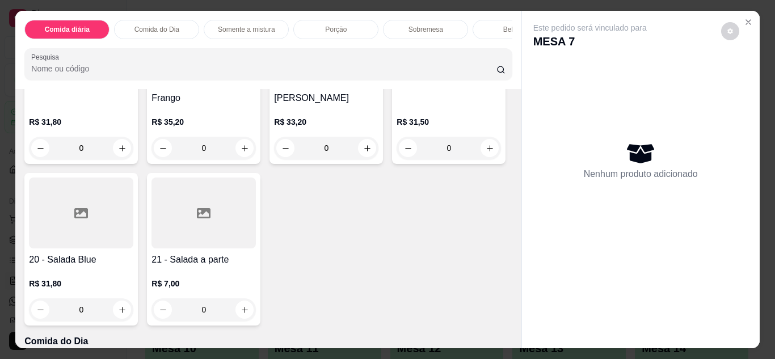
click at [396, 159] on div "0" at bounding box center [448, 148] width 104 height 23
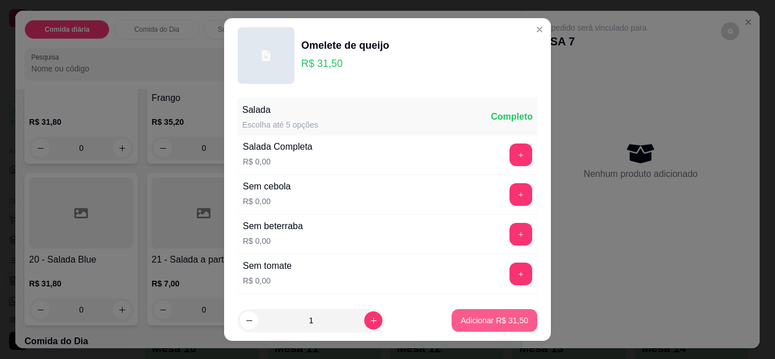
click at [471, 328] on button "Adicionar R$ 31,50" at bounding box center [494, 320] width 86 height 23
type input "1"
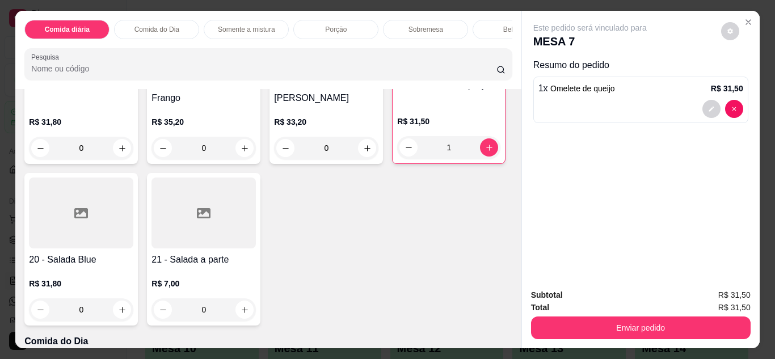
click at [163, 25] on p "Comida do Dia" at bounding box center [156, 29] width 45 height 9
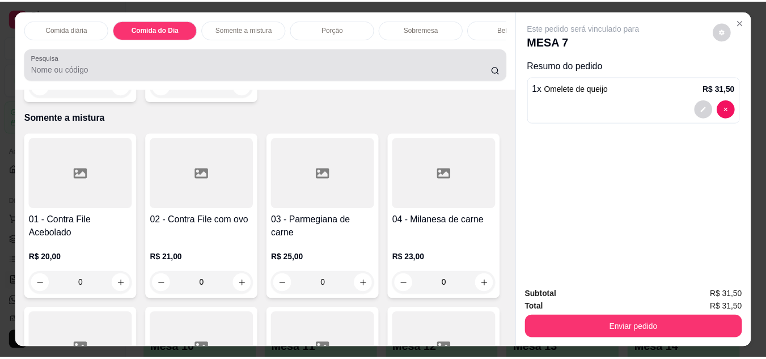
scroll to position [30, 0]
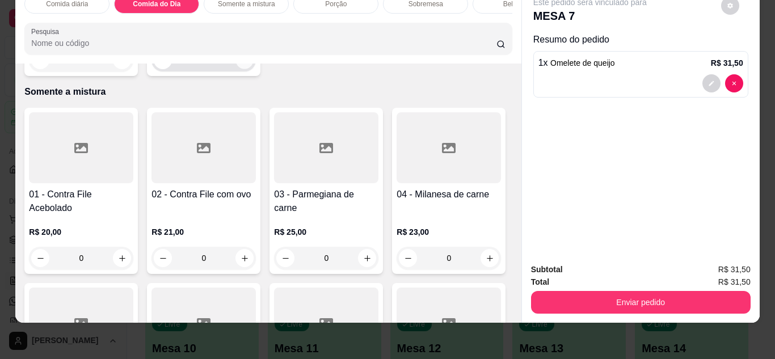
click at [237, 69] on button "increase-product-quantity" at bounding box center [245, 60] width 18 height 18
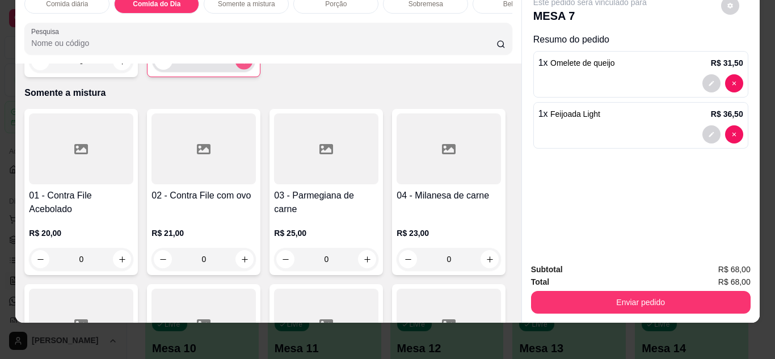
click at [240, 65] on icon "increase-product-quantity" at bounding box center [244, 61] width 9 height 9
type input "2"
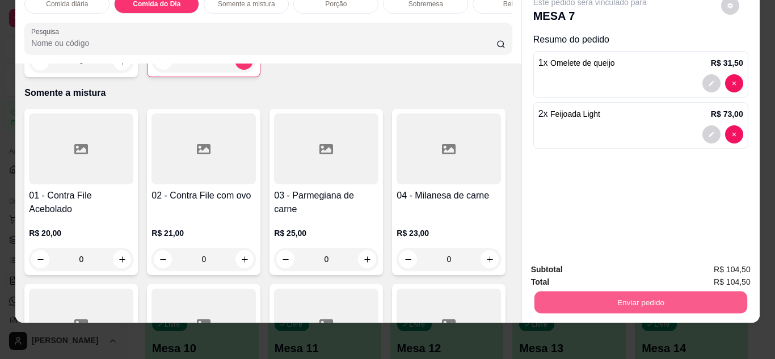
click at [623, 297] on button "Enviar pedido" at bounding box center [640, 303] width 213 height 22
click at [619, 273] on button "Não registrar e enviar pedido" at bounding box center [603, 265] width 115 height 21
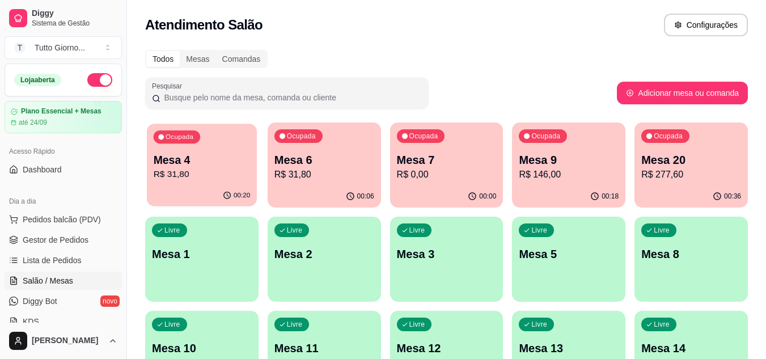
click at [193, 150] on div "Ocupada Mesa 4 R$ 31,80" at bounding box center [202, 154] width 110 height 61
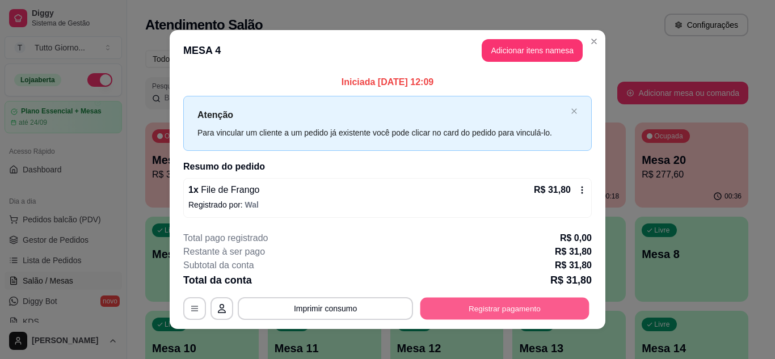
click at [525, 309] on button "Registrar pagamento" at bounding box center [504, 309] width 169 height 22
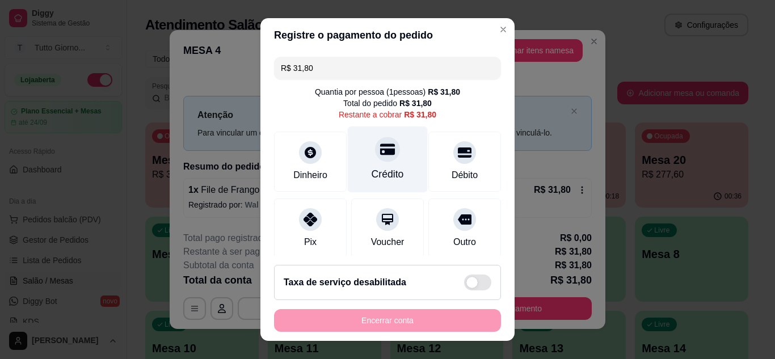
click at [398, 181] on div "Crédito" at bounding box center [388, 159] width 80 height 66
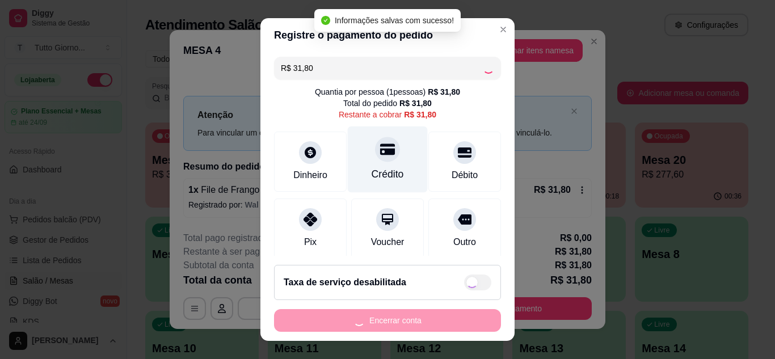
type input "R$ 0,00"
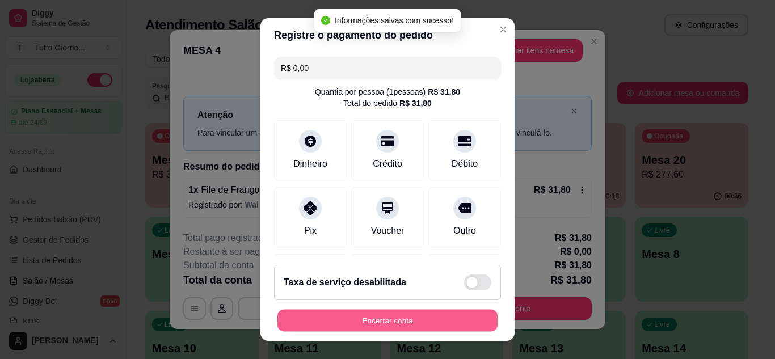
click at [421, 320] on button "Encerrar conta" at bounding box center [387, 321] width 220 height 22
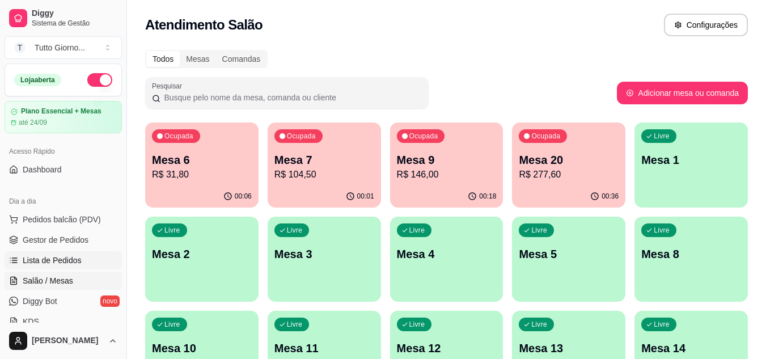
click at [68, 256] on span "Lista de Pedidos" at bounding box center [52, 260] width 59 height 11
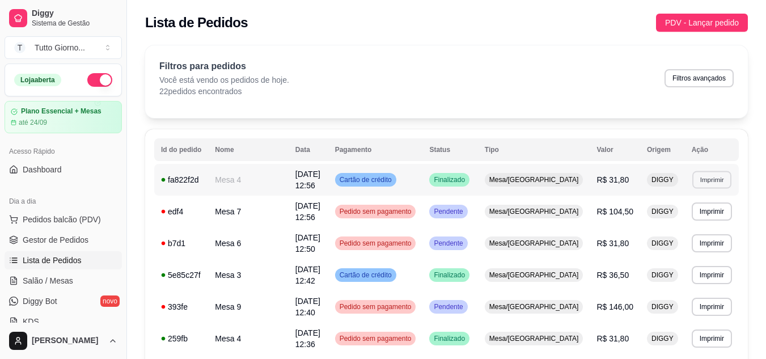
click at [704, 183] on button "Imprimir" at bounding box center [712, 180] width 39 height 18
click at [700, 213] on button "IMPRESSORA CAIXA" at bounding box center [691, 219] width 81 height 18
click at [56, 284] on span "Salão / Mesas" at bounding box center [48, 280] width 50 height 11
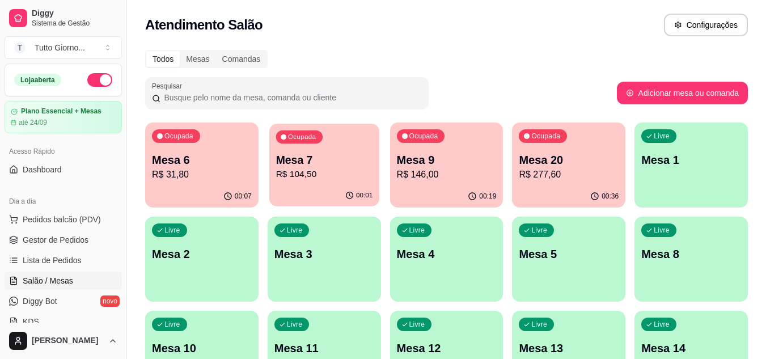
click at [292, 200] on div "00:01" at bounding box center [324, 196] width 110 height 22
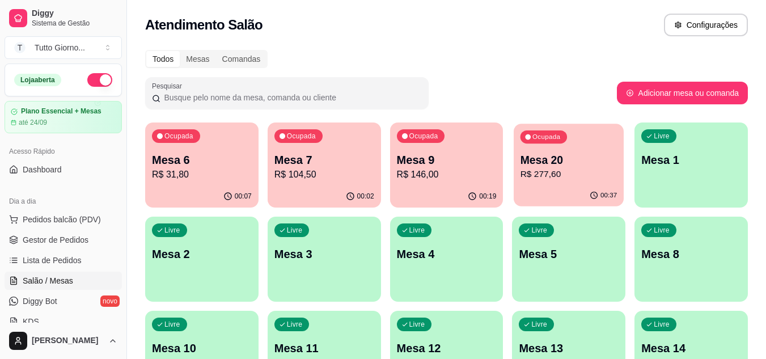
click at [576, 163] on p "Mesa 20" at bounding box center [569, 160] width 97 height 15
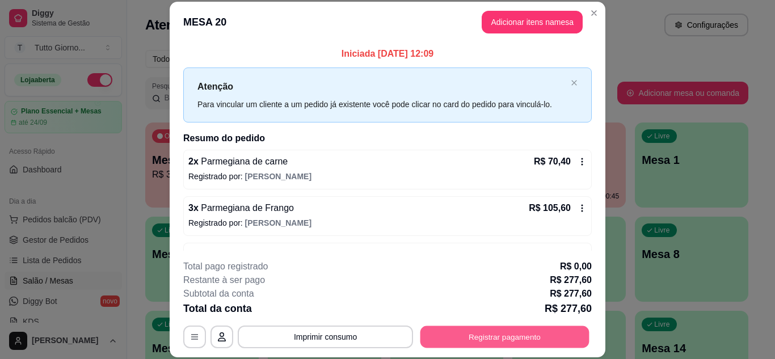
click at [500, 338] on button "Registrar pagamento" at bounding box center [504, 337] width 169 height 22
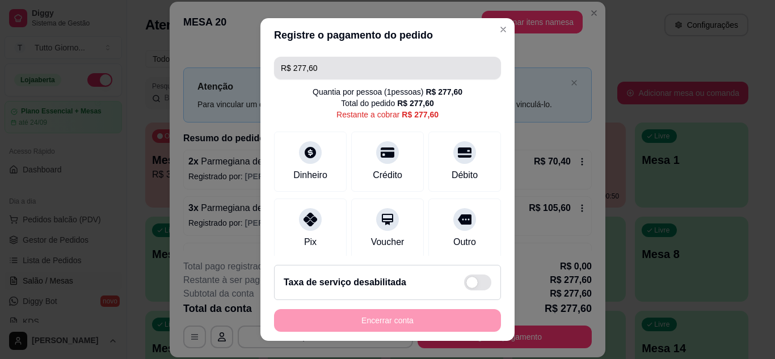
click at [327, 69] on input "R$ 277,60" at bounding box center [387, 68] width 213 height 23
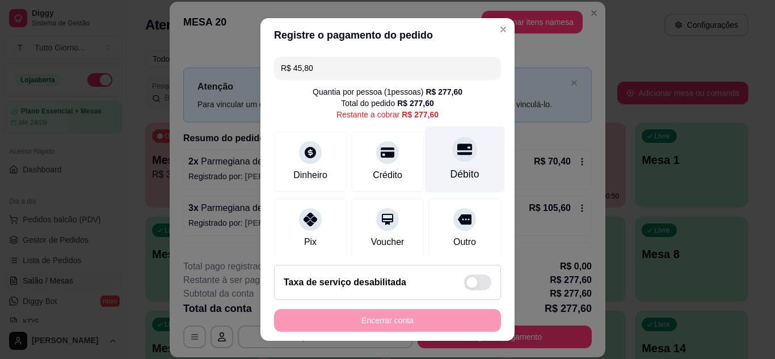
click at [452, 159] on div at bounding box center [464, 149] width 25 height 25
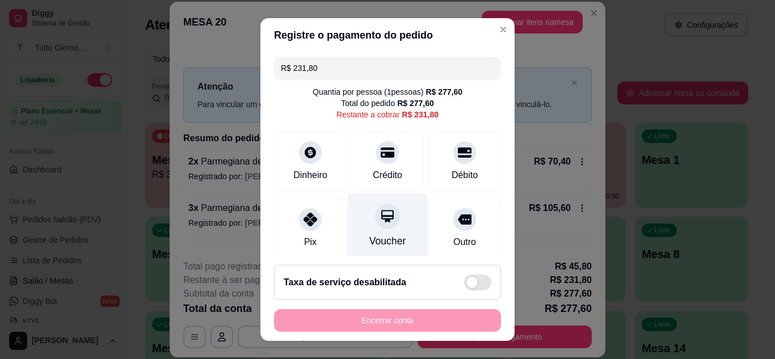
click at [381, 219] on icon at bounding box center [387, 216] width 12 height 12
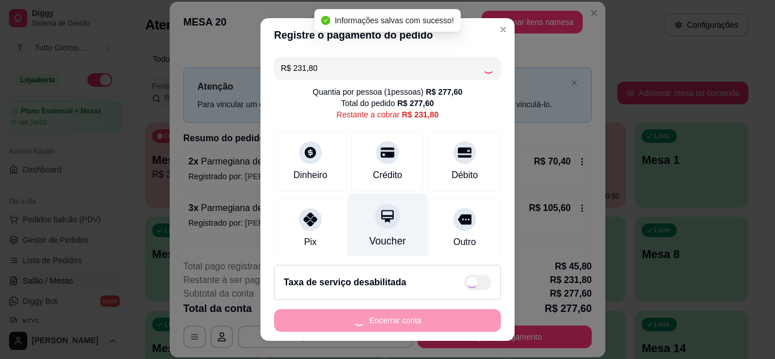
type input "R$ 0,00"
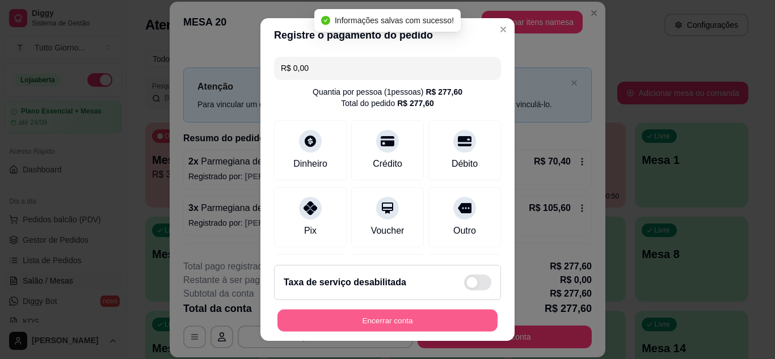
click at [373, 320] on button "Encerrar conta" at bounding box center [387, 321] width 220 height 22
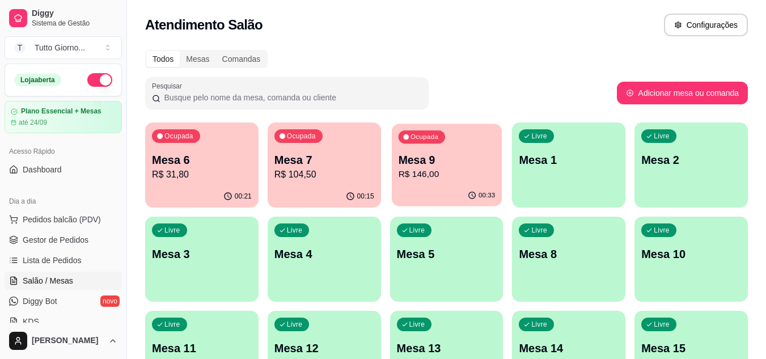
click at [453, 186] on div "00:33" at bounding box center [447, 196] width 110 height 22
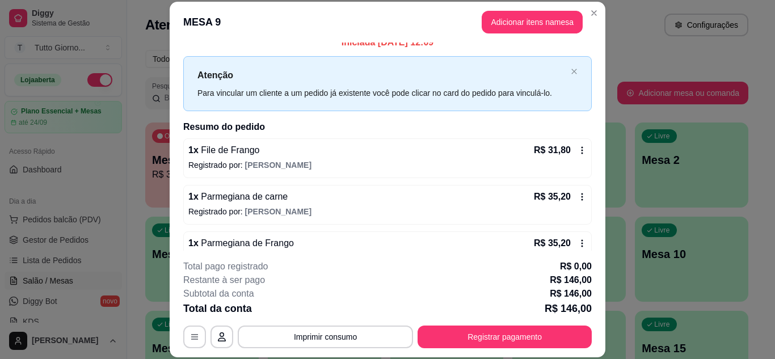
scroll to position [193, 0]
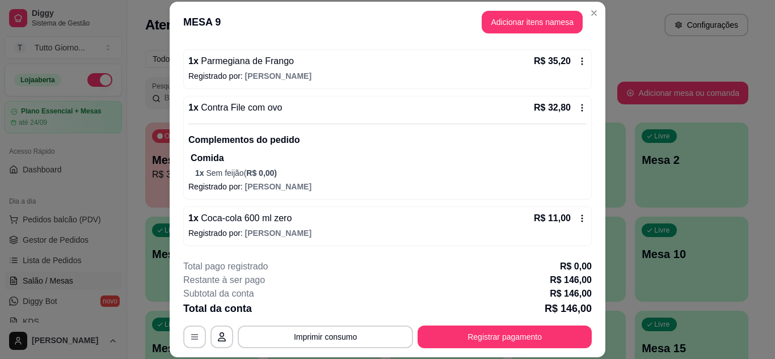
click at [592, 62] on div "Iniciada 03/09/2025 às 12:09 Atenção Para vincular um cliente a um pedido já ex…" at bounding box center [388, 147] width 436 height 208
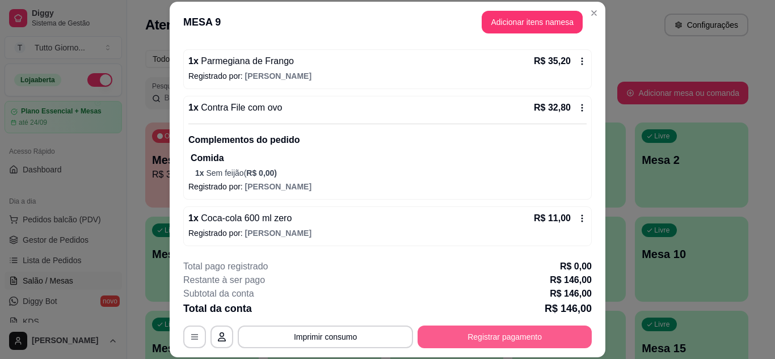
click at [504, 341] on button "Registrar pagamento" at bounding box center [504, 337] width 174 height 23
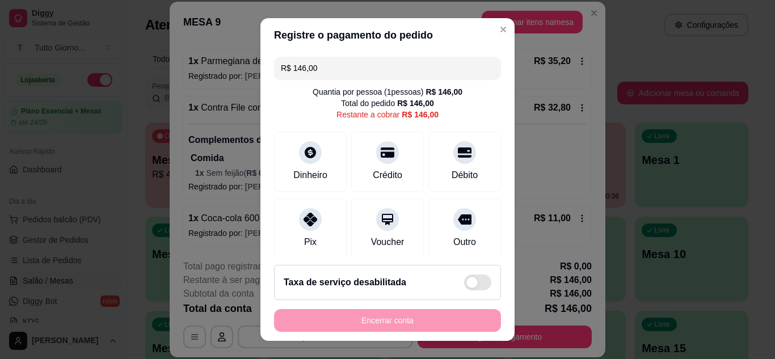
click at [370, 73] on input "R$ 146,00" at bounding box center [387, 68] width 213 height 23
click at [326, 74] on input "R$ 31,80" at bounding box center [387, 68] width 213 height 23
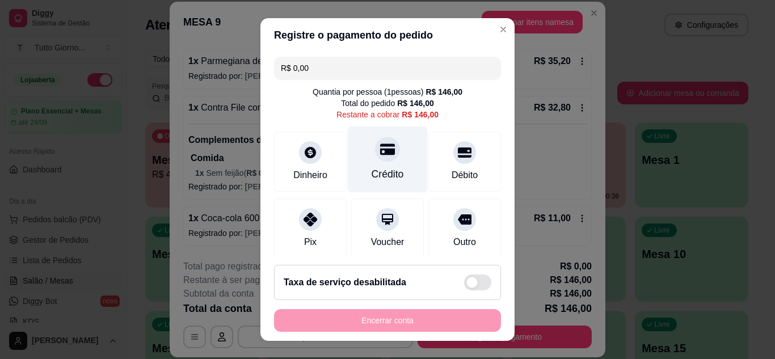
click at [377, 162] on div "Crédito" at bounding box center [388, 159] width 80 height 66
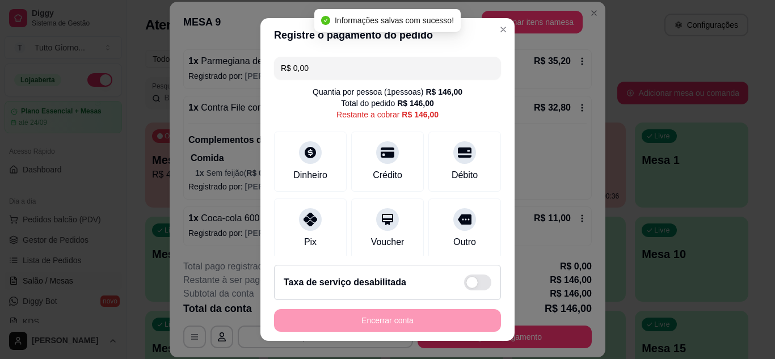
click at [333, 72] on input "R$ 0,00" at bounding box center [387, 68] width 213 height 23
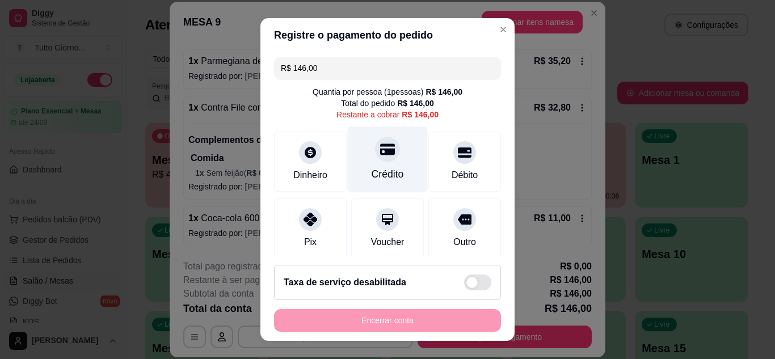
click at [371, 175] on div "Crédito" at bounding box center [387, 174] width 32 height 15
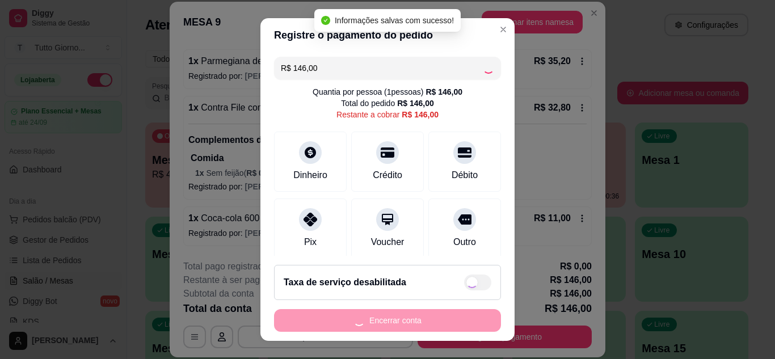
type input "R$ 0,00"
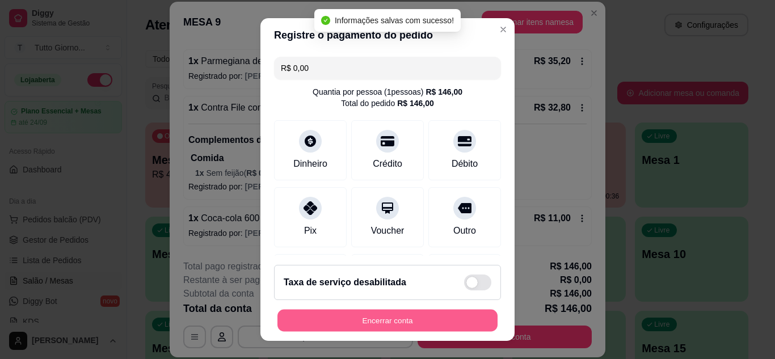
click at [378, 323] on button "Encerrar conta" at bounding box center [387, 321] width 220 height 22
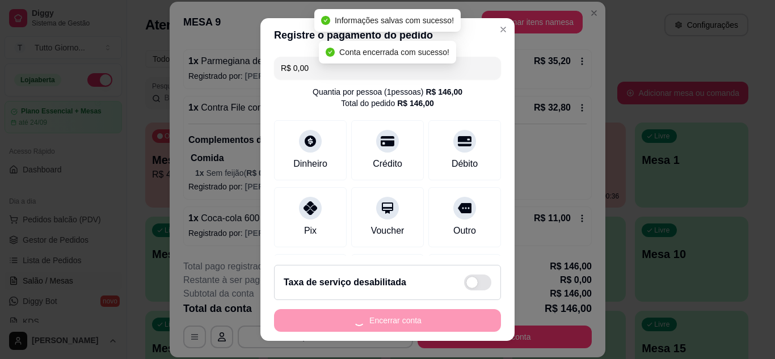
scroll to position [0, 0]
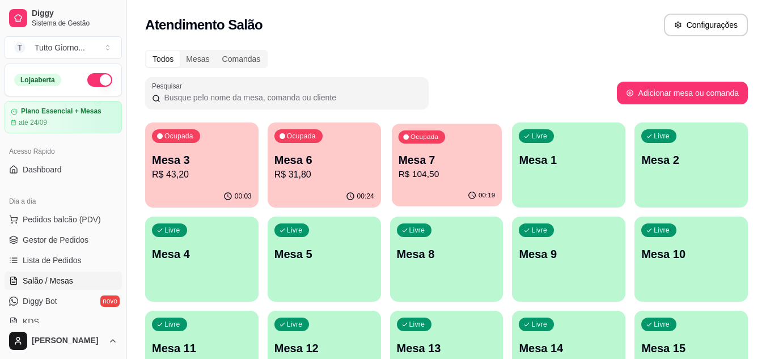
click at [444, 178] on p "R$ 104,50" at bounding box center [446, 174] width 97 height 13
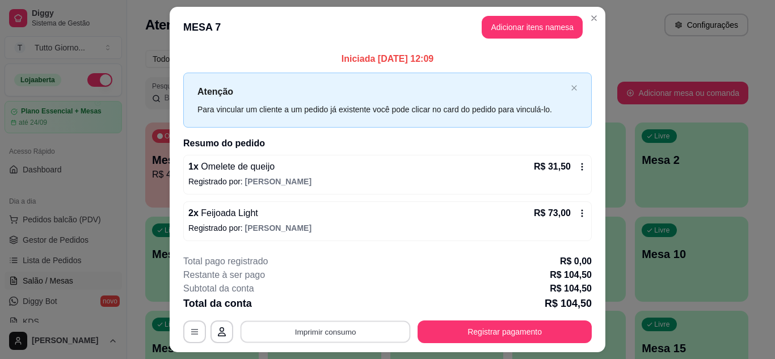
click at [327, 333] on button "Imprimir consumo" at bounding box center [325, 332] width 170 height 22
click at [329, 303] on button "IMPRESSORA CAIXA" at bounding box center [324, 306] width 83 height 18
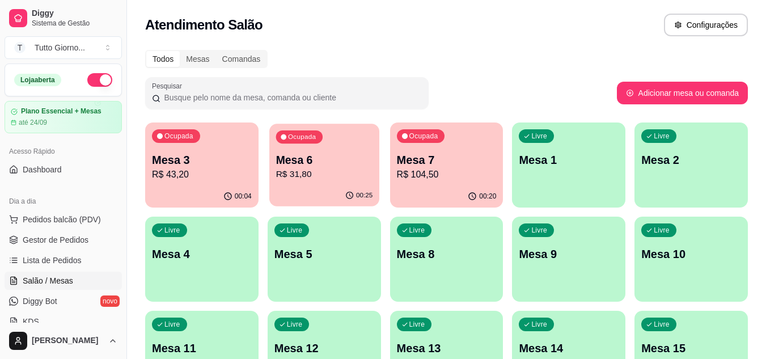
click at [337, 158] on p "Mesa 6" at bounding box center [324, 160] width 97 height 15
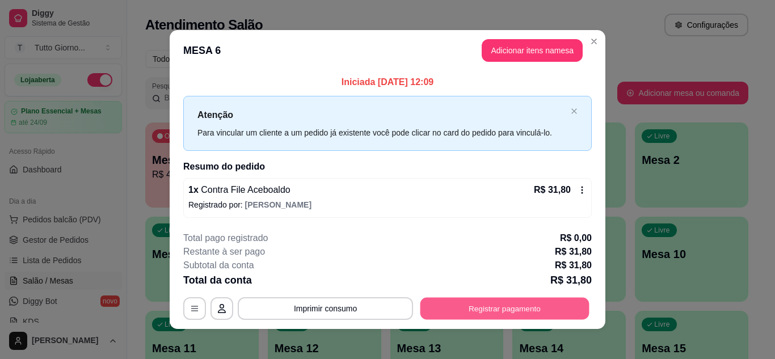
click at [514, 303] on button "Registrar pagamento" at bounding box center [504, 309] width 169 height 22
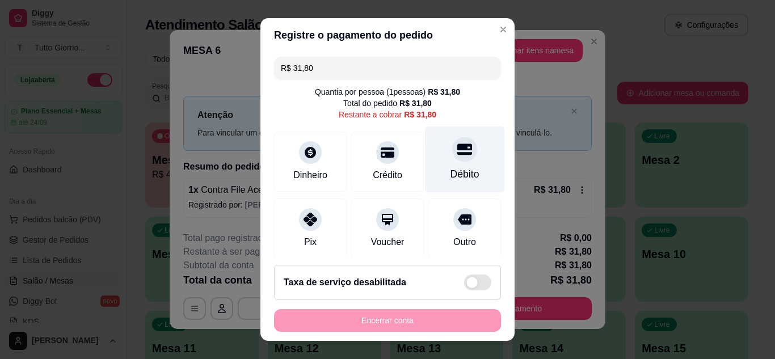
click at [450, 163] on div "Débito" at bounding box center [465, 159] width 80 height 66
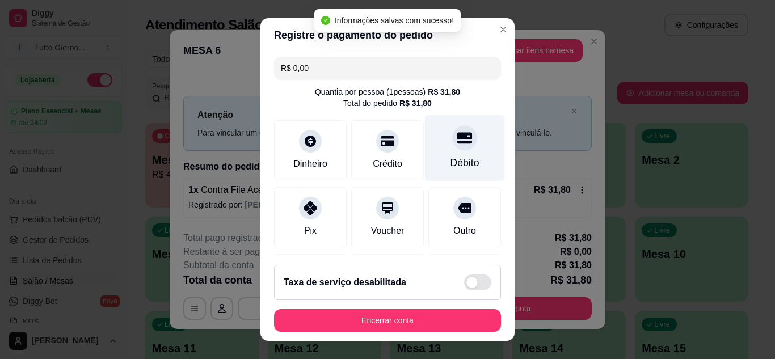
type input "R$ 0,00"
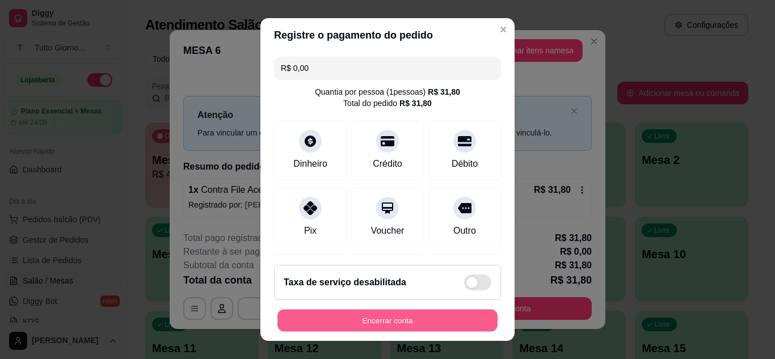
click at [393, 319] on button "Encerrar conta" at bounding box center [387, 321] width 220 height 22
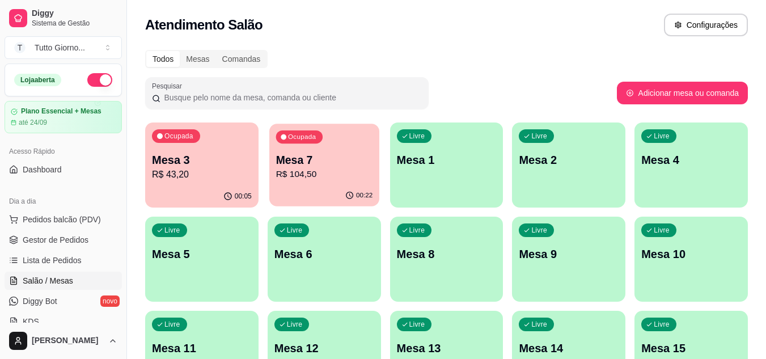
click at [345, 193] on div "00:22" at bounding box center [324, 196] width 110 height 22
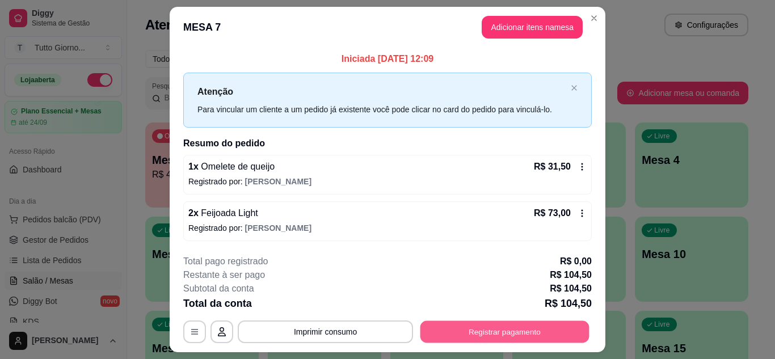
click at [520, 330] on button "Registrar pagamento" at bounding box center [504, 332] width 169 height 22
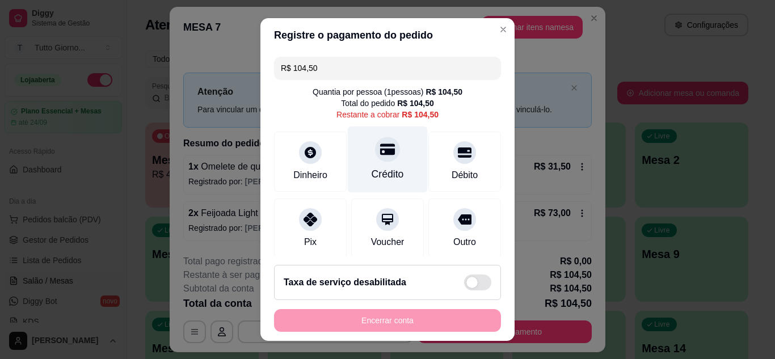
click at [381, 164] on div "Crédito" at bounding box center [388, 159] width 80 height 66
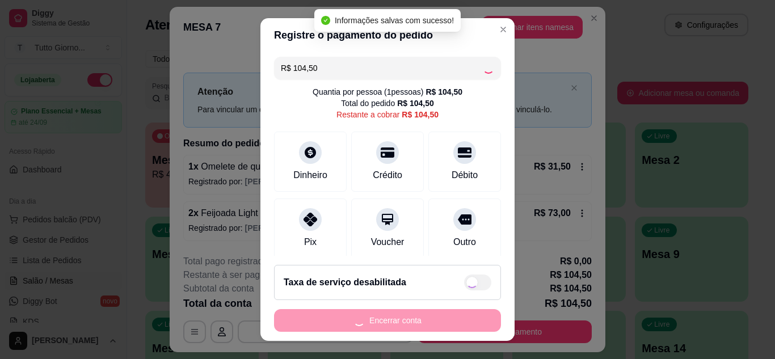
type input "R$ 0,00"
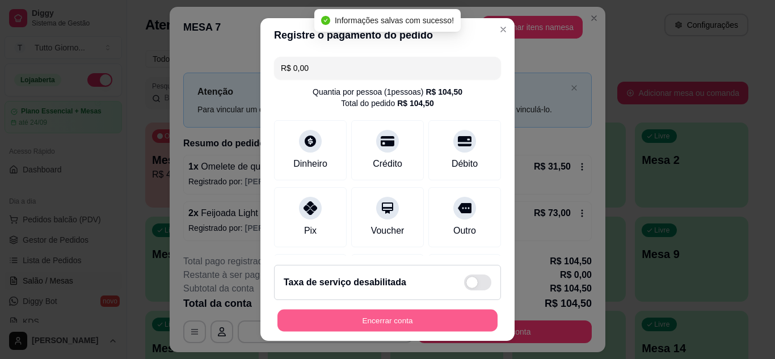
click at [406, 327] on button "Encerrar conta" at bounding box center [387, 321] width 220 height 22
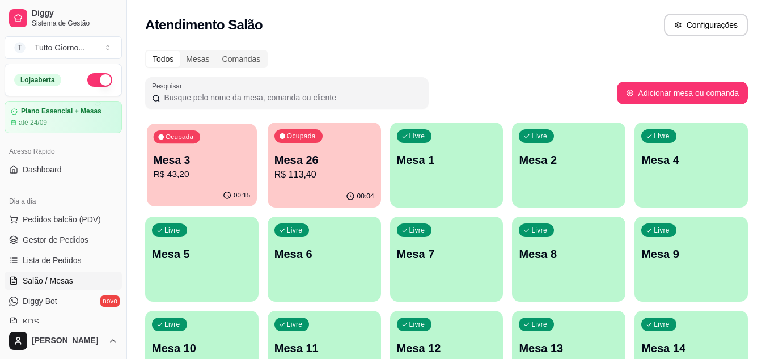
click at [206, 187] on div "00:15" at bounding box center [202, 196] width 110 height 22
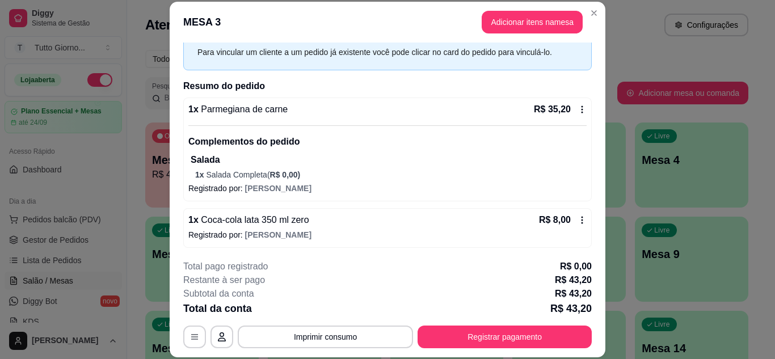
scroll to position [54, 0]
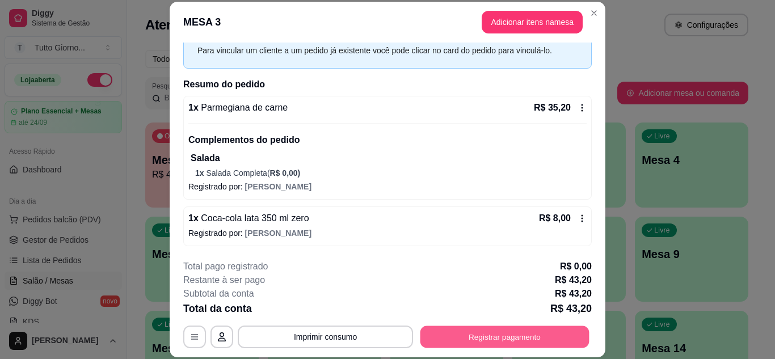
click at [525, 343] on button "Registrar pagamento" at bounding box center [504, 337] width 169 height 22
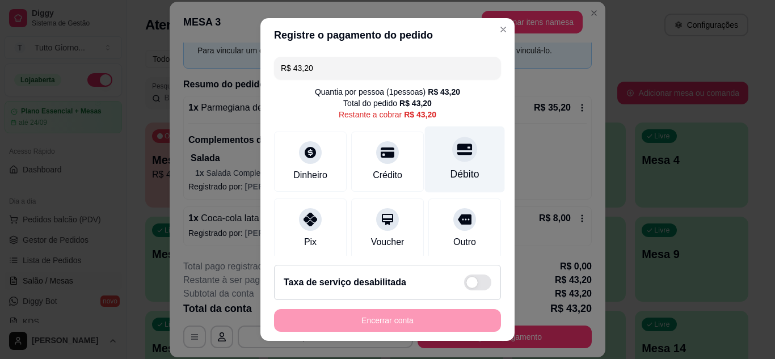
click at [463, 155] on div "Débito" at bounding box center [465, 159] width 80 height 66
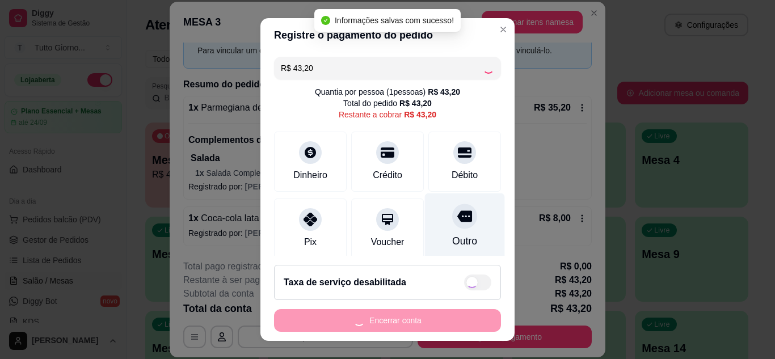
type input "R$ 0,00"
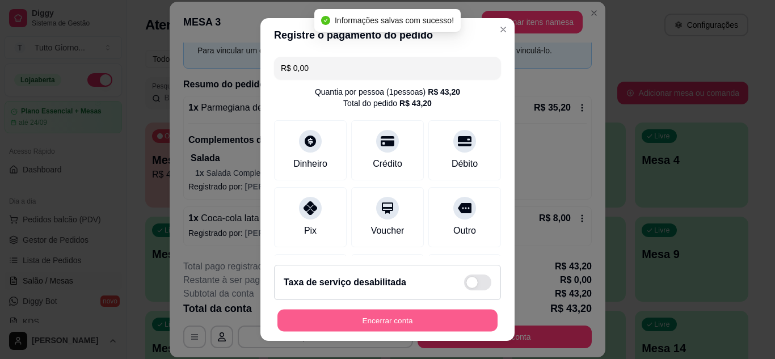
click at [431, 315] on button "Encerrar conta" at bounding box center [387, 321] width 220 height 22
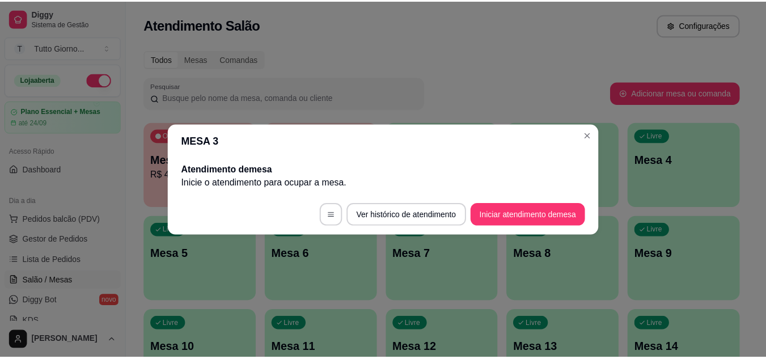
scroll to position [0, 0]
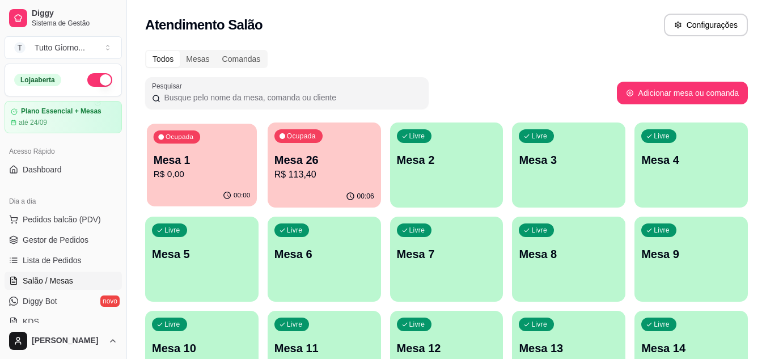
click at [180, 166] on p "Mesa 1" at bounding box center [202, 160] width 97 height 15
click at [209, 164] on p "Mesa 1" at bounding box center [202, 160] width 97 height 15
click at [213, 169] on p "R$ 0,00" at bounding box center [202, 174] width 97 height 13
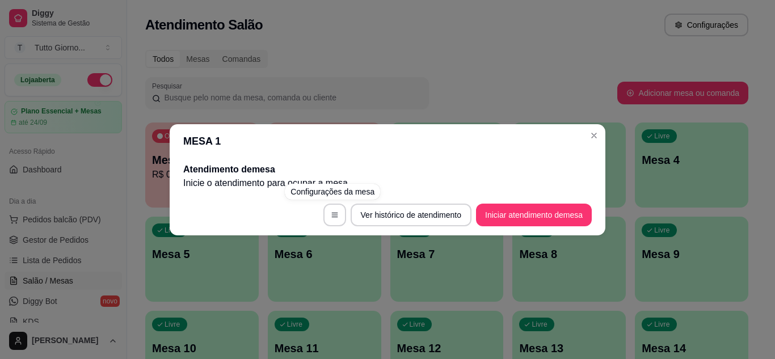
click at [349, 197] on div "Configurações da mesa" at bounding box center [332, 192] width 95 height 16
click at [332, 220] on button "button" at bounding box center [334, 215] width 22 height 22
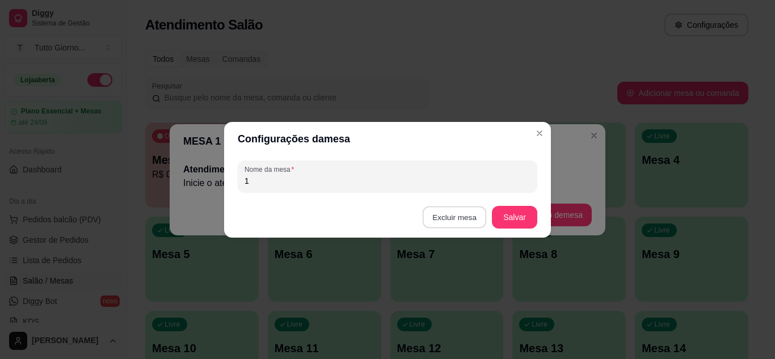
click at [459, 216] on button "Excluir mesa" at bounding box center [455, 217] width 64 height 22
click at [451, 290] on button "Confirmar" at bounding box center [456, 288] width 40 height 17
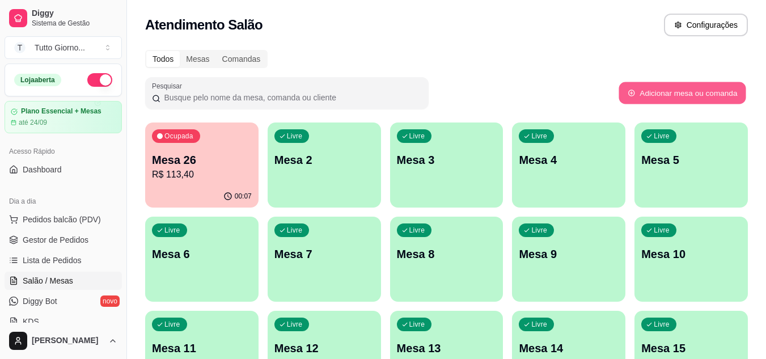
click at [660, 100] on button "Adicionar mesa ou comanda" at bounding box center [682, 93] width 127 height 22
select select "TABLE"
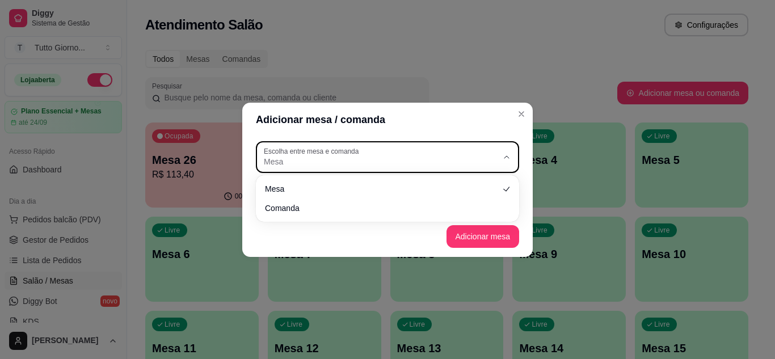
click at [431, 166] on span "Mesa" at bounding box center [381, 161] width 234 height 11
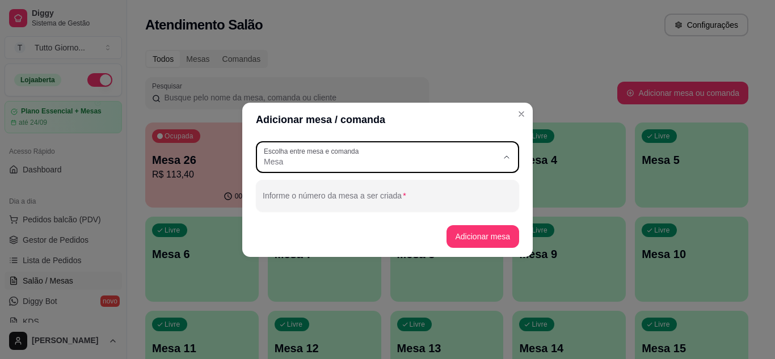
click at [506, 194] on li "Mesa" at bounding box center [387, 189] width 244 height 18
select select
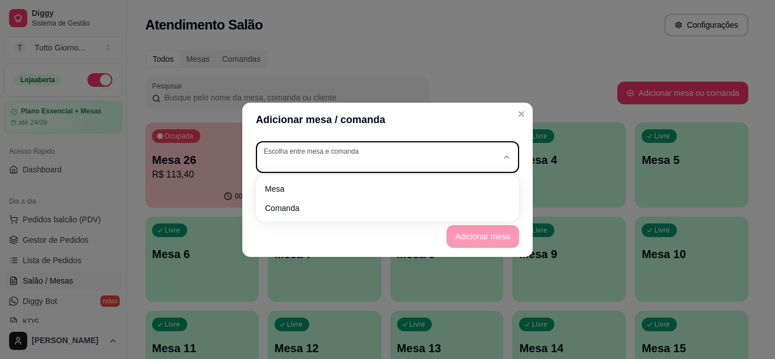
click at [479, 153] on div "button" at bounding box center [381, 157] width 234 height 20
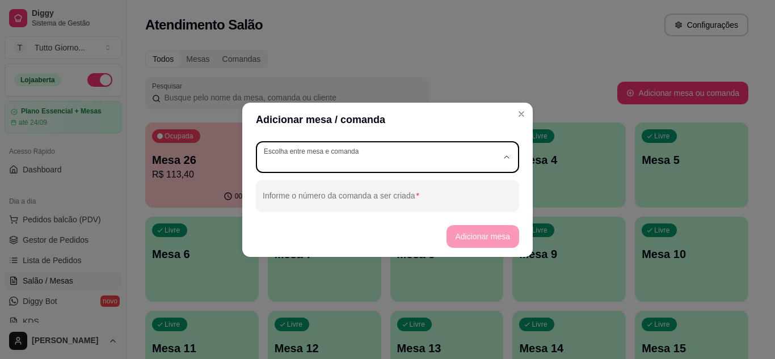
click at [466, 187] on span "Mesa" at bounding box center [382, 188] width 225 height 11
type input "TABLE"
select select "TABLE"
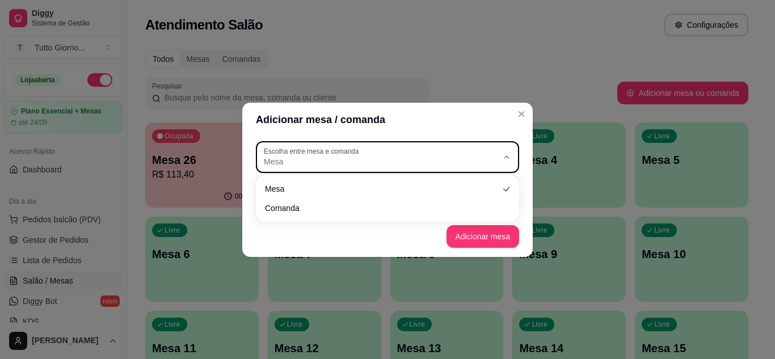
click at [419, 159] on span "Mesa" at bounding box center [381, 161] width 234 height 11
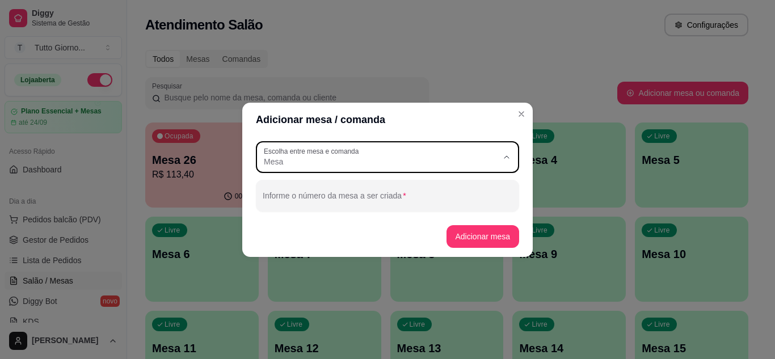
click at [495, 187] on span "Mesa" at bounding box center [382, 188] width 225 height 11
select select
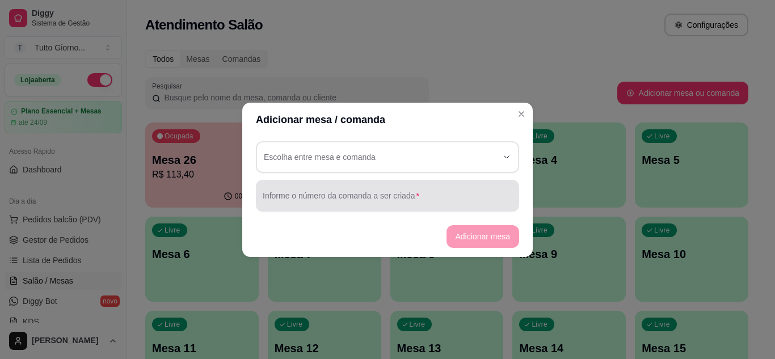
click at [466, 192] on div at bounding box center [388, 195] width 250 height 23
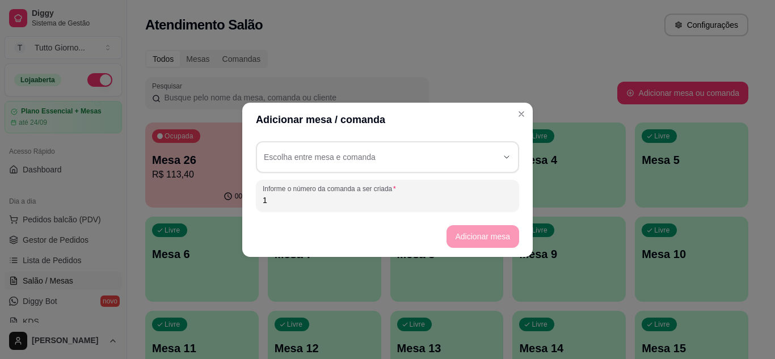
type input "1"
click at [484, 233] on footer "Adicionar mesa" at bounding box center [387, 236] width 290 height 41
click at [485, 240] on footer "Adicionar mesa" at bounding box center [387, 236] width 290 height 41
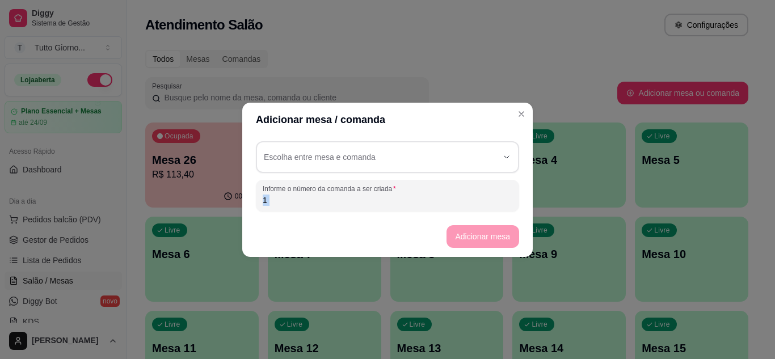
click at [485, 240] on footer "Adicionar mesa" at bounding box center [387, 236] width 290 height 41
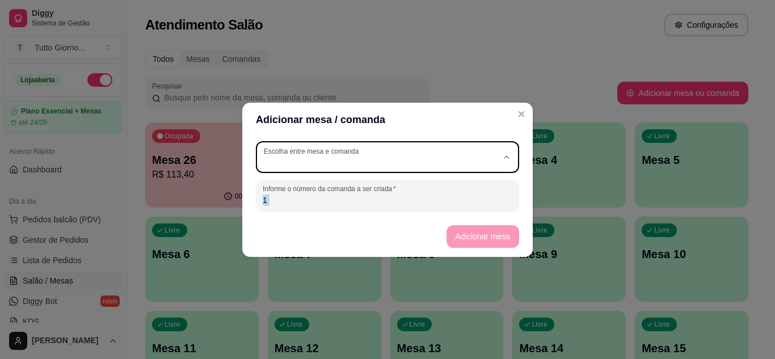
click at [510, 157] on icon "button" at bounding box center [506, 157] width 9 height 9
click at [505, 185] on li "Mesa" at bounding box center [387, 189] width 244 height 18
type input "TABLE"
select select "TABLE"
click at [497, 235] on button "Adicionar mesa" at bounding box center [482, 236] width 73 height 23
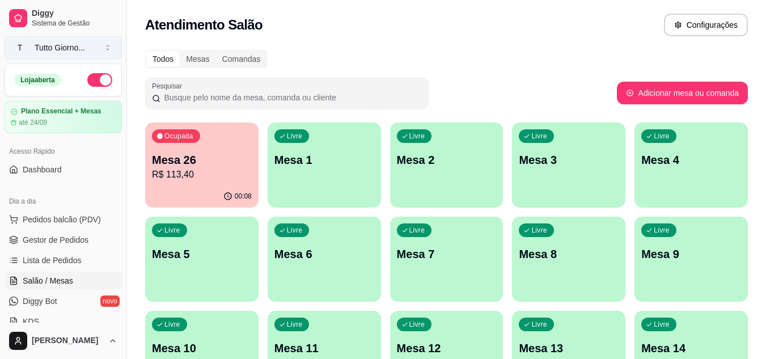
click at [107, 52] on button "T Tutto Giorno ..." at bounding box center [63, 47] width 117 height 23
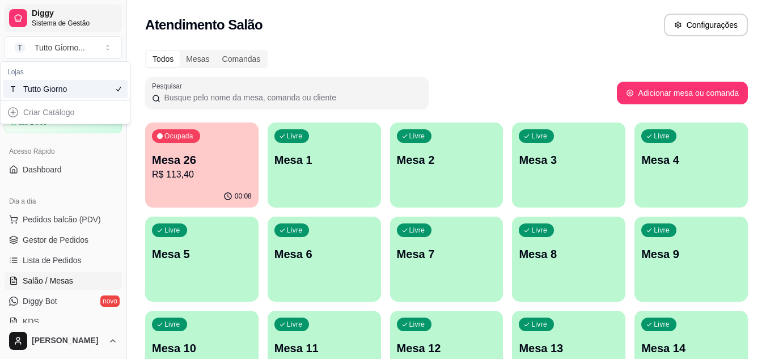
click at [114, 13] on span "Diggy" at bounding box center [75, 14] width 86 height 10
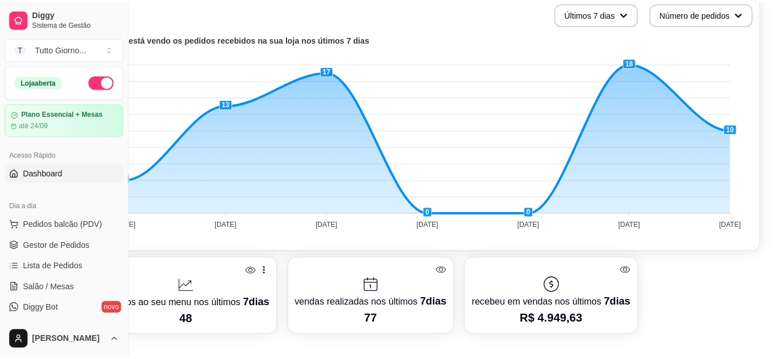
scroll to position [284, 0]
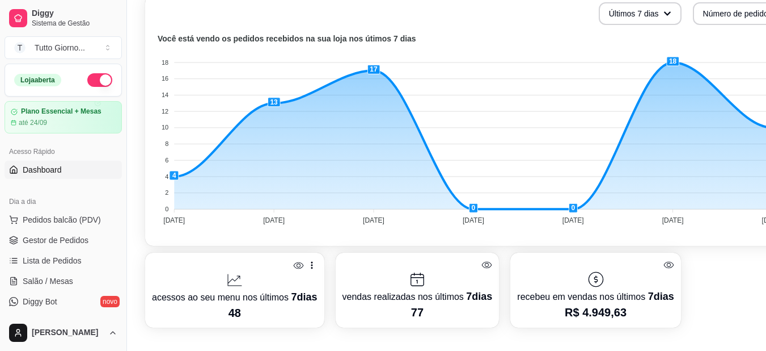
click at [309, 263] on icon at bounding box center [311, 264] width 11 height 11
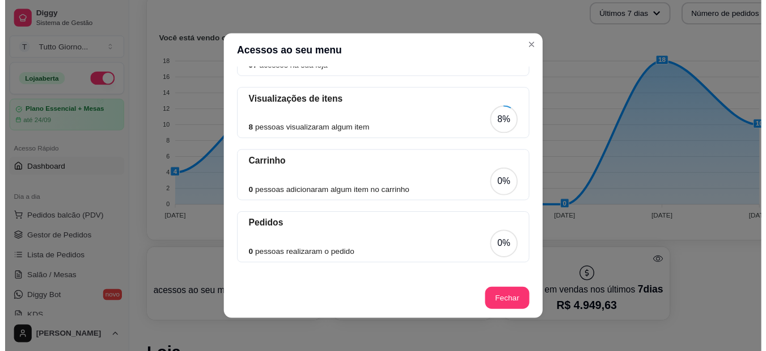
scroll to position [2, 0]
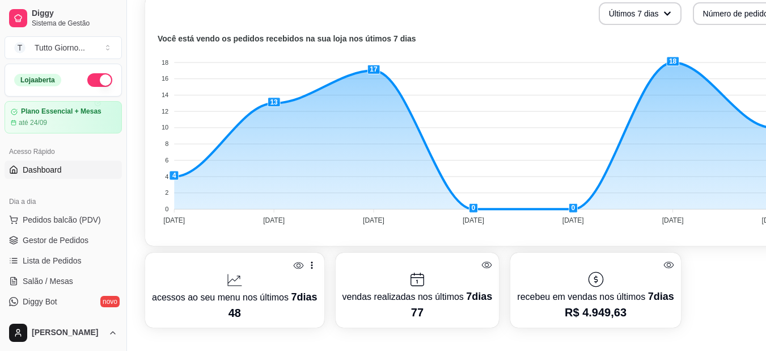
click at [414, 280] on icon at bounding box center [417, 279] width 18 height 18
click at [484, 263] on icon at bounding box center [487, 264] width 10 height 7
click at [482, 263] on icon at bounding box center [487, 264] width 11 height 11
click at [415, 282] on icon at bounding box center [417, 279] width 18 height 18
click at [599, 288] on p "recebeu em vendas nos últimos 7 dias" at bounding box center [595, 296] width 157 height 16
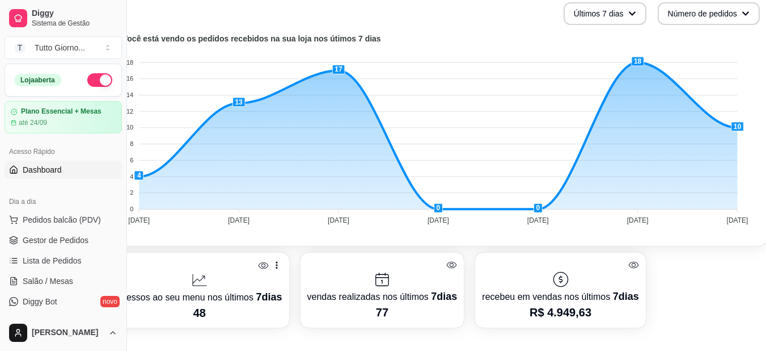
scroll to position [284, 51]
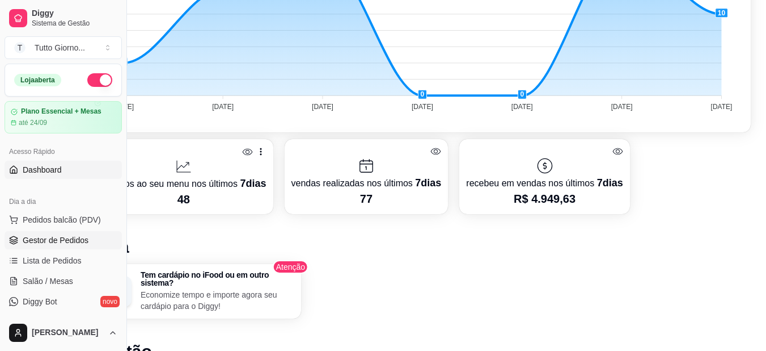
click at [74, 244] on span "Gestor de Pedidos" at bounding box center [56, 239] width 66 height 11
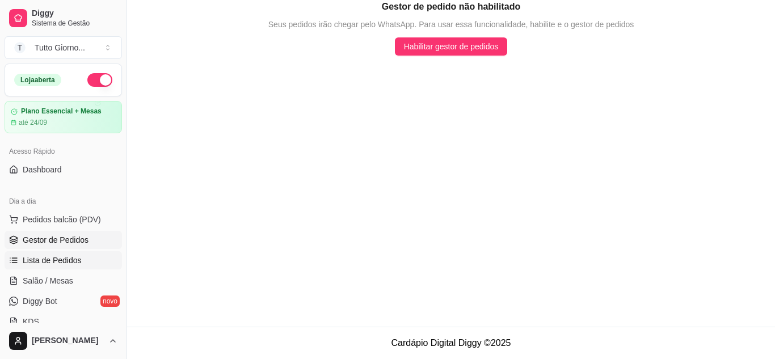
click at [70, 257] on span "Lista de Pedidos" at bounding box center [52, 260] width 59 height 11
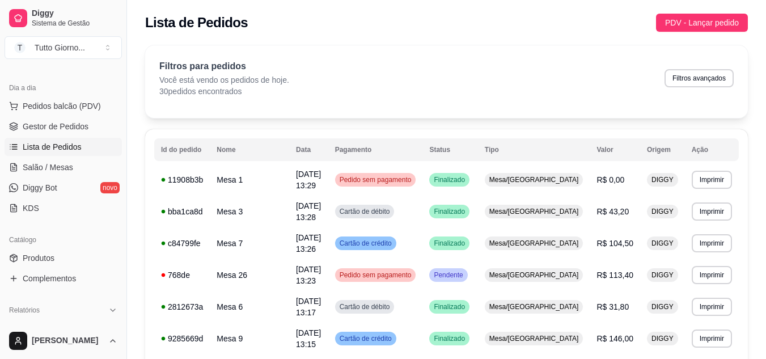
scroll to position [227, 0]
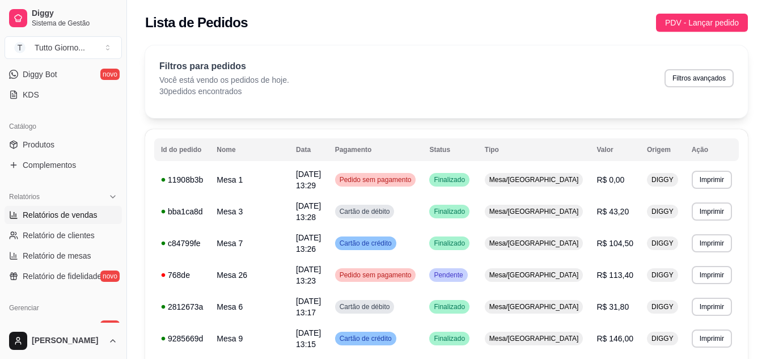
click at [91, 211] on span "Relatórios de vendas" at bounding box center [60, 214] width 75 height 11
select select "ALL"
select select "0"
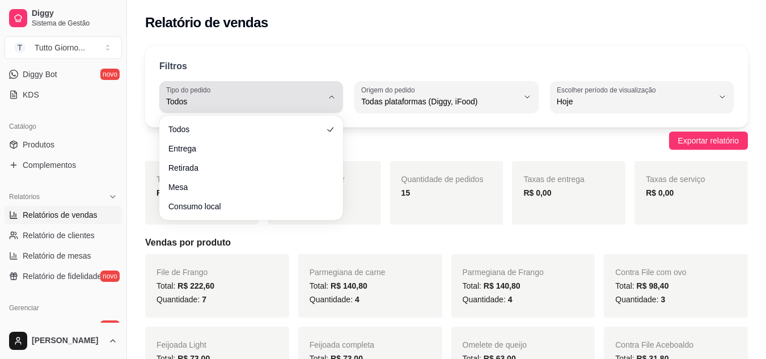
click at [340, 102] on button "Tipo do pedido Todos" at bounding box center [251, 97] width 184 height 32
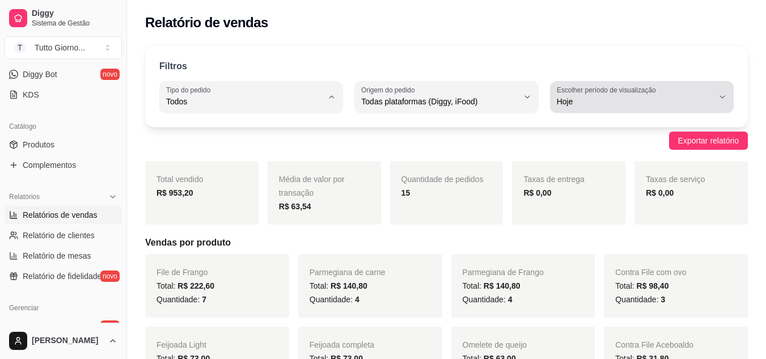
click at [728, 100] on button "Escolher período de visualização Hoje" at bounding box center [642, 97] width 184 height 32
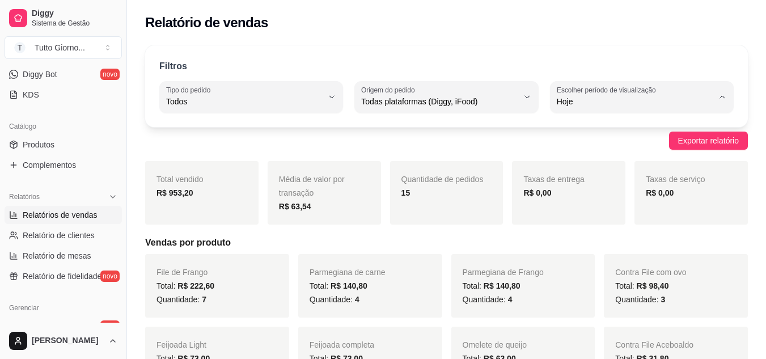
click at [615, 180] on li "15 dias" at bounding box center [642, 185] width 168 height 18
type input "15"
select select "15"
click at [60, 242] on link "Relatório de clientes" at bounding box center [63, 235] width 117 height 18
select select "30"
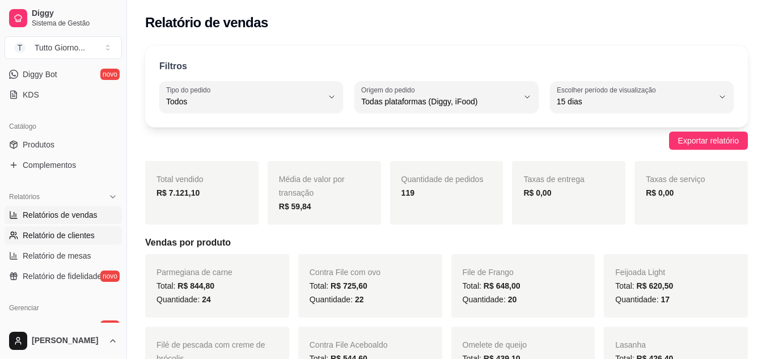
select select "HIGHEST_TOTAL_SPENT_WITH_ORDERS"
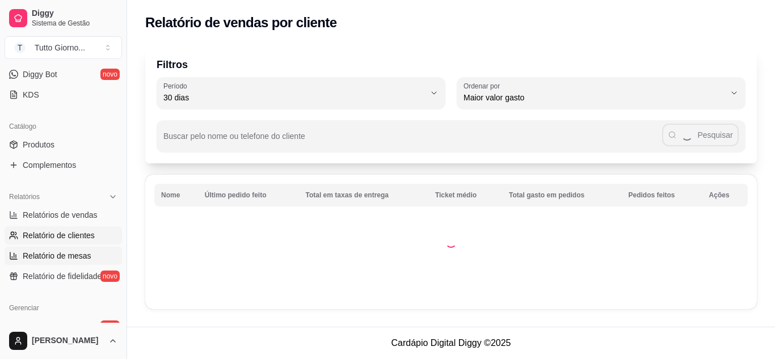
click at [53, 259] on span "Relatório de mesas" at bounding box center [57, 255] width 69 height 11
select select "TOTAL_OF_ORDERS"
select select "7"
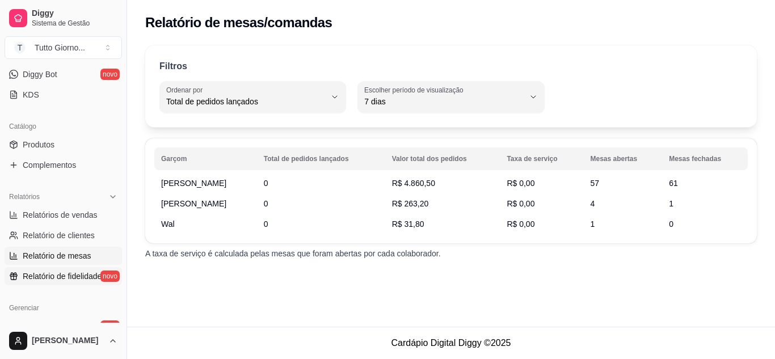
click at [65, 280] on span "Relatório de fidelidade" at bounding box center [62, 276] width 79 height 11
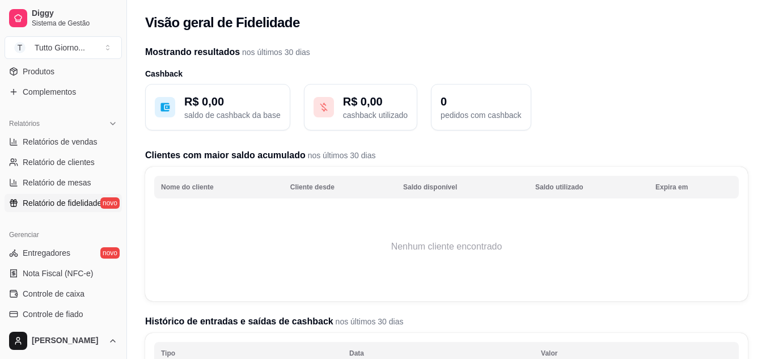
scroll to position [284, 0]
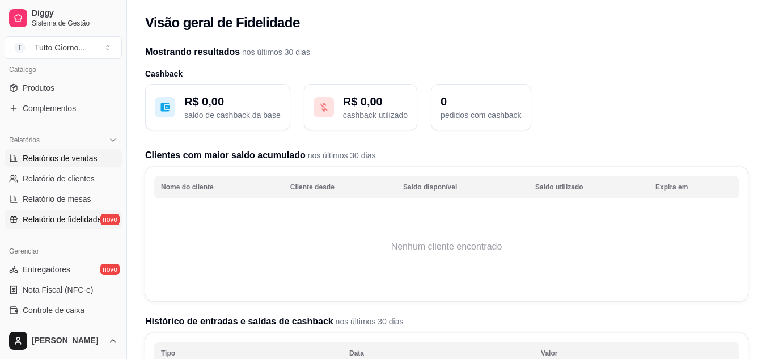
click at [68, 159] on span "Relatórios de vendas" at bounding box center [60, 158] width 75 height 11
select select "ALL"
select select "0"
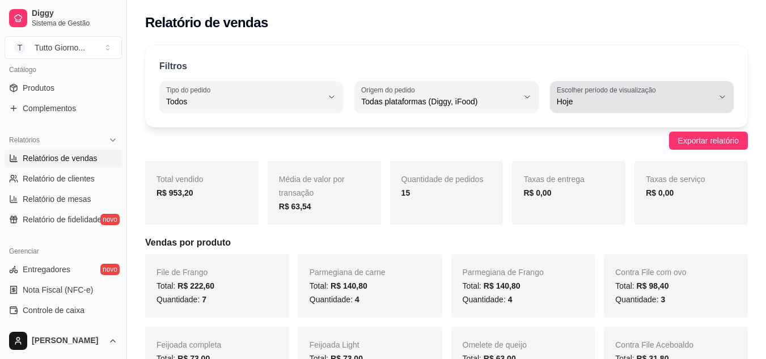
click at [730, 101] on button "Escolher período de visualização Hoje" at bounding box center [642, 97] width 184 height 32
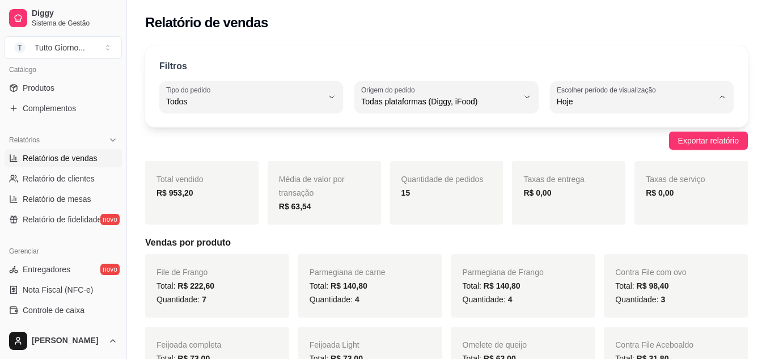
click at [584, 189] on span "15 dias" at bounding box center [636, 184] width 148 height 11
type input "15"
select select "15"
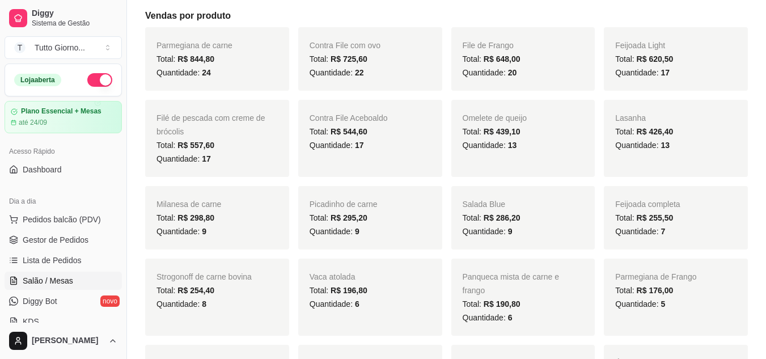
click at [73, 282] on link "Salão / Mesas" at bounding box center [63, 281] width 117 height 18
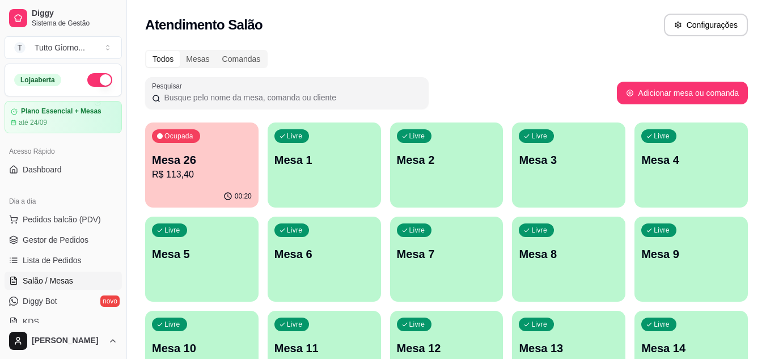
click at [471, 23] on div "Atendimento Salão Configurações" at bounding box center [446, 25] width 603 height 23
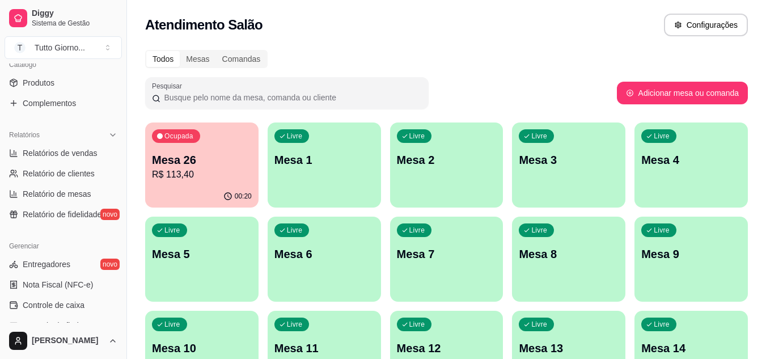
scroll to position [287, 0]
drag, startPoint x: 45, startPoint y: 153, endPoint x: 64, endPoint y: 167, distance: 23.5
click at [45, 153] on span "Relatórios de vendas" at bounding box center [60, 154] width 75 height 11
select select "ALL"
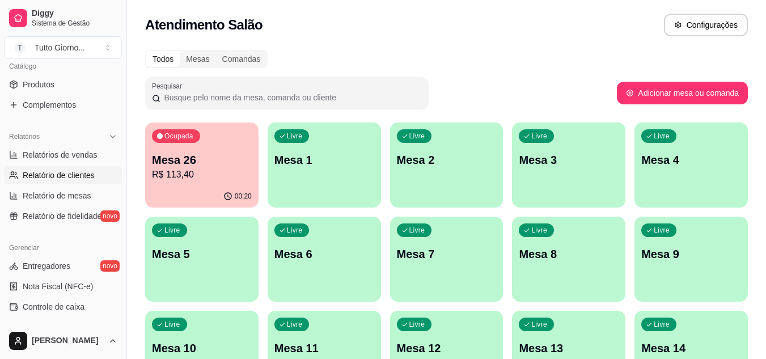
select select "0"
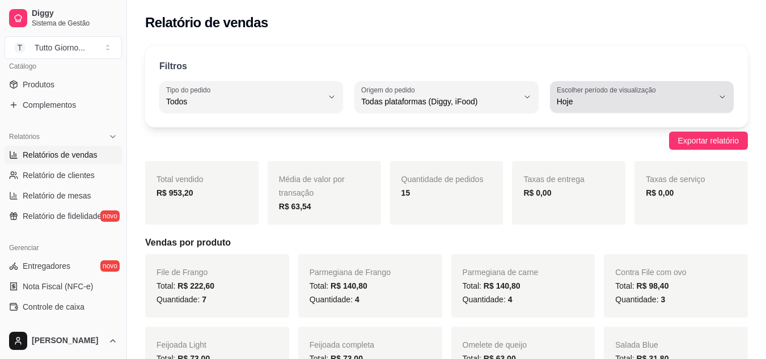
click at [729, 99] on button "Escolher período de visualização Hoje" at bounding box center [642, 97] width 184 height 32
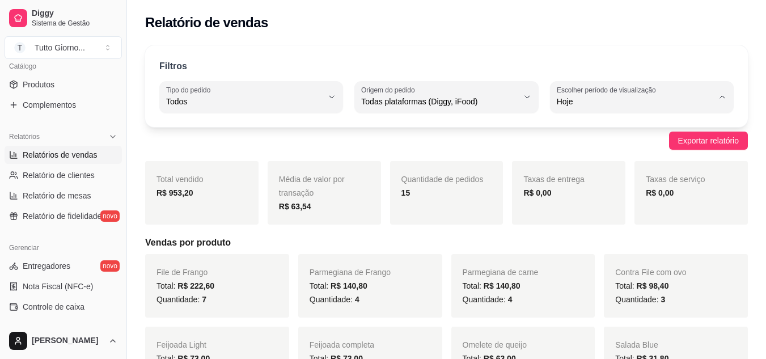
click at [538, 68] on div "Filtros" at bounding box center [446, 67] width 575 height 15
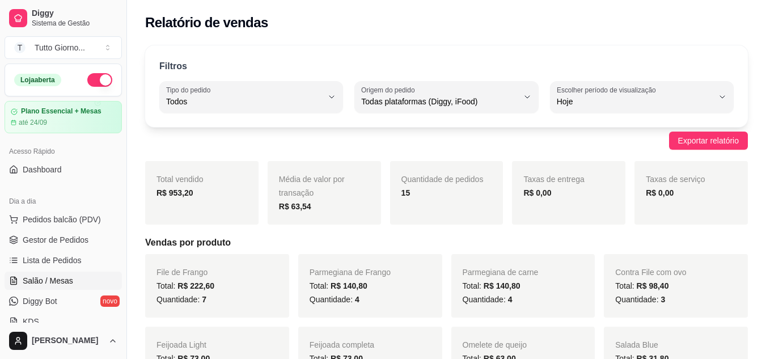
drag, startPoint x: 54, startPoint y: 284, endPoint x: 62, endPoint y: 285, distance: 7.6
click at [54, 284] on span "Salão / Mesas" at bounding box center [48, 280] width 50 height 11
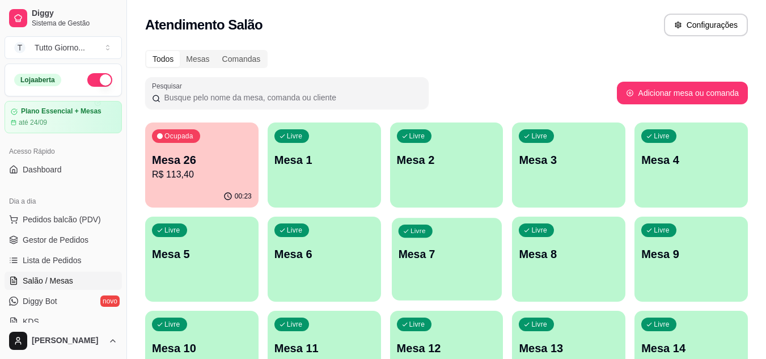
click at [433, 266] on div "Livre Mesa 7" at bounding box center [447, 252] width 110 height 69
click at [433, 266] on div "Livre Mesa 7" at bounding box center [446, 252] width 113 height 71
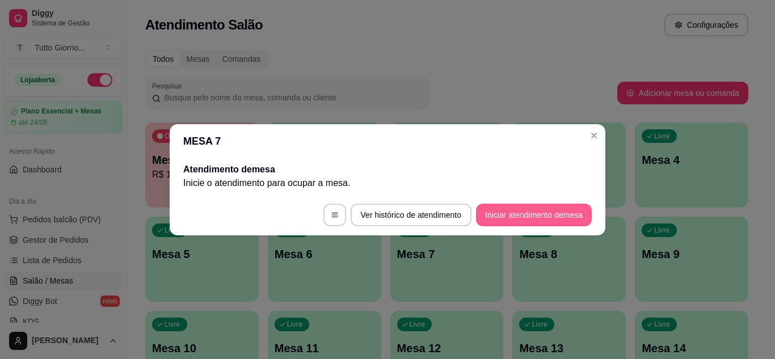
click at [505, 212] on button "Iniciar atendimento de mesa" at bounding box center [534, 215] width 116 height 23
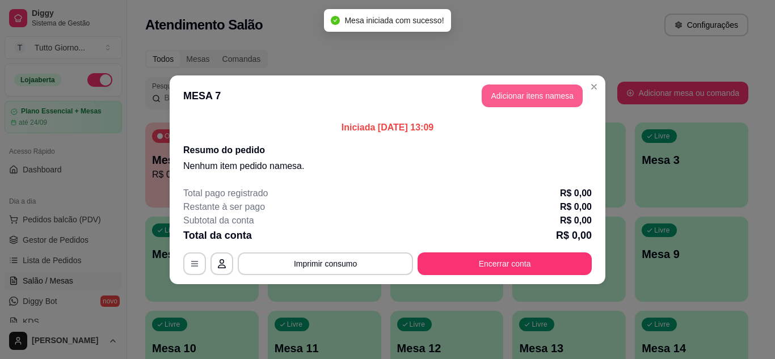
click at [530, 95] on button "Adicionar itens na mesa" at bounding box center [532, 96] width 101 height 23
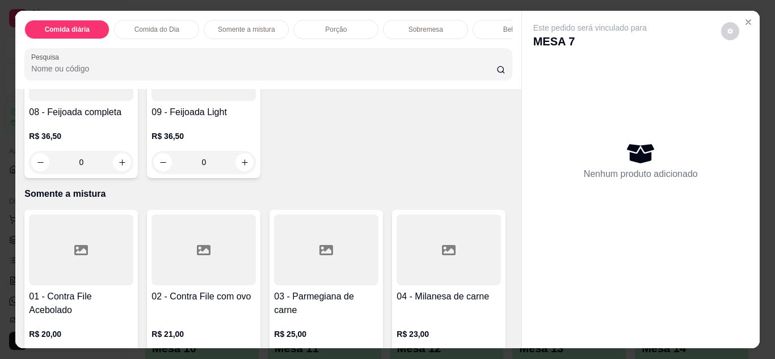
scroll to position [681, 0]
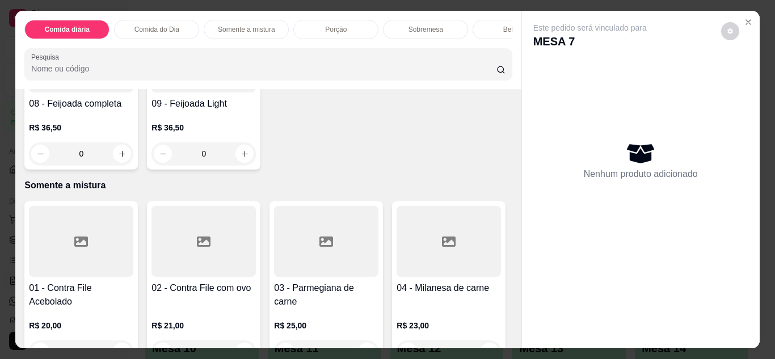
click at [208, 92] on div at bounding box center [203, 57] width 104 height 71
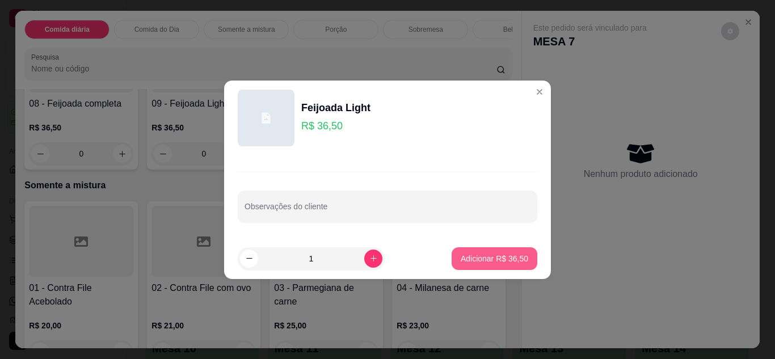
click at [485, 256] on p "Adicionar R$ 36,50" at bounding box center [494, 258] width 67 height 11
type input "1"
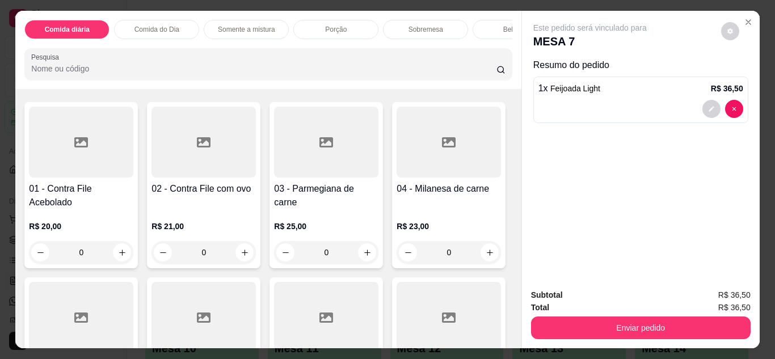
scroll to position [964, 0]
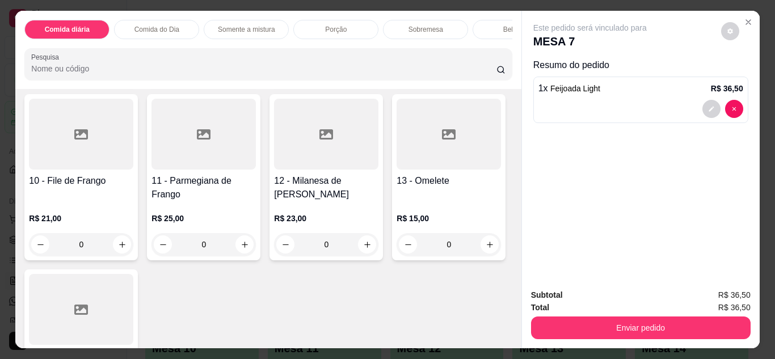
click at [496, 26] on div "Bebidas" at bounding box center [514, 29] width 85 height 19
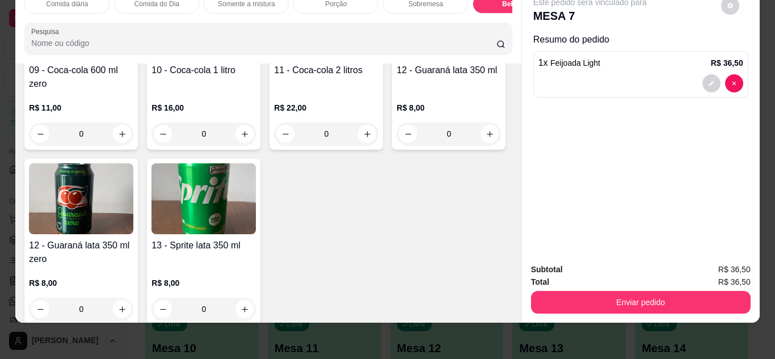
scroll to position [2091, 0]
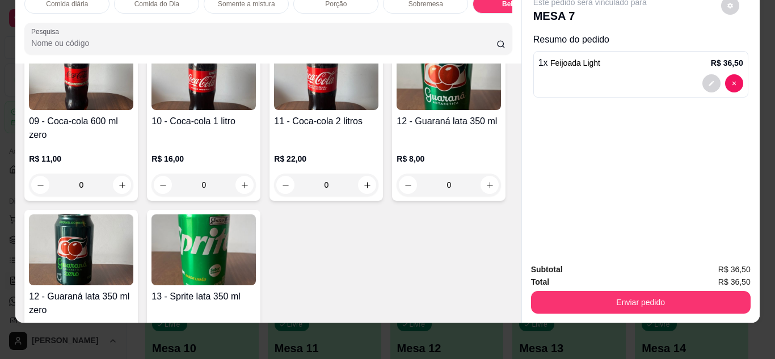
click at [133, 110] on img at bounding box center [81, 74] width 104 height 71
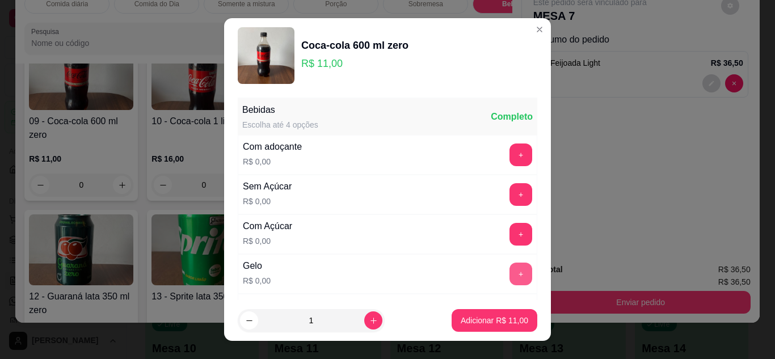
click at [509, 277] on button "+" at bounding box center [520, 274] width 23 height 23
click at [487, 323] on p "Adicionar R$ 11,00" at bounding box center [494, 320] width 67 height 11
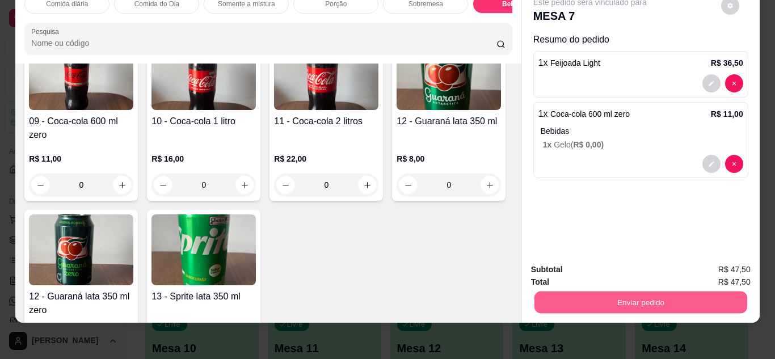
click at [627, 294] on button "Enviar pedido" at bounding box center [640, 303] width 213 height 22
click at [590, 264] on button "Não registrar e enviar pedido" at bounding box center [603, 265] width 115 height 21
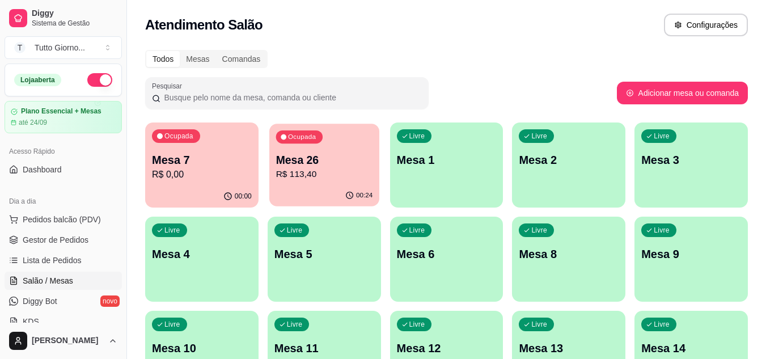
click at [311, 176] on p "R$ 113,40" at bounding box center [324, 174] width 97 height 13
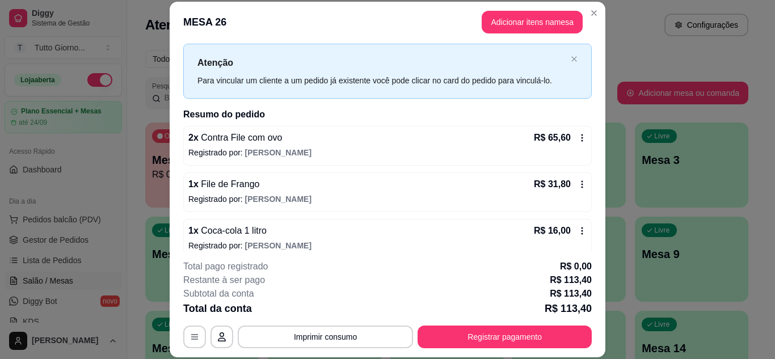
scroll to position [36, 0]
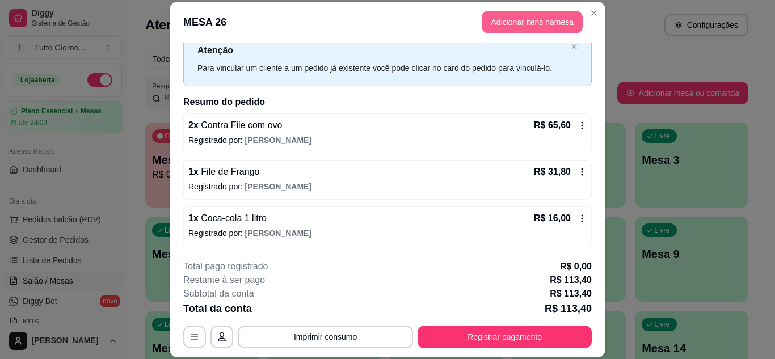
click at [518, 24] on button "Adicionar itens na mesa" at bounding box center [532, 22] width 101 height 23
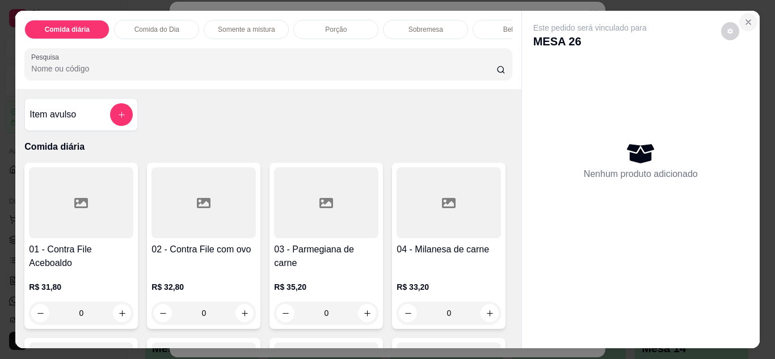
click at [744, 18] on icon "Close" at bounding box center [748, 22] width 9 height 9
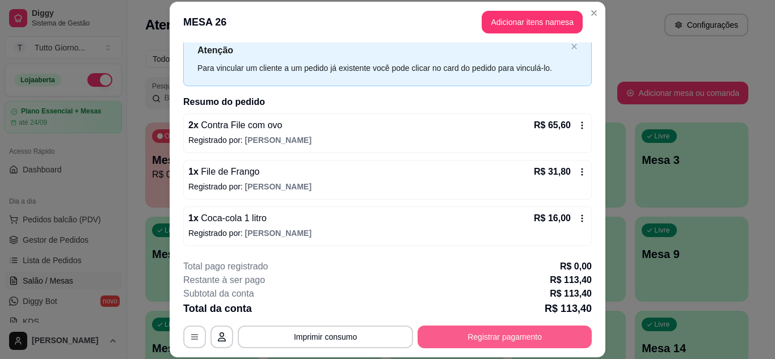
click at [514, 339] on button "Registrar pagamento" at bounding box center [504, 337] width 174 height 23
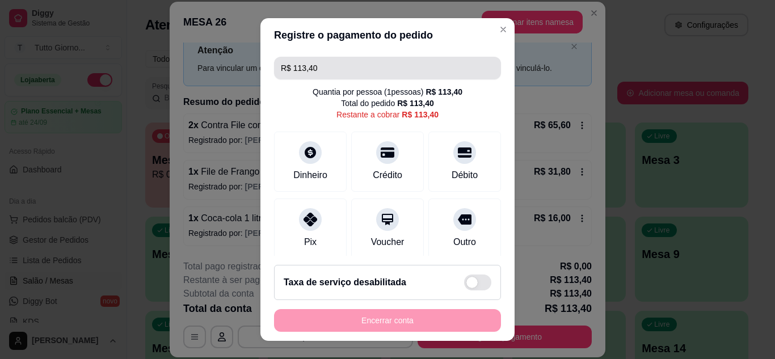
click at [335, 70] on input "R$ 113,40" at bounding box center [387, 68] width 213 height 23
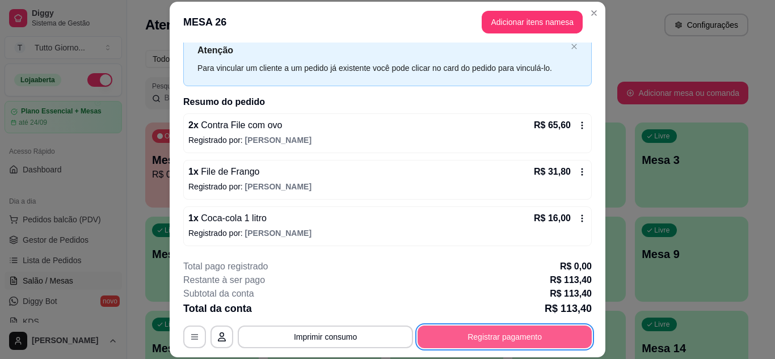
click at [494, 339] on button "Registrar pagamento" at bounding box center [504, 337] width 174 height 23
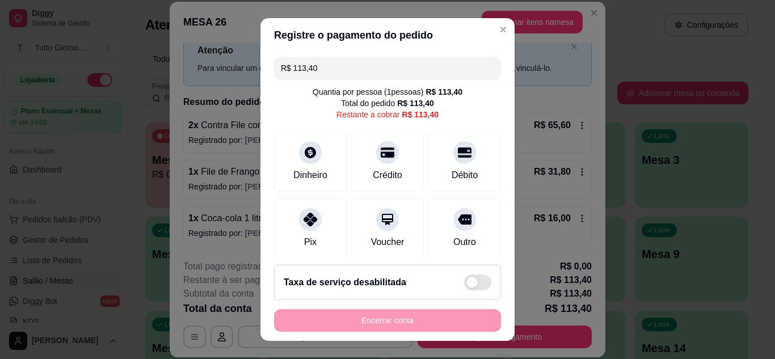
click at [316, 69] on input "R$ 113,40" at bounding box center [387, 68] width 213 height 23
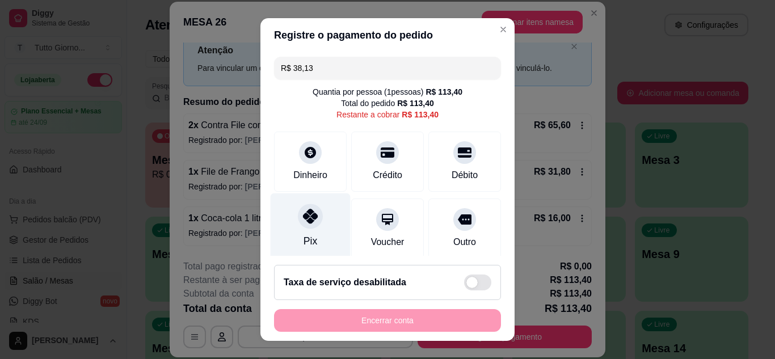
click at [299, 226] on div at bounding box center [310, 216] width 25 height 25
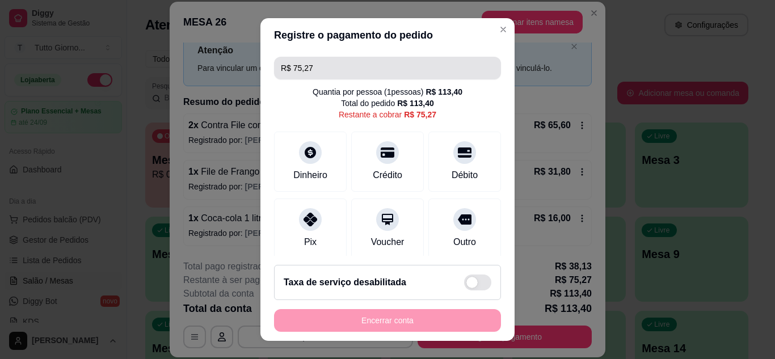
click at [316, 66] on input "R$ 75,27" at bounding box center [387, 68] width 213 height 23
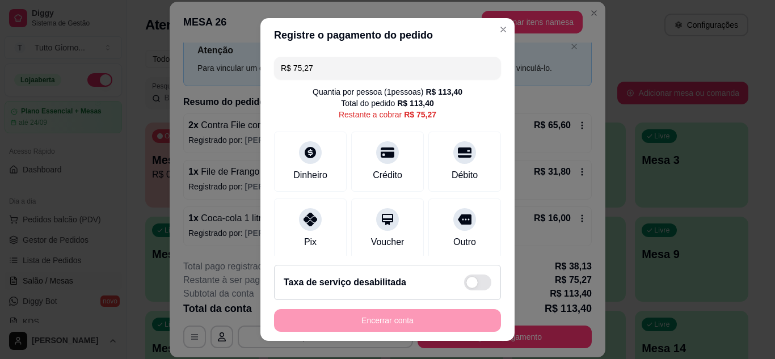
drag, startPoint x: 295, startPoint y: 65, endPoint x: 244, endPoint y: 65, distance: 50.5
click at [244, 65] on div "Registre o pagamento do pedido R$ 75,27 Quantia por pessoa ( 1 pessoas) R$ 113,…" at bounding box center [387, 179] width 775 height 359
click at [452, 157] on div at bounding box center [464, 149] width 25 height 25
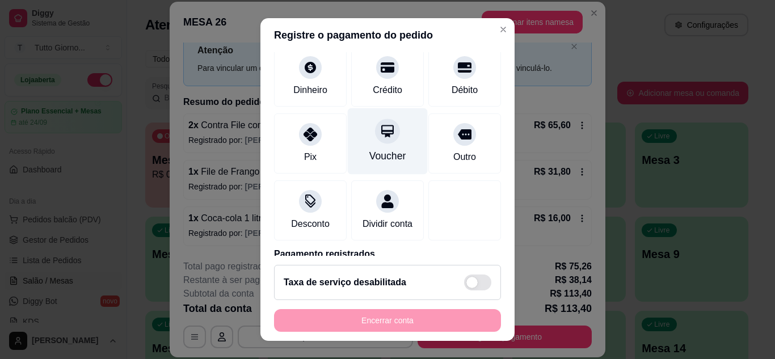
scroll to position [76, 0]
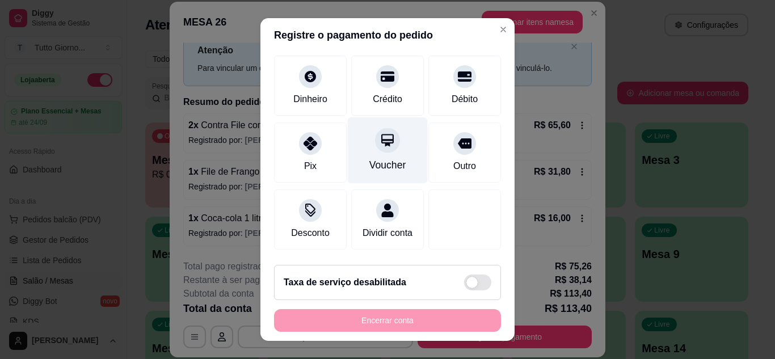
click at [380, 145] on icon at bounding box center [387, 140] width 15 height 15
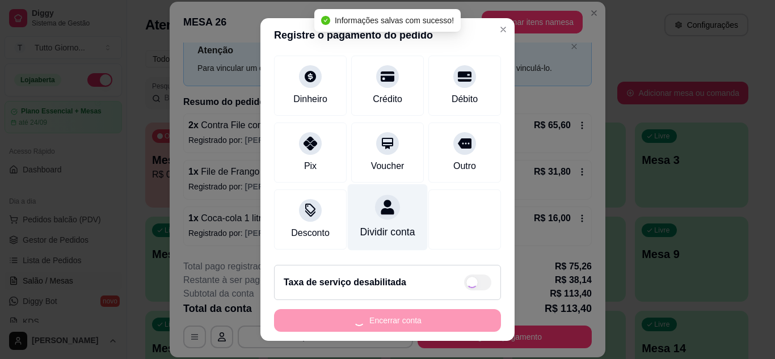
type input "R$ 0,00"
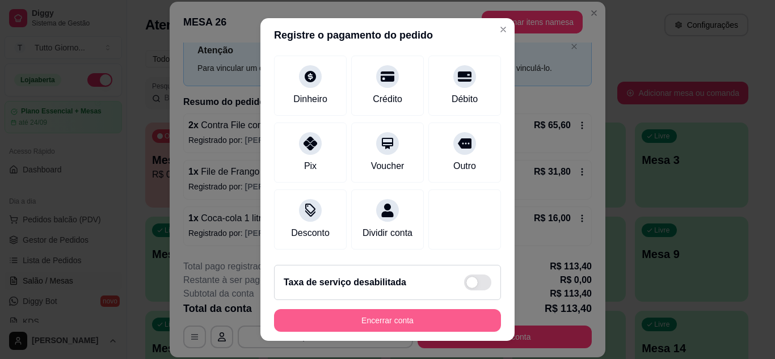
click at [387, 323] on button "Encerrar conta" at bounding box center [387, 320] width 227 height 23
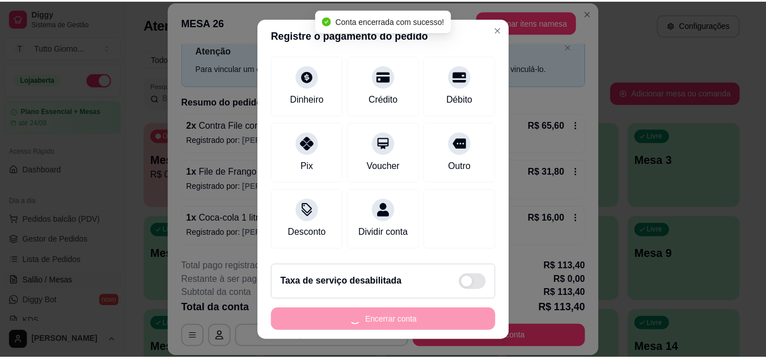
scroll to position [0, 0]
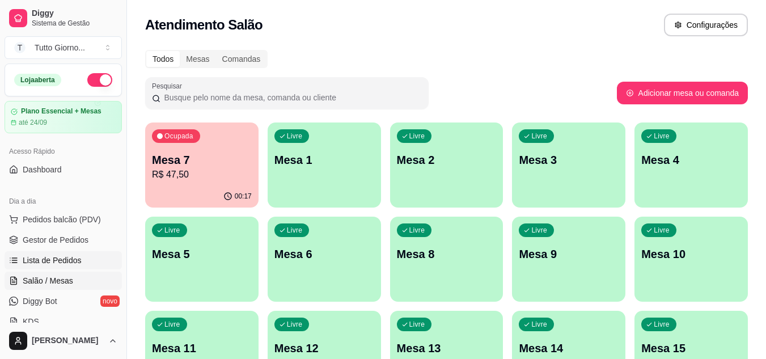
click at [58, 261] on span "Lista de Pedidos" at bounding box center [52, 260] width 59 height 11
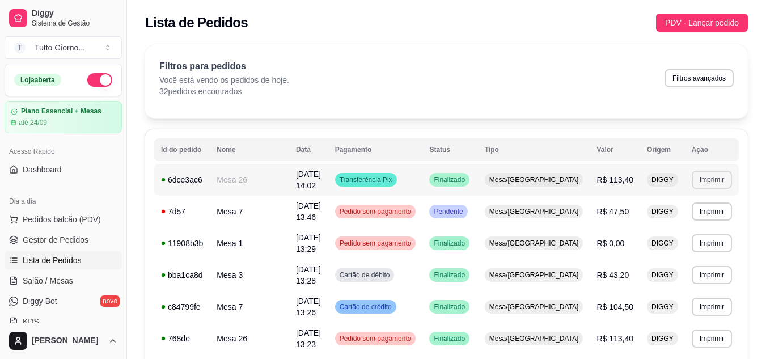
click at [720, 178] on button "Imprimir" at bounding box center [712, 180] width 40 height 18
click at [682, 222] on button "IMPRESSORA CAIXA" at bounding box center [690, 219] width 83 height 18
drag, startPoint x: 774, startPoint y: 97, endPoint x: 445, endPoint y: 50, distance: 332.8
click at [446, 47] on div "Filtros para pedidos Você está vendo os pedidos de hoje. 32 pedidos encontrados…" at bounding box center [446, 81] width 603 height 73
click at [70, 218] on span "Pedidos balcão (PDV)" at bounding box center [62, 219] width 78 height 11
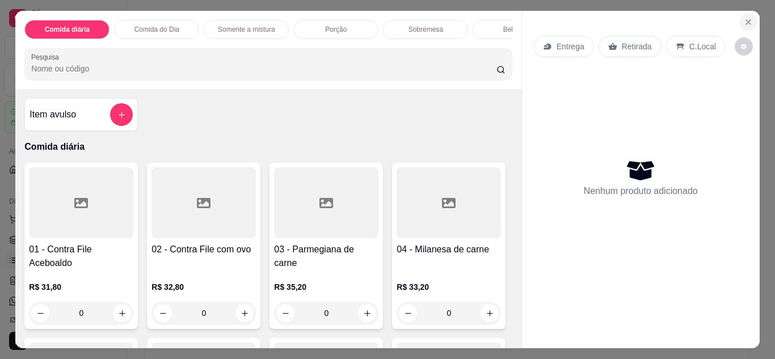
click at [748, 18] on icon "Close" at bounding box center [748, 22] width 9 height 9
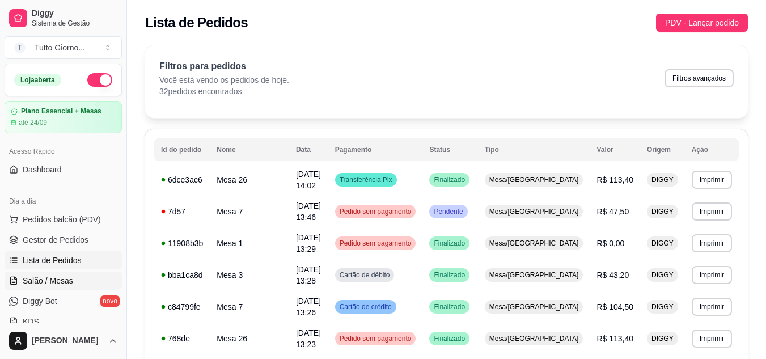
click at [43, 287] on link "Salão / Mesas" at bounding box center [63, 281] width 117 height 18
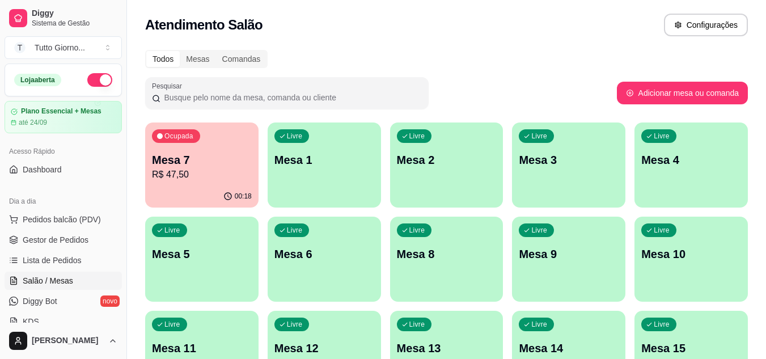
click at [516, 86] on div "Pesquisar" at bounding box center [381, 93] width 472 height 32
click at [221, 192] on div "00:18" at bounding box center [202, 196] width 110 height 22
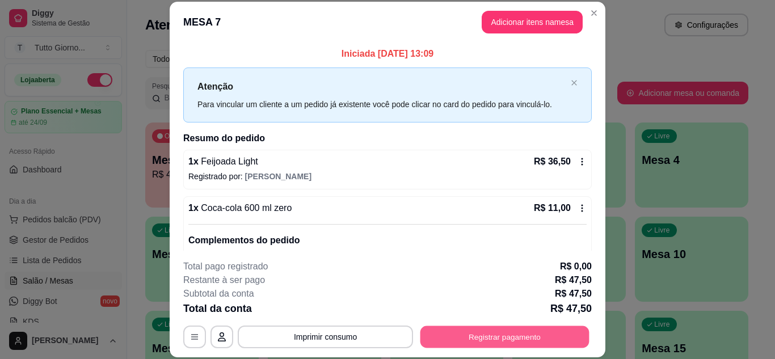
click at [509, 339] on button "Registrar pagamento" at bounding box center [504, 337] width 169 height 22
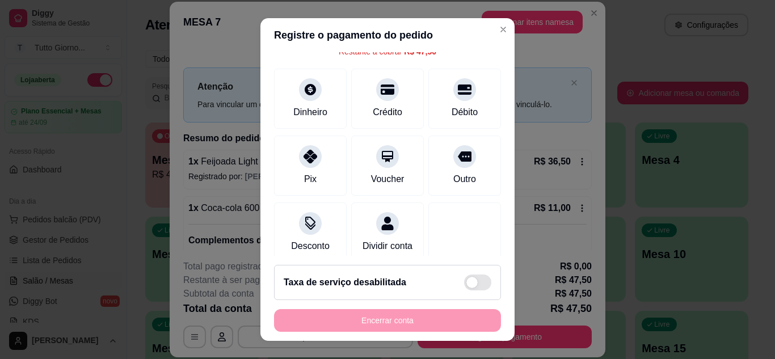
scroll to position [68, 0]
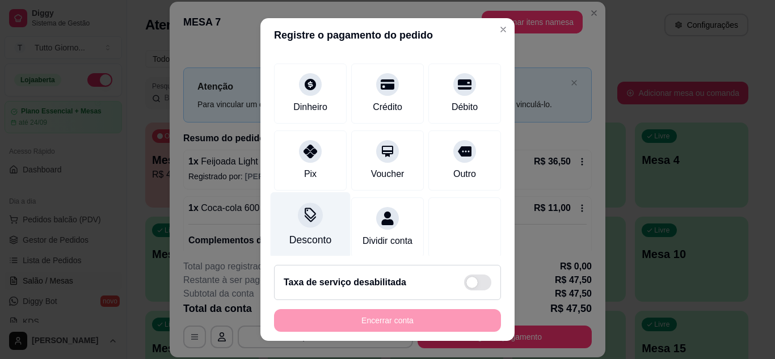
click at [285, 225] on div "Desconto" at bounding box center [311, 225] width 80 height 66
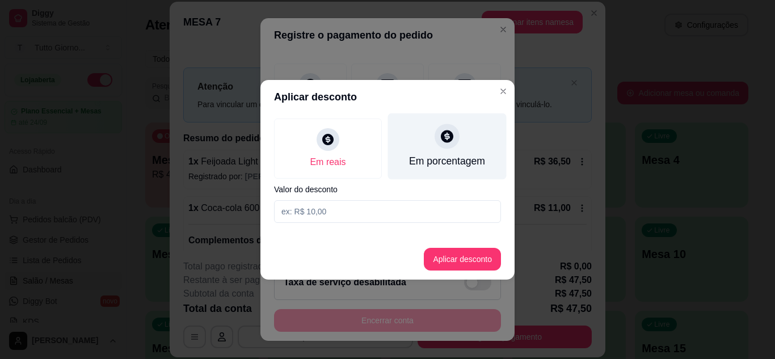
click at [457, 149] on div "Em porcentagem" at bounding box center [447, 146] width 119 height 66
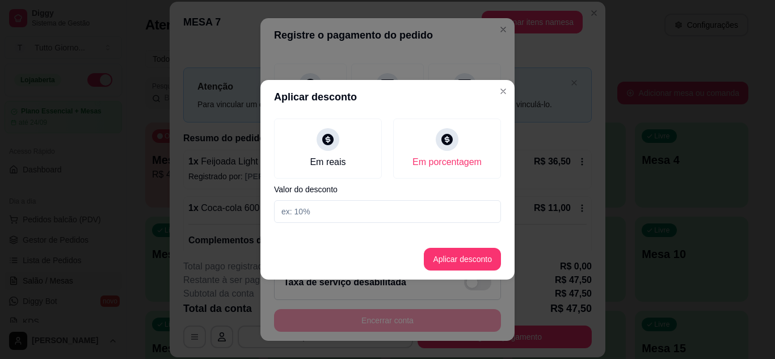
click at [372, 206] on input at bounding box center [387, 211] width 227 height 23
type input "5"
click at [447, 268] on button "Aplicar desconto" at bounding box center [462, 259] width 74 height 22
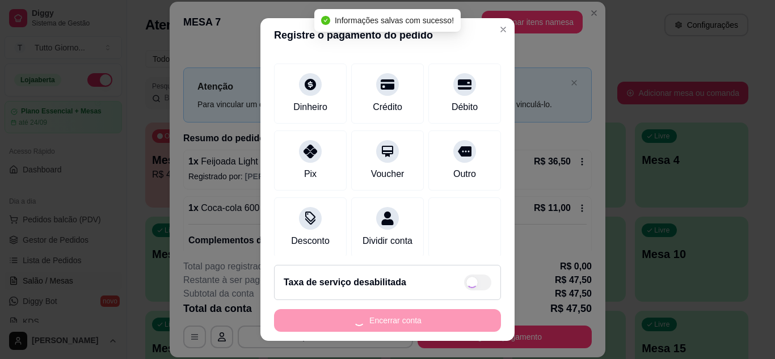
type input "R$ 45,12"
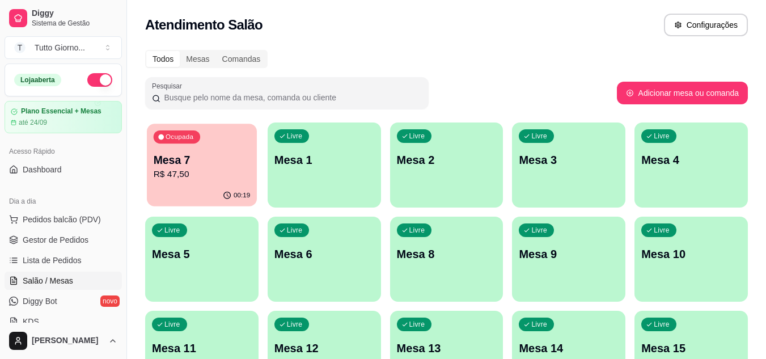
click at [209, 161] on p "Mesa 7" at bounding box center [202, 160] width 97 height 15
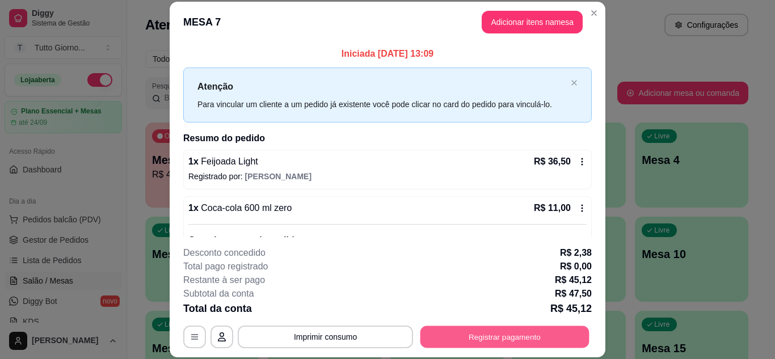
click at [489, 331] on button "Registrar pagamento" at bounding box center [504, 337] width 169 height 22
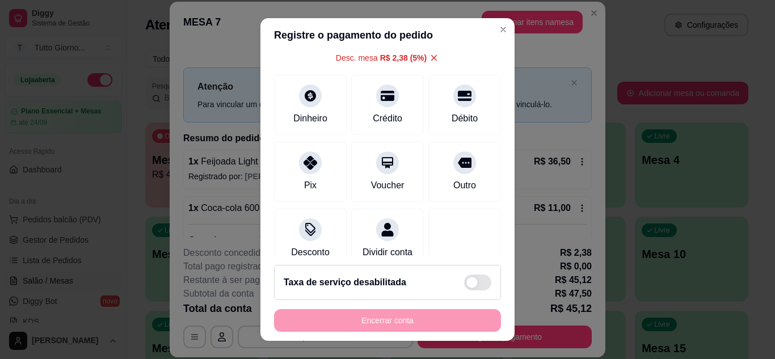
scroll to position [99, 0]
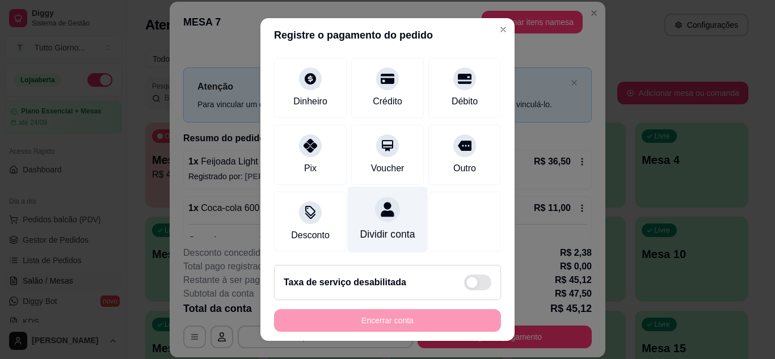
click at [375, 202] on div at bounding box center [387, 209] width 25 height 25
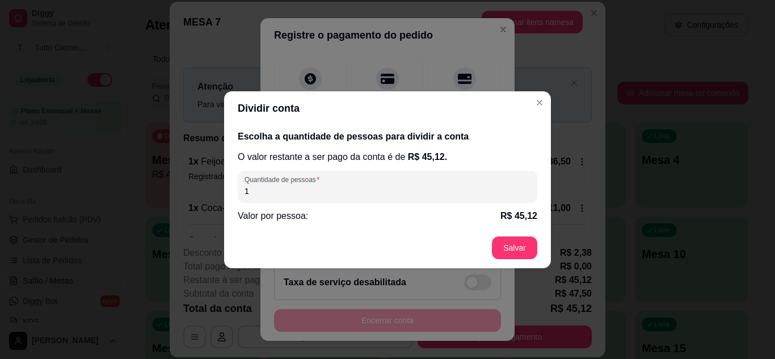
click at [351, 196] on input "1" at bounding box center [387, 190] width 286 height 11
type input "2"
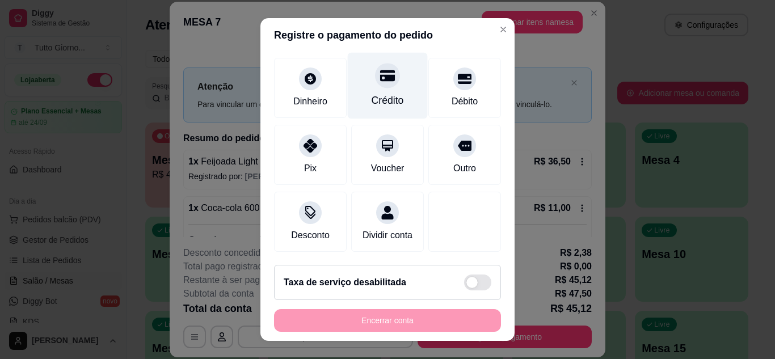
click at [383, 78] on div "Crédito" at bounding box center [388, 85] width 80 height 66
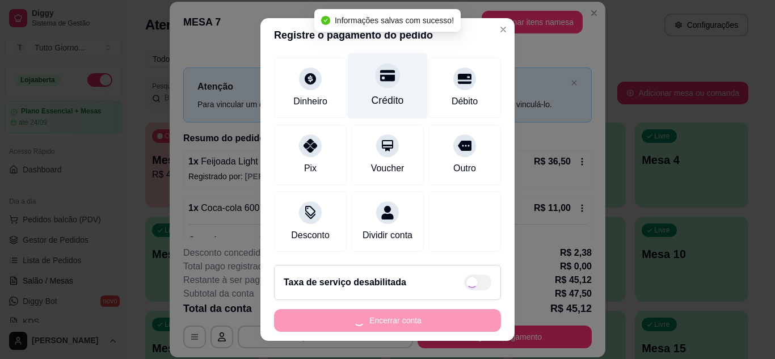
type input "R$ 0,00"
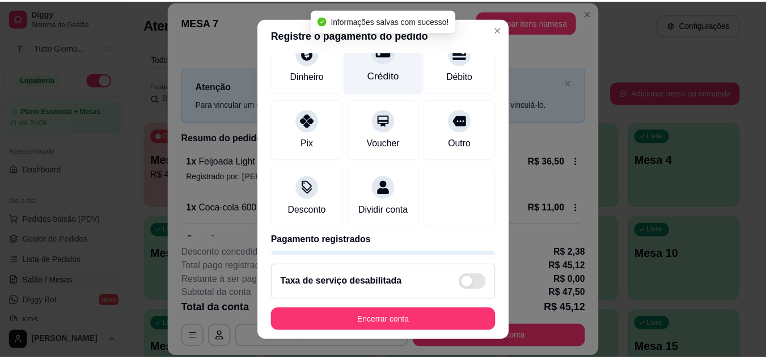
scroll to position [87, 0]
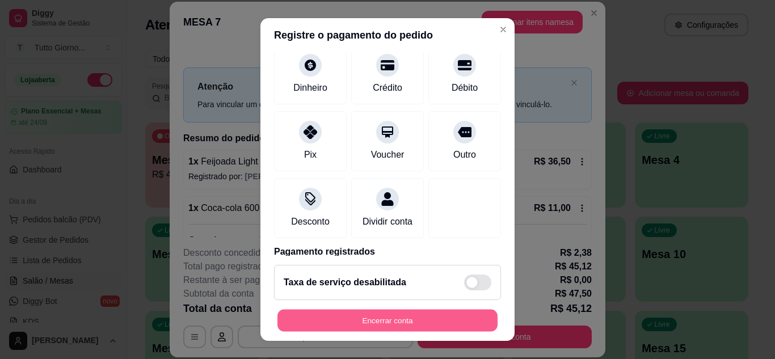
click at [368, 323] on button "Encerrar conta" at bounding box center [387, 321] width 220 height 22
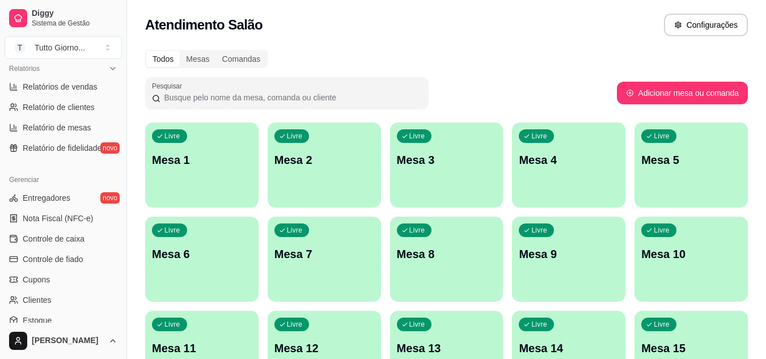
scroll to position [370, 0]
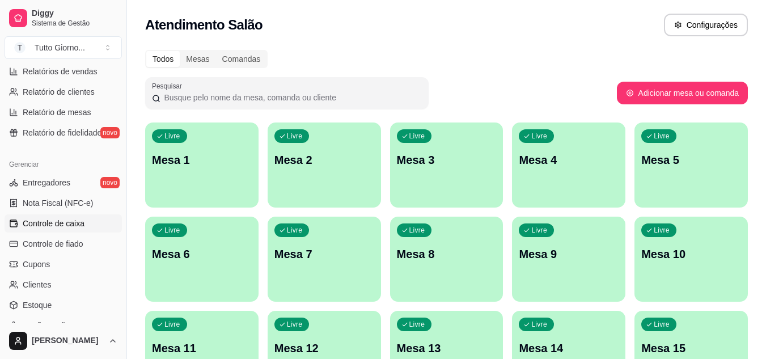
click at [58, 221] on span "Controle de caixa" at bounding box center [54, 223] width 62 height 11
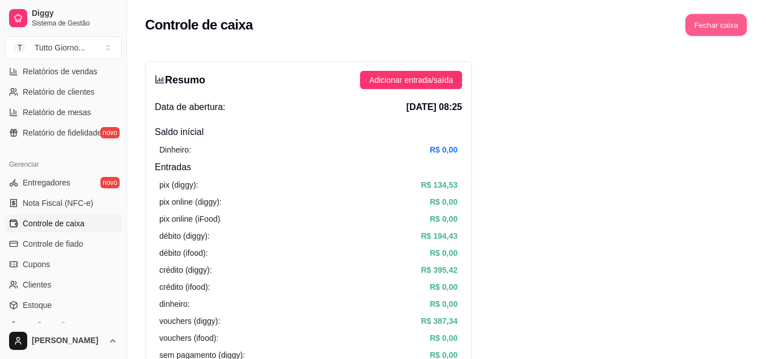
click at [736, 20] on button "Fechar caixa" at bounding box center [717, 25] width 62 height 22
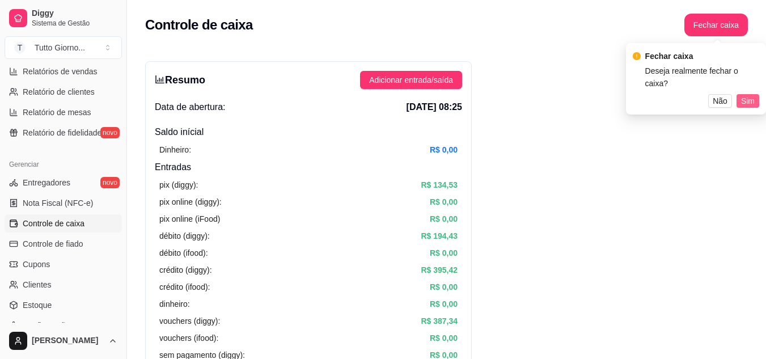
click at [749, 95] on span "Sim" at bounding box center [748, 101] width 14 height 12
